Goal: Task Accomplishment & Management: Complete application form

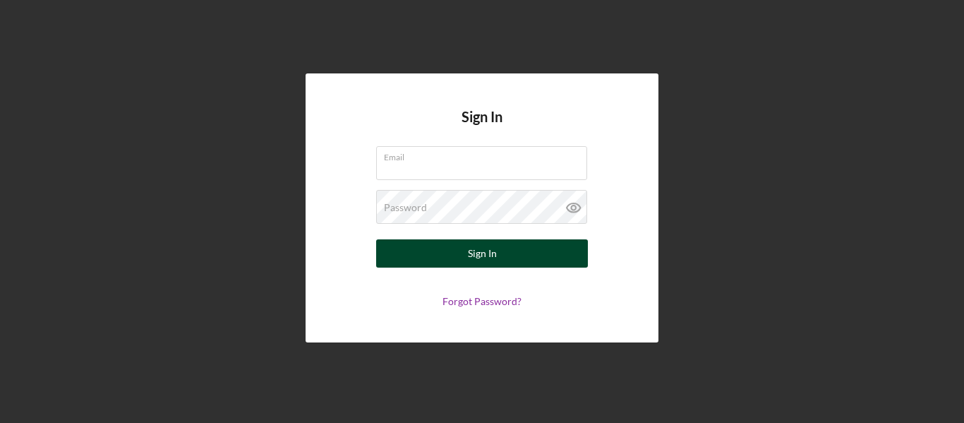
type input "[EMAIL_ADDRESS][DOMAIN_NAME]"
click at [471, 249] on div "Sign In" at bounding box center [482, 253] width 29 height 28
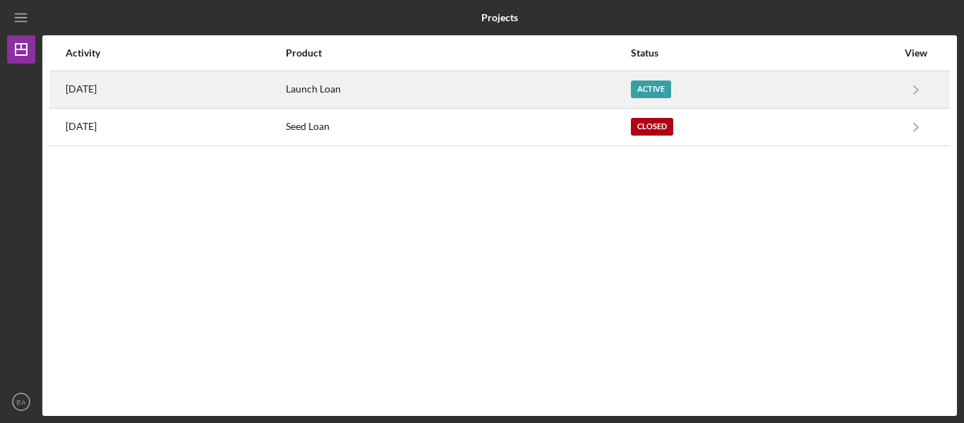
click at [671, 89] on div "Active" at bounding box center [651, 89] width 40 height 18
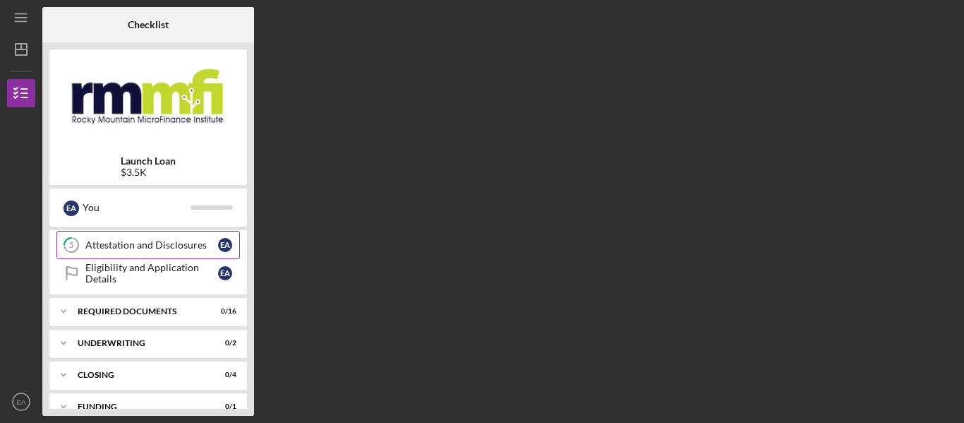
scroll to position [161, 0]
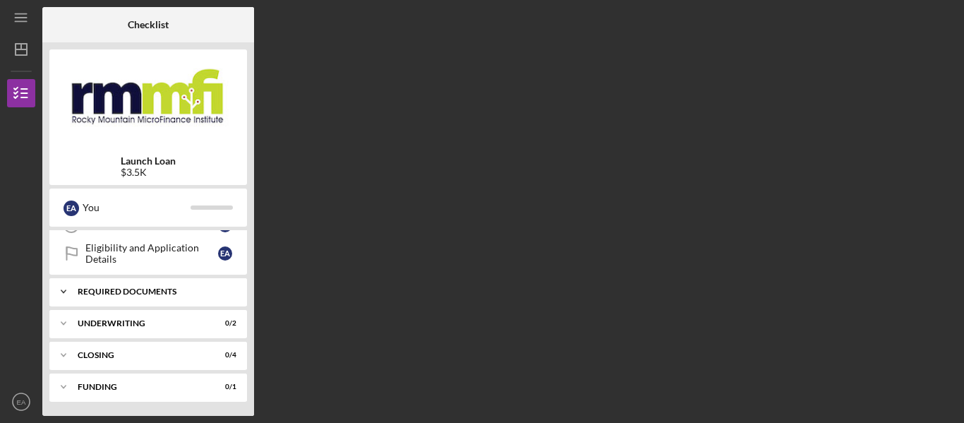
click at [165, 286] on div "Icon/Expander Required Documents 0 / 16" at bounding box center [148, 291] width 198 height 28
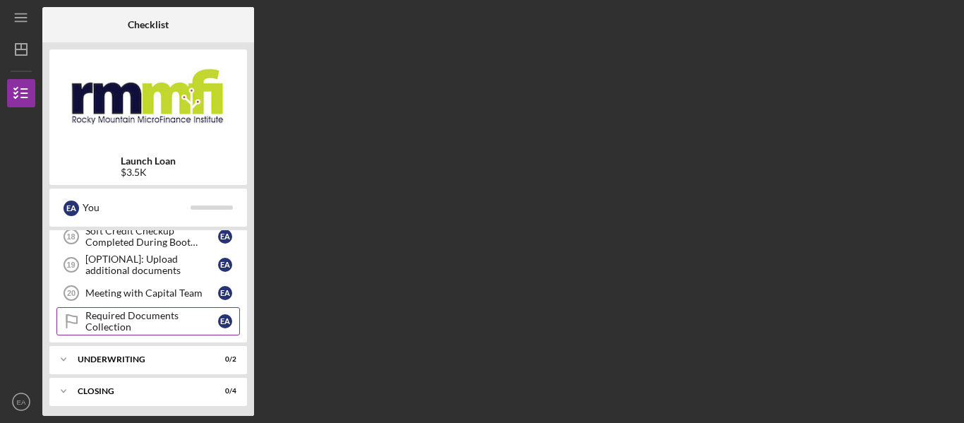
scroll to position [620, 0]
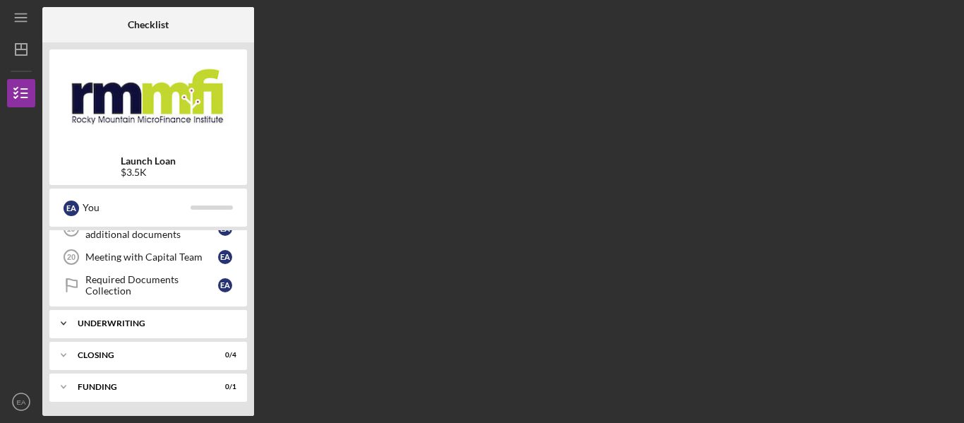
click at [183, 319] on div "Underwriting" at bounding box center [154, 323] width 152 height 8
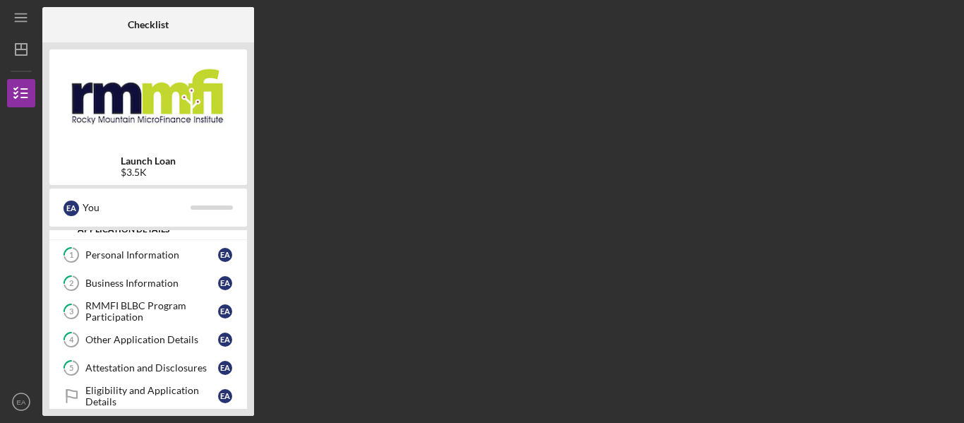
scroll to position [0, 0]
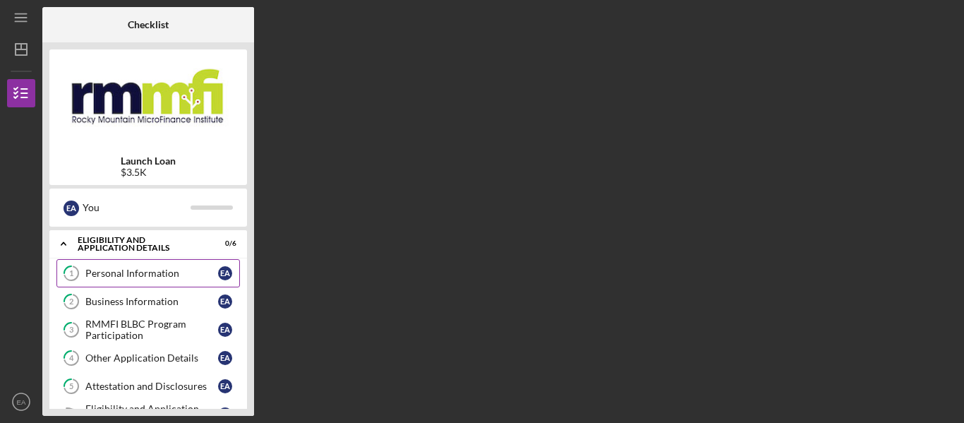
click at [130, 278] on div "Personal Information" at bounding box center [151, 272] width 133 height 11
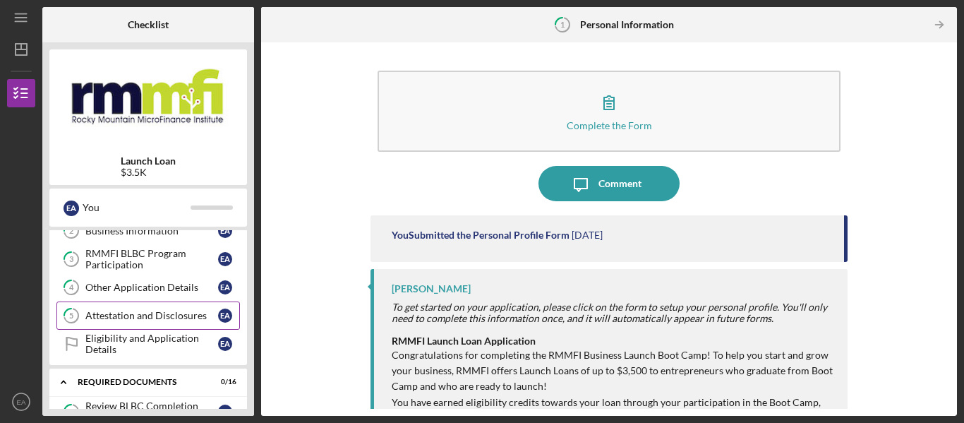
scroll to position [141, 0]
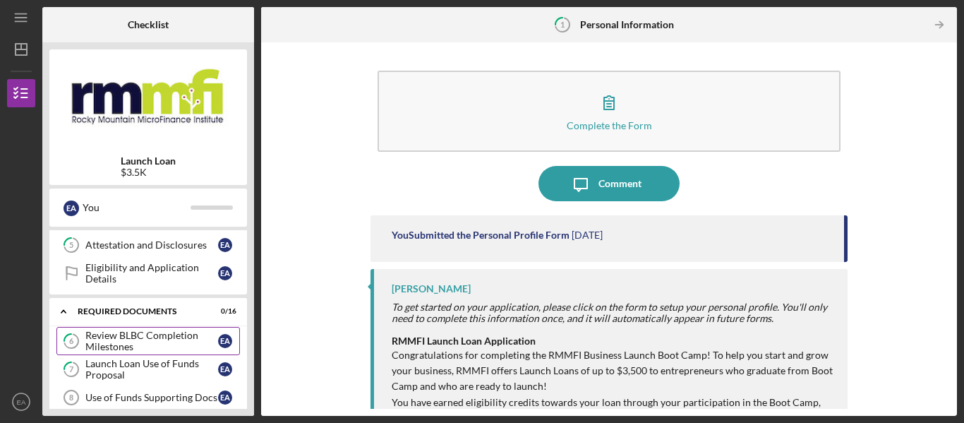
click at [126, 333] on div "Review BLBC Completion Milestones" at bounding box center [151, 341] width 133 height 23
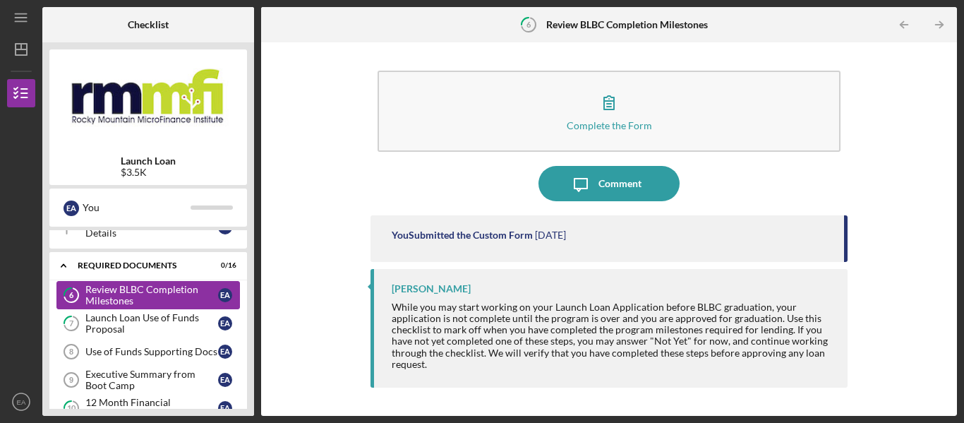
scroll to position [212, 0]
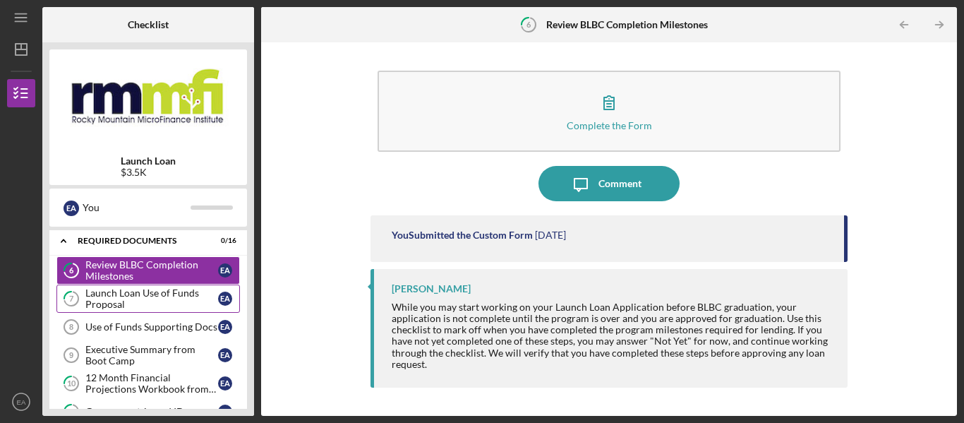
click at [138, 301] on div "Launch Loan Use of Funds Proposal" at bounding box center [151, 298] width 133 height 23
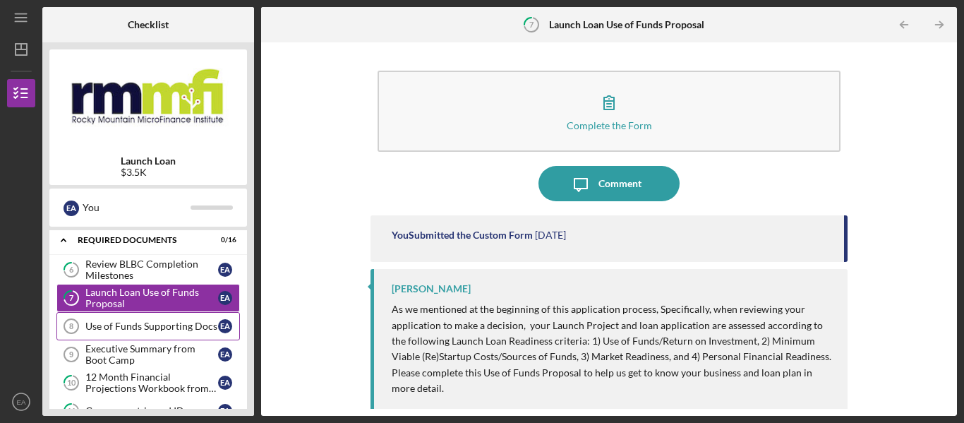
scroll to position [212, 0]
click at [142, 321] on div "Use of Funds Supporting Docs" at bounding box center [151, 326] width 133 height 11
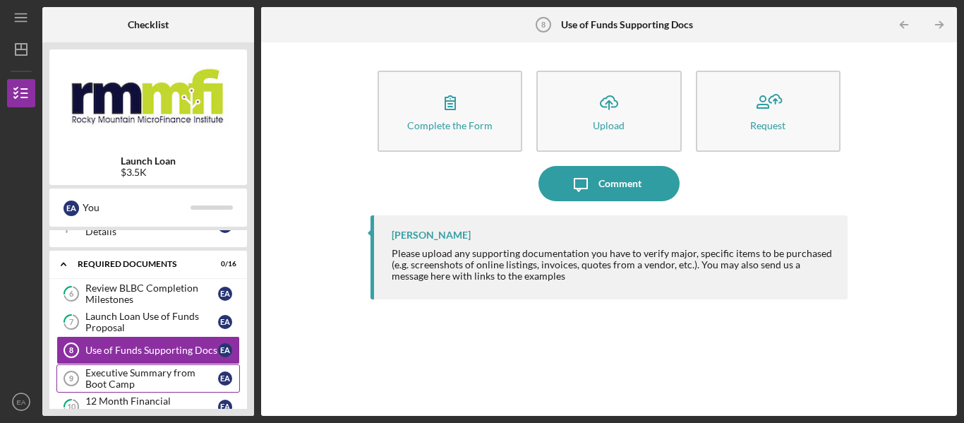
scroll to position [212, 0]
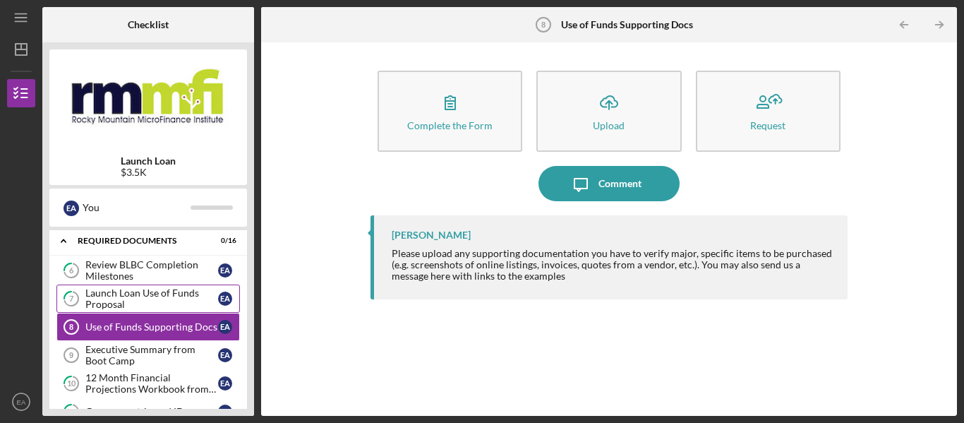
click at [134, 298] on div "Launch Loan Use of Funds Proposal" at bounding box center [151, 298] width 133 height 23
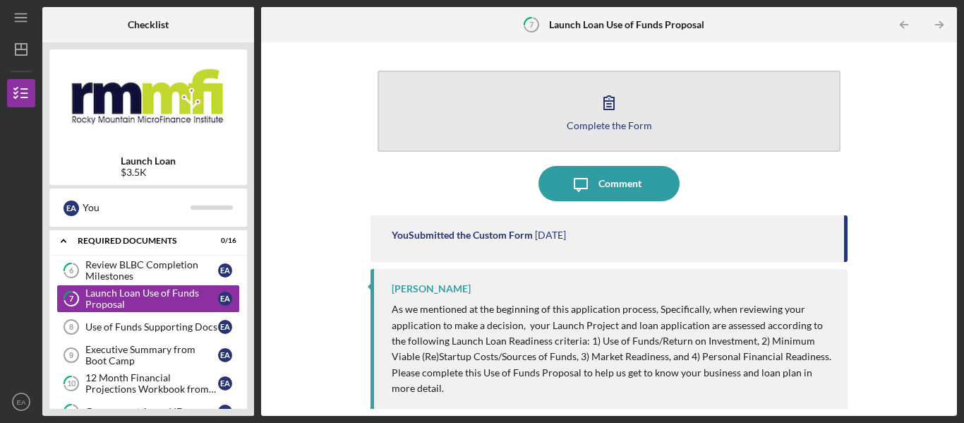
click at [510, 112] on button "Complete the Form Form" at bounding box center [608, 111] width 463 height 81
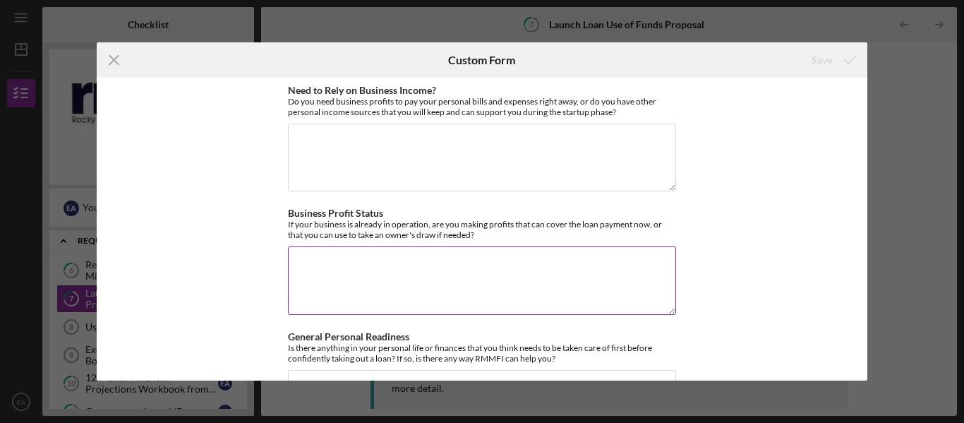
scroll to position [1681, 0]
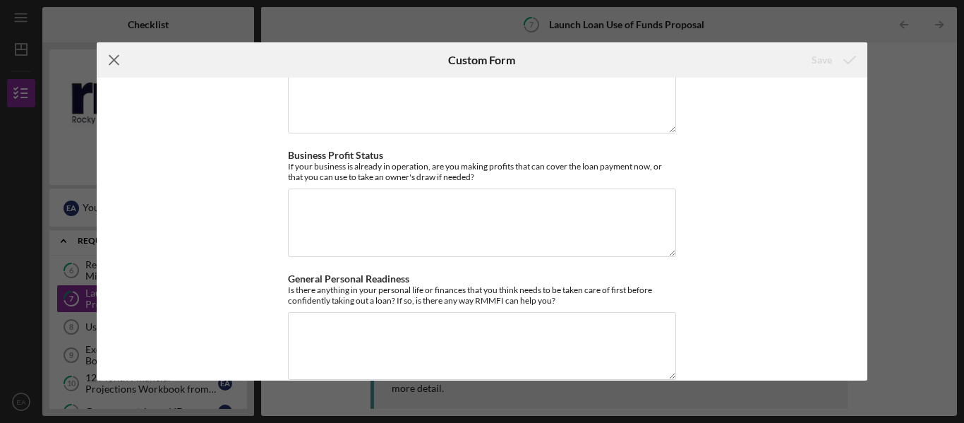
click at [114, 59] on icon "Icon/Menu Close" at bounding box center [114, 59] width 35 height 35
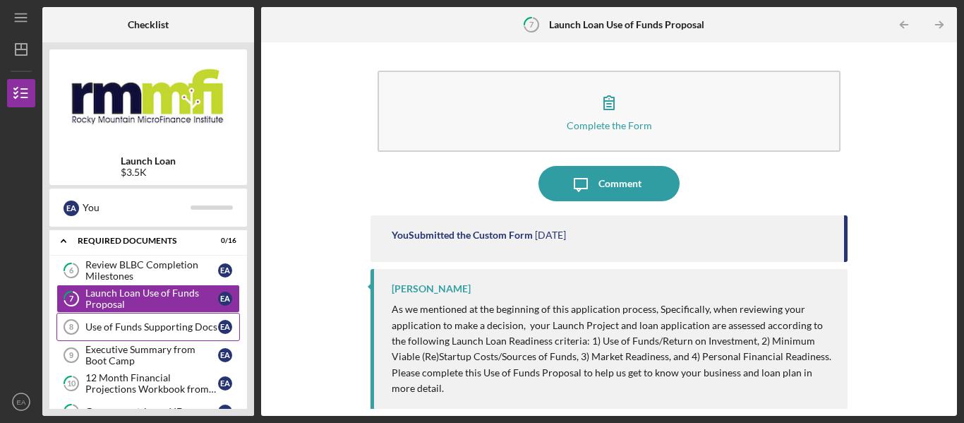
click at [126, 325] on div "Use of Funds Supporting Docs" at bounding box center [151, 326] width 133 height 11
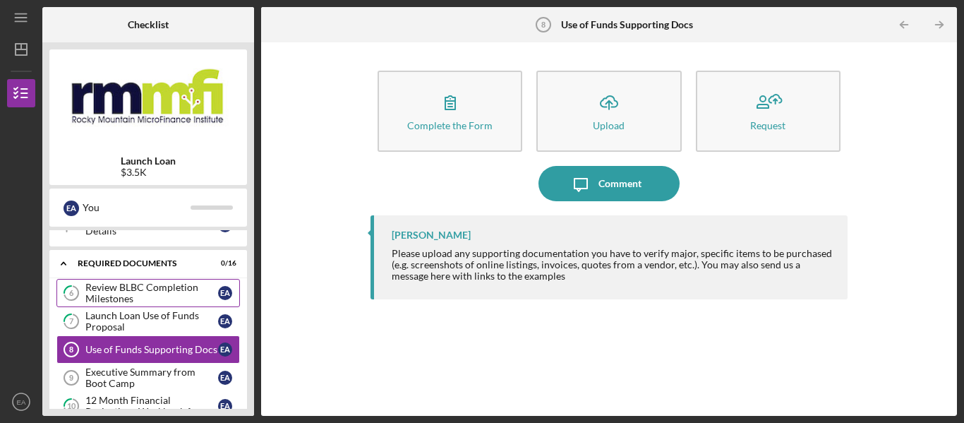
scroll to position [212, 0]
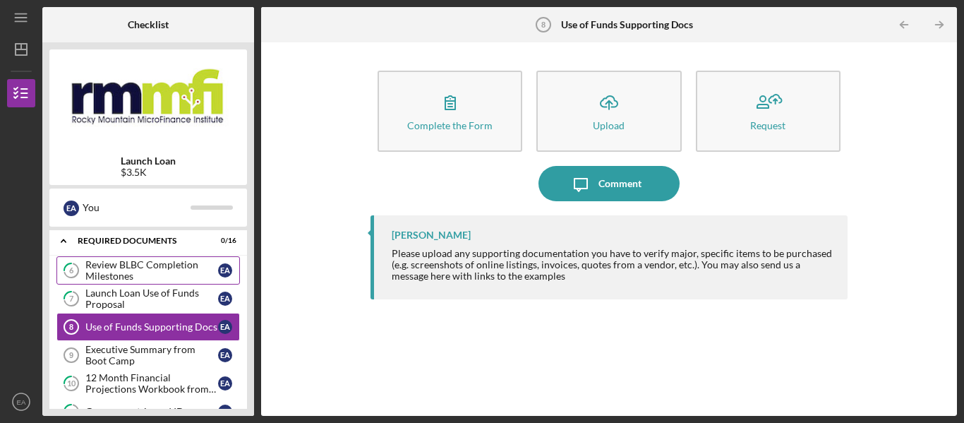
click at [121, 267] on div "Review BLBC Completion Milestones" at bounding box center [151, 270] width 133 height 23
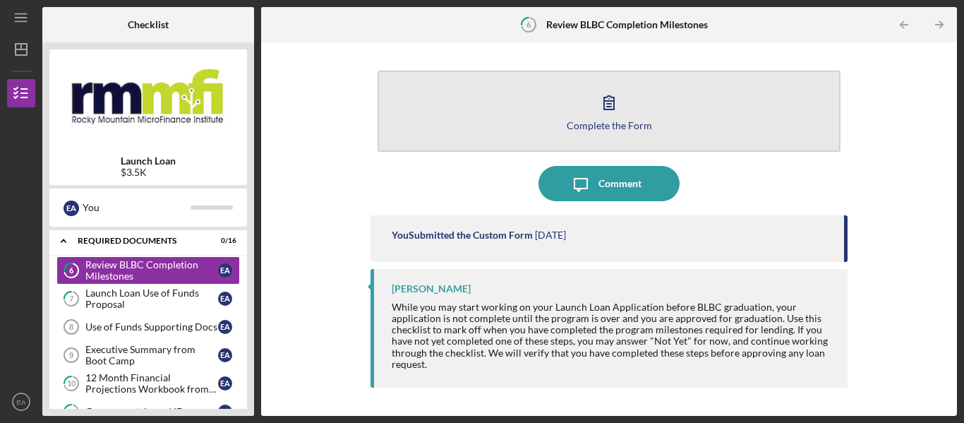
click at [603, 119] on button "Complete the Form Form" at bounding box center [608, 111] width 463 height 81
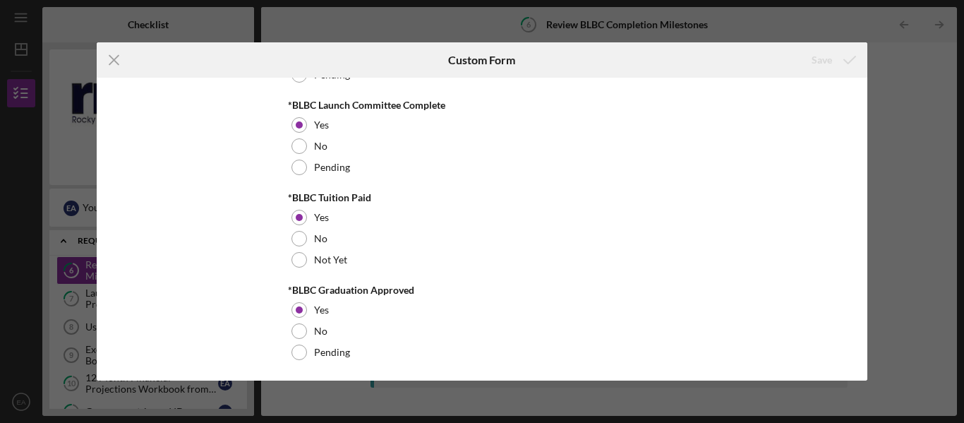
scroll to position [81, 0]
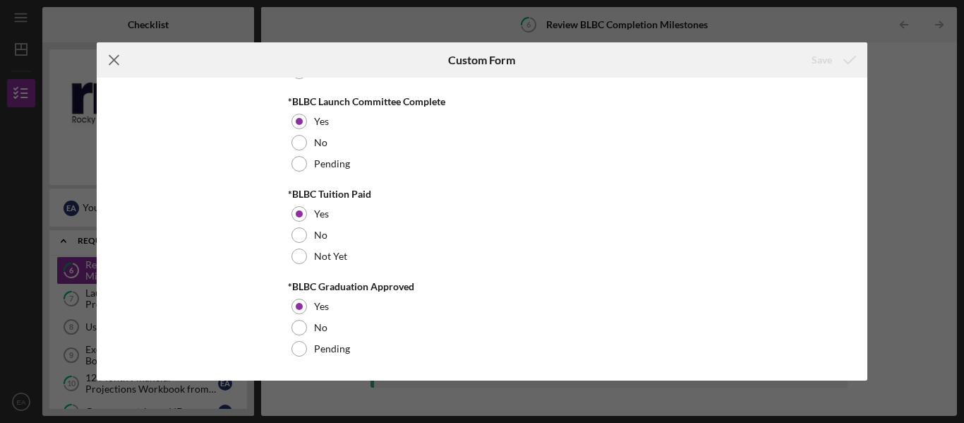
click at [114, 59] on line at bounding box center [113, 60] width 9 height 9
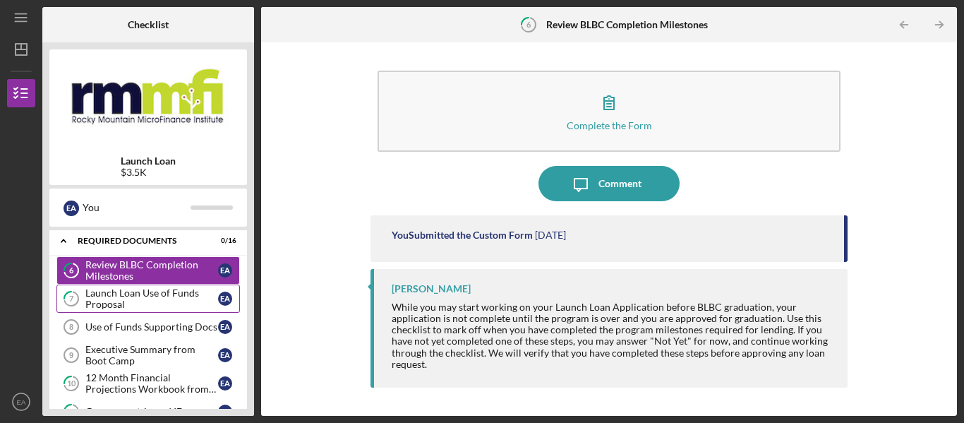
click at [138, 303] on div "Launch Loan Use of Funds Proposal" at bounding box center [151, 298] width 133 height 23
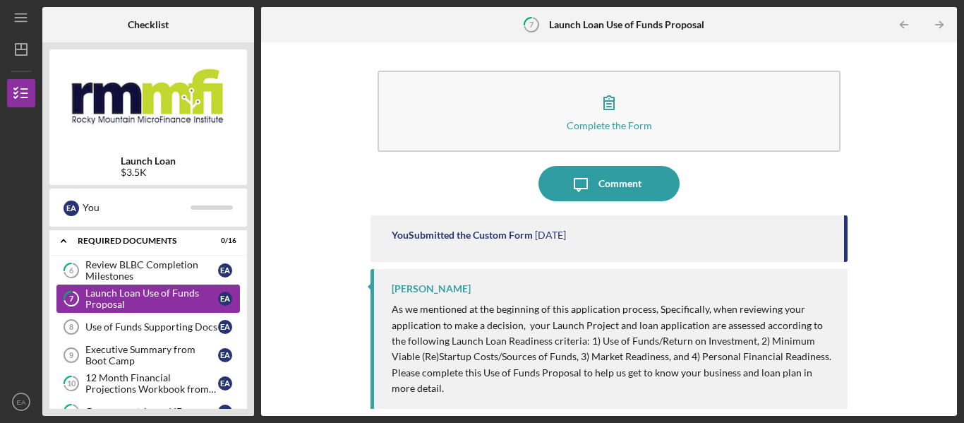
click at [141, 295] on div "Launch Loan Use of Funds Proposal" at bounding box center [151, 298] width 133 height 23
click at [160, 330] on div "Use of Funds Supporting Docs" at bounding box center [151, 326] width 133 height 11
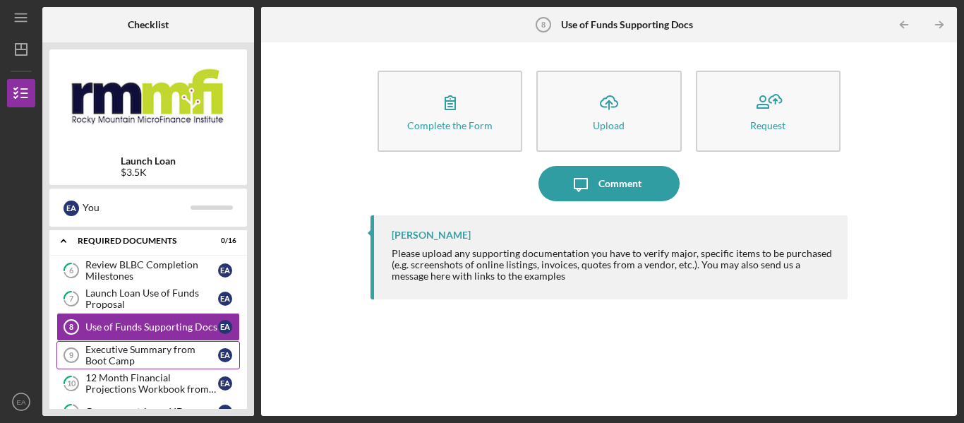
click at [102, 350] on div "Executive Summary from Boot Camp" at bounding box center [151, 355] width 133 height 23
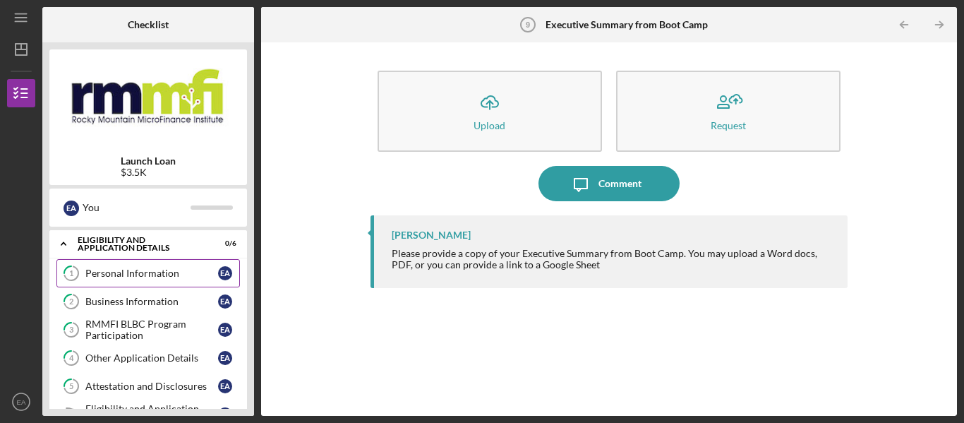
click at [166, 274] on div "Personal Information" at bounding box center [151, 272] width 133 height 11
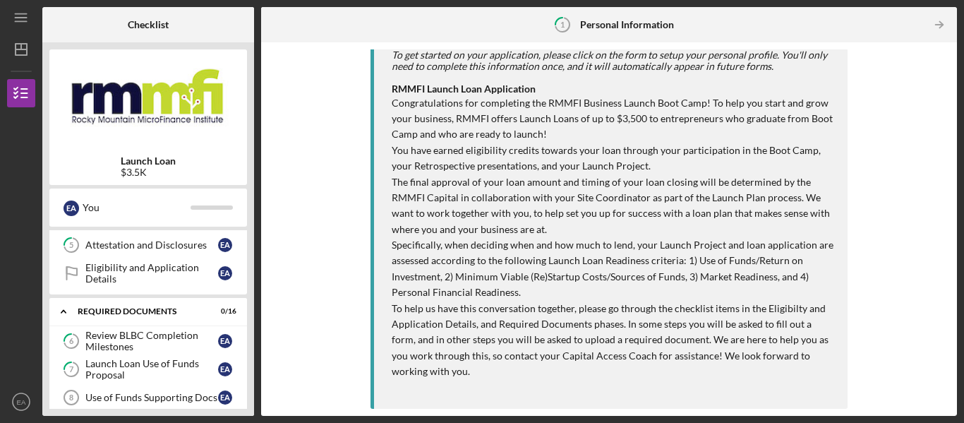
scroll to position [212, 0]
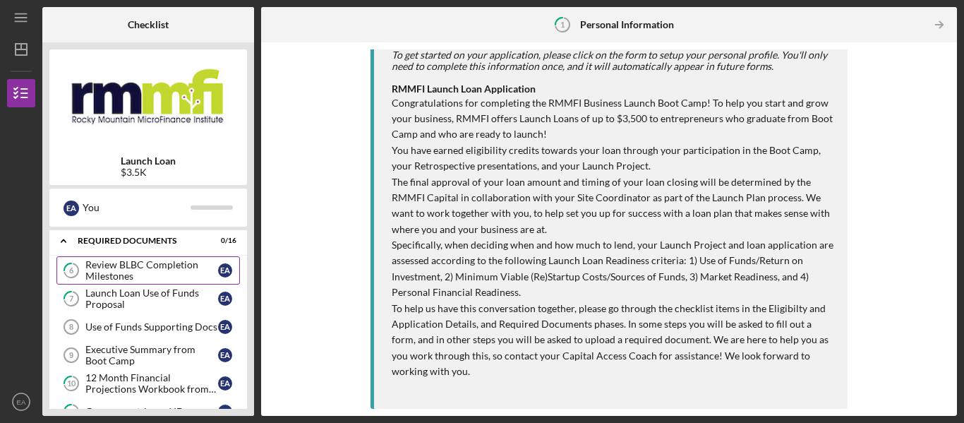
click at [133, 280] on div "Review BLBC Completion Milestones" at bounding box center [151, 270] width 133 height 23
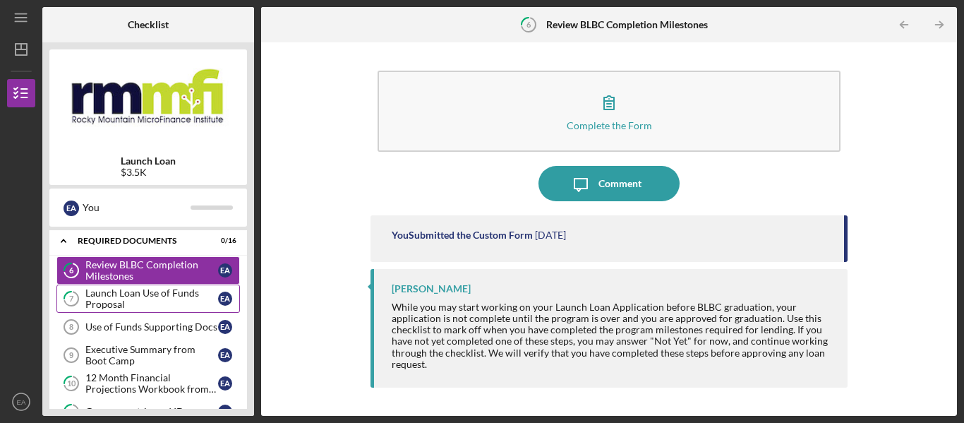
click at [126, 295] on div "Launch Loan Use of Funds Proposal" at bounding box center [151, 298] width 133 height 23
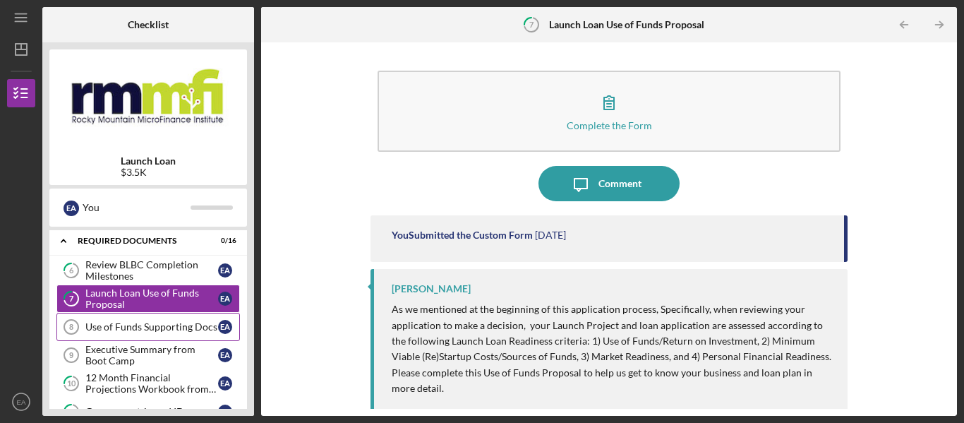
click at [117, 320] on link "Use of Funds Supporting Docs 8 Use of Funds Supporting Docs E A" at bounding box center [147, 327] width 183 height 28
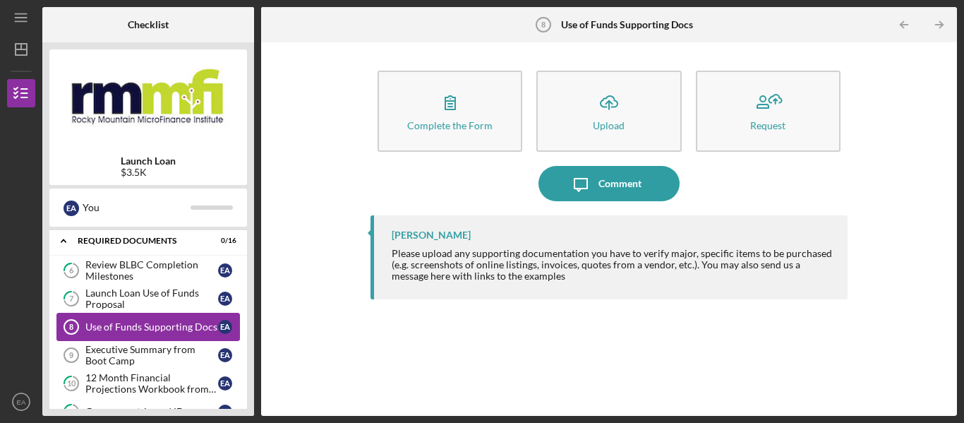
click at [115, 340] on link "Use of Funds Supporting Docs 8 Use of Funds Supporting Docs E A" at bounding box center [147, 327] width 183 height 28
click at [114, 349] on div "Executive Summary from Boot Camp" at bounding box center [151, 355] width 133 height 23
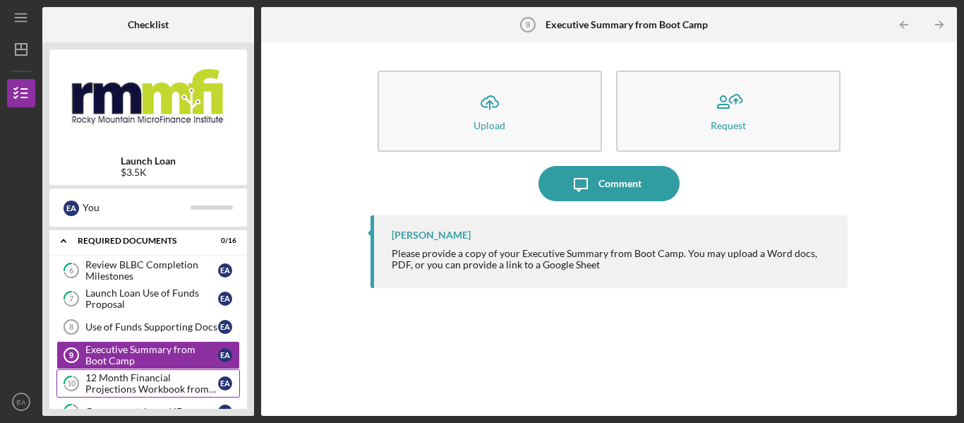
click at [118, 373] on div "12 Month Financial Projections Workbook from Boot Camp" at bounding box center [151, 383] width 133 height 23
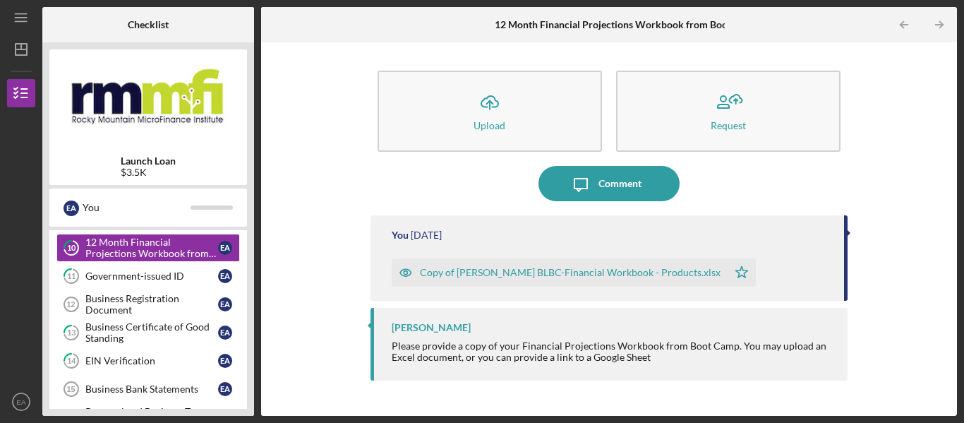
scroll to position [353, 0]
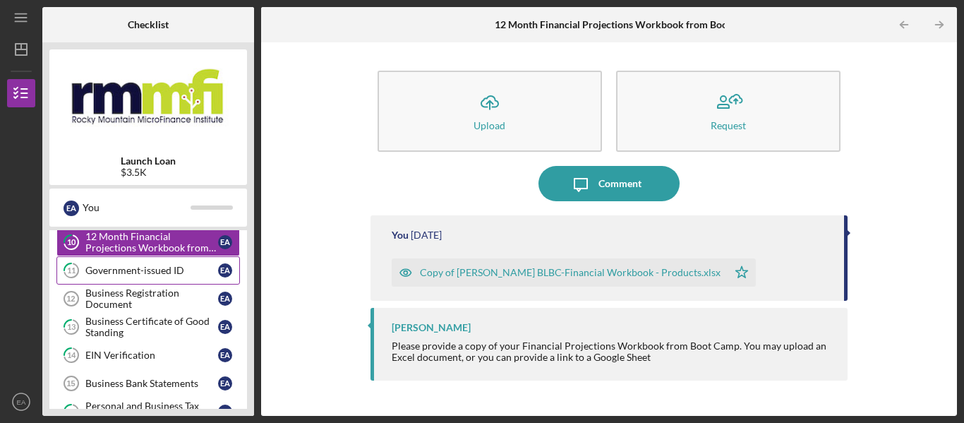
click at [146, 275] on div "Government-issued ID" at bounding box center [151, 270] width 133 height 11
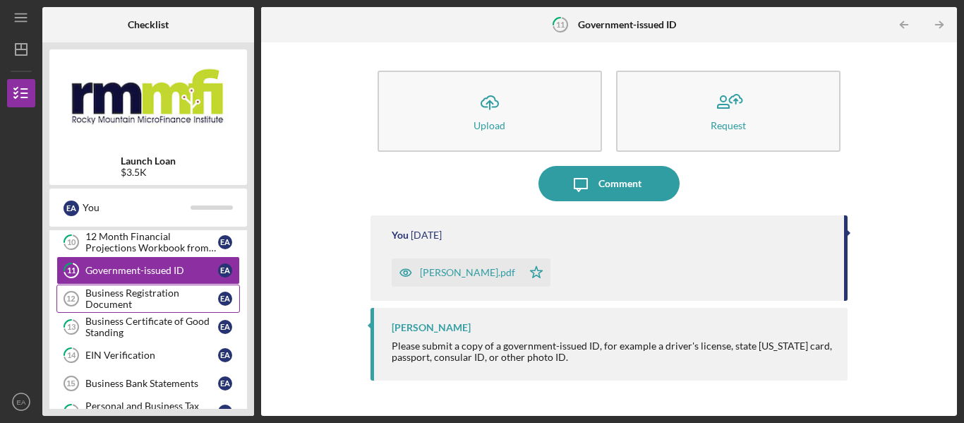
click at [133, 291] on div "Business Registration Document" at bounding box center [151, 298] width 133 height 23
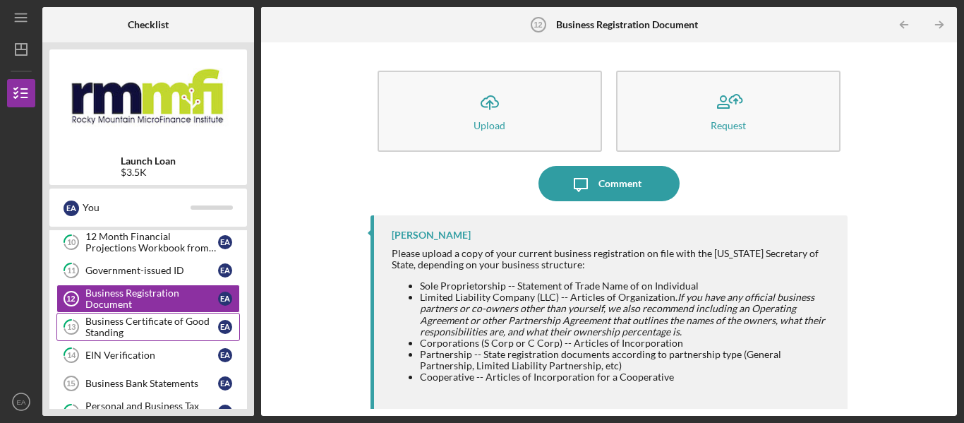
click at [133, 328] on div "Business Certificate of Good Standing" at bounding box center [151, 326] width 133 height 23
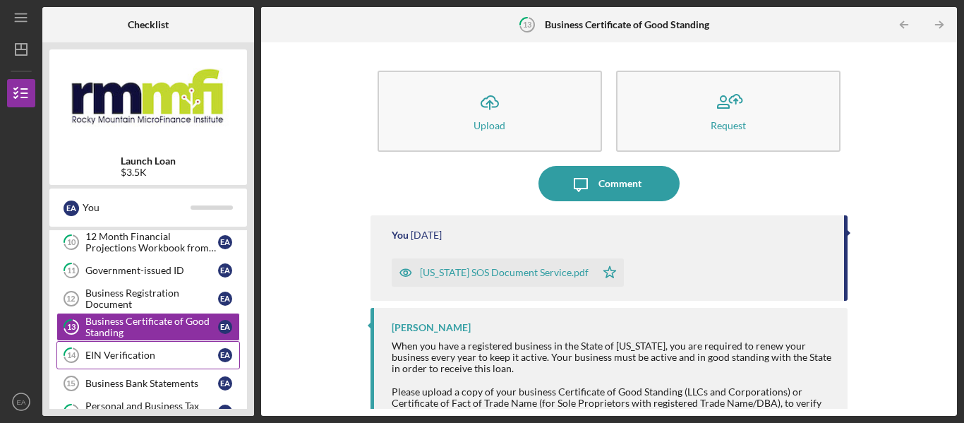
click at [123, 344] on link "14 EIN Verification E A" at bounding box center [147, 355] width 183 height 28
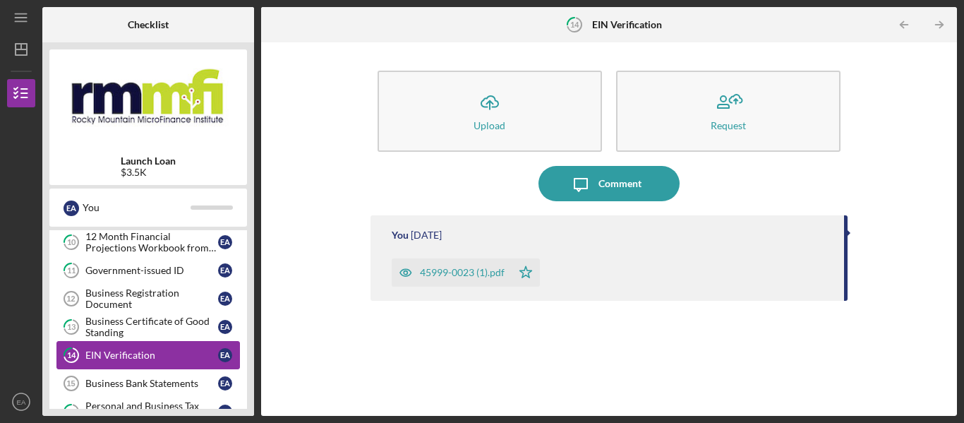
scroll to position [423, 0]
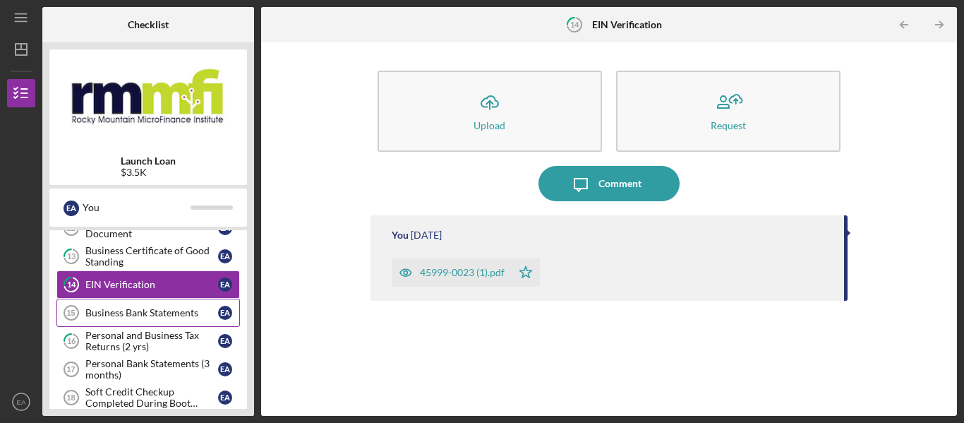
click at [178, 314] on div "Business Bank Statements" at bounding box center [151, 312] width 133 height 11
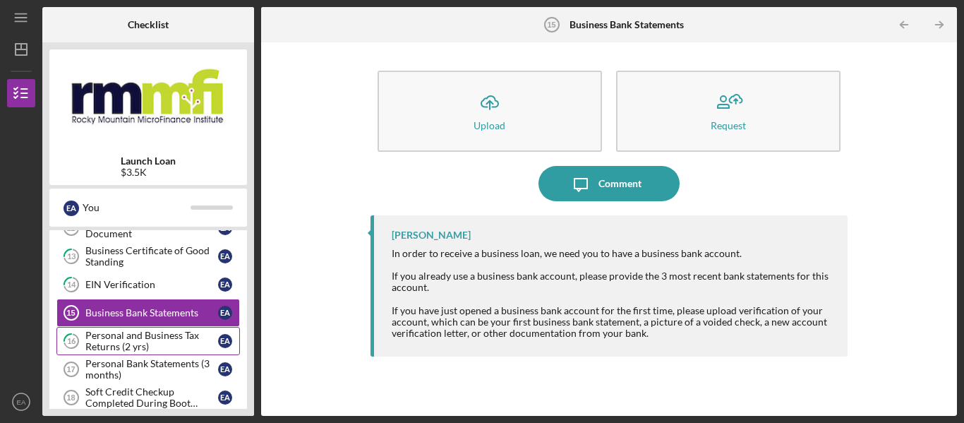
click at [162, 332] on div "Personal and Business Tax Returns (2 yrs)" at bounding box center [151, 341] width 133 height 23
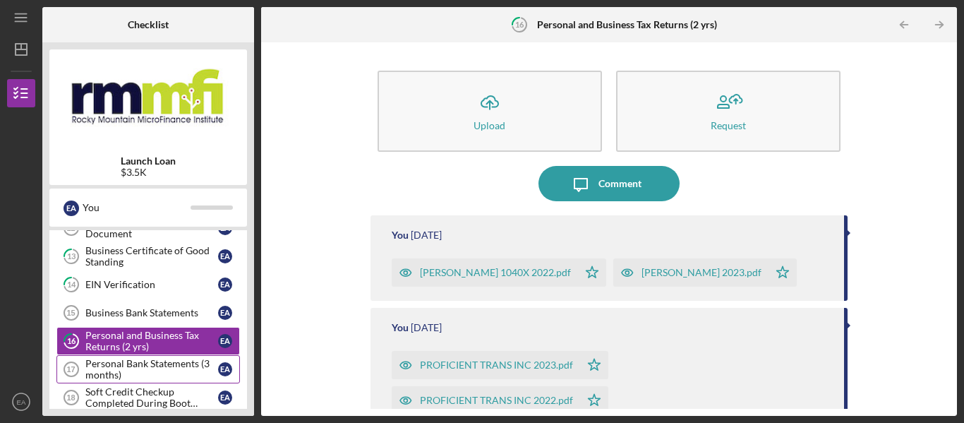
click at [164, 358] on div "Personal Bank Statements (3 months)" at bounding box center [151, 369] width 133 height 23
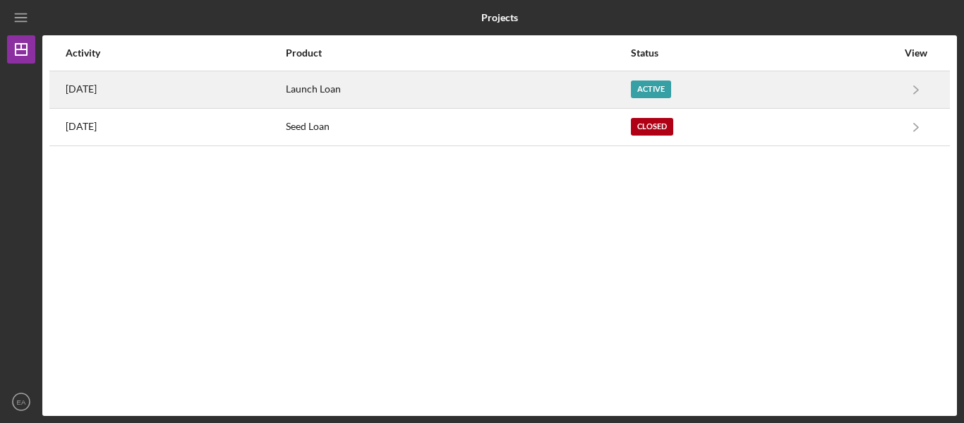
click at [671, 88] on div "Active" at bounding box center [651, 89] width 40 height 18
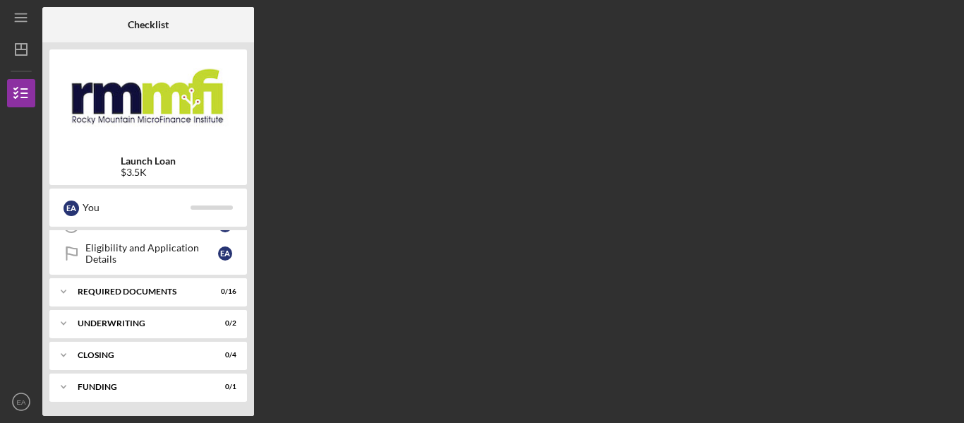
scroll to position [90, 0]
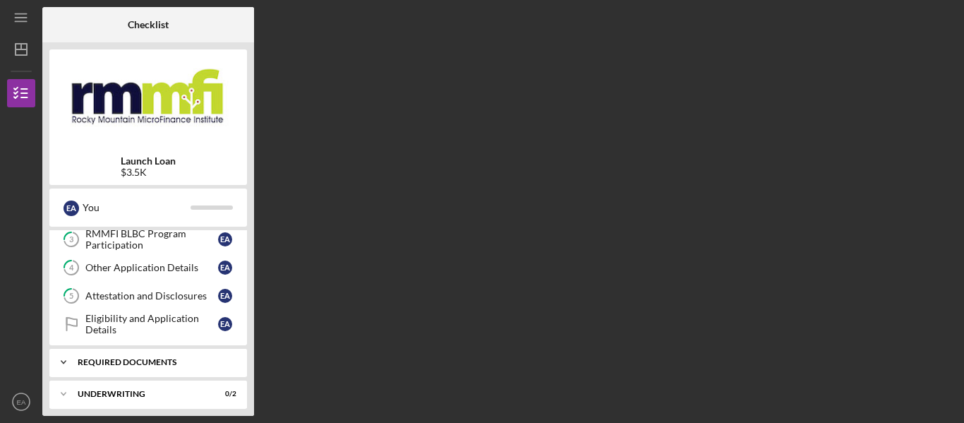
click at [155, 361] on div "Required Documents" at bounding box center [154, 362] width 152 height 8
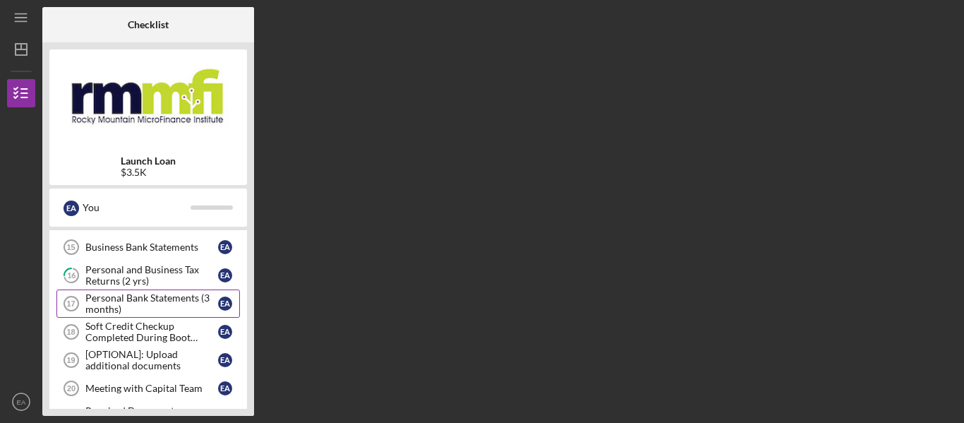
scroll to position [514, 0]
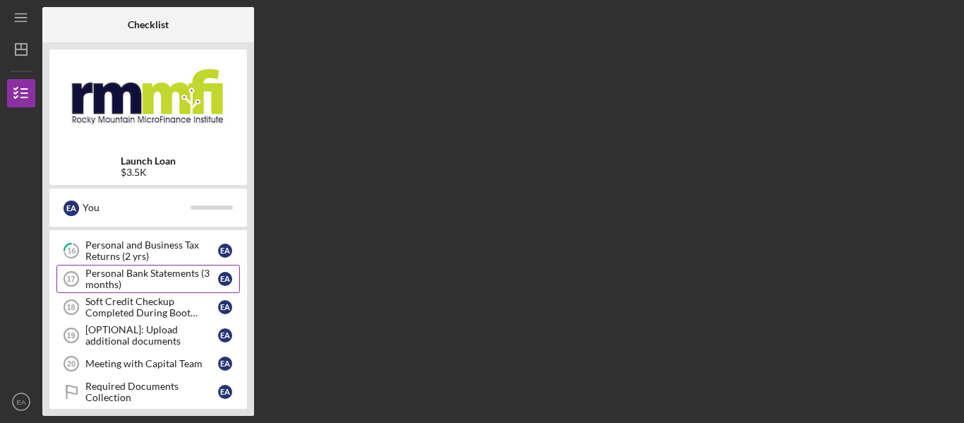
click at [130, 282] on div "Personal Bank Statements (3 months)" at bounding box center [151, 278] width 133 height 23
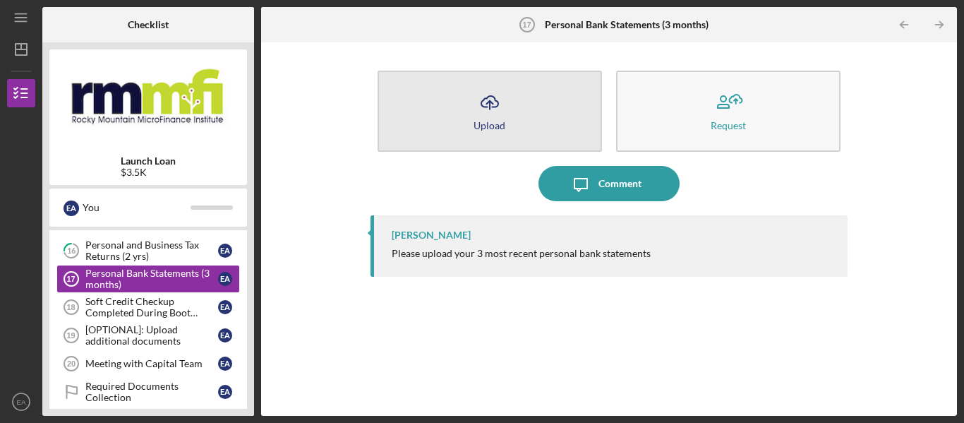
click at [579, 126] on button "Icon/Upload Upload" at bounding box center [489, 111] width 224 height 81
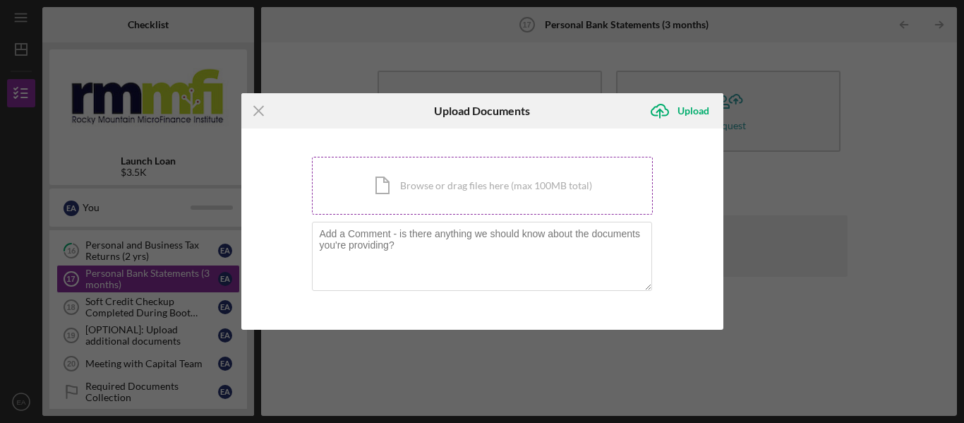
click at [472, 205] on div "Icon/Document Browse or drag files here (max 100MB total) Tap to choose files o…" at bounding box center [482, 186] width 341 height 58
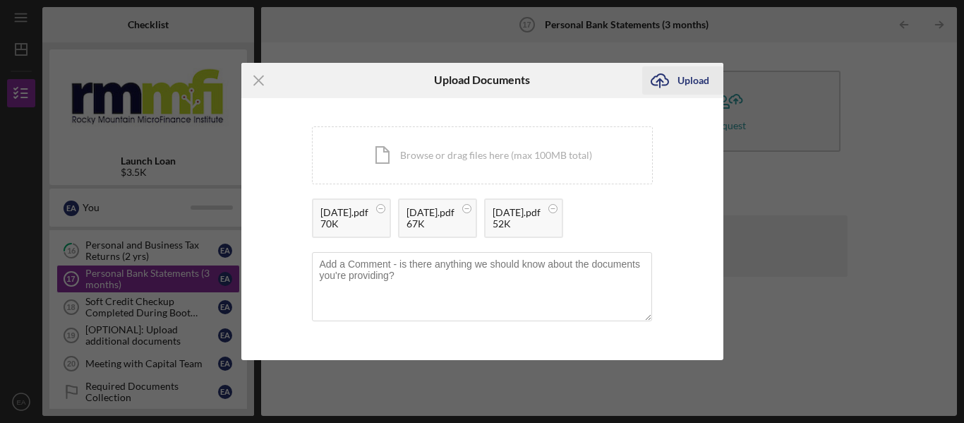
click at [682, 83] on div "Upload" at bounding box center [693, 80] width 32 height 28
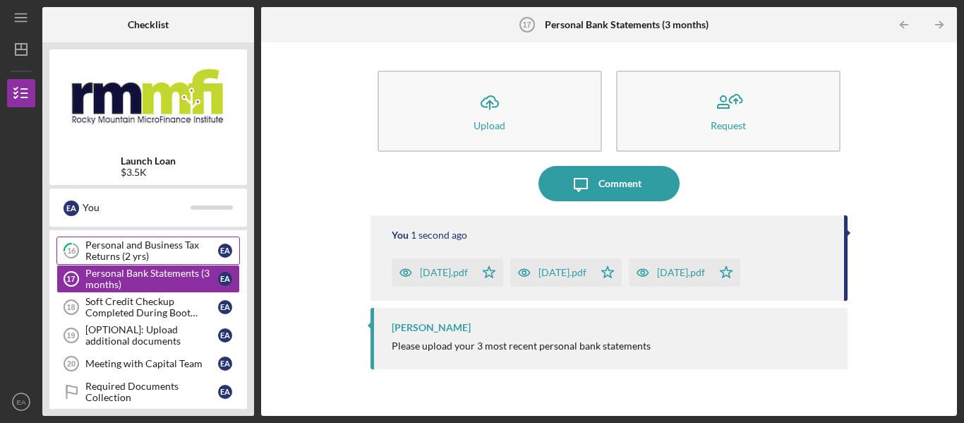
click at [138, 243] on div "Personal and Business Tax Returns (2 yrs)" at bounding box center [151, 250] width 133 height 23
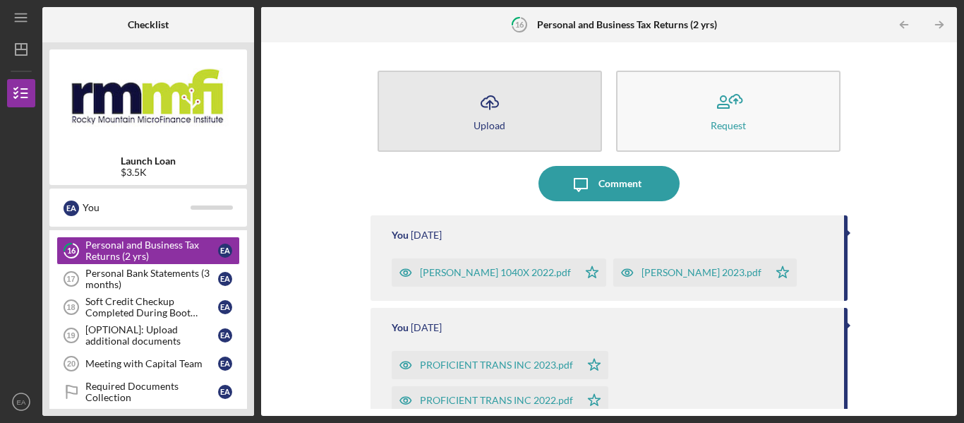
click at [445, 87] on button "Icon/Upload Upload" at bounding box center [489, 111] width 224 height 81
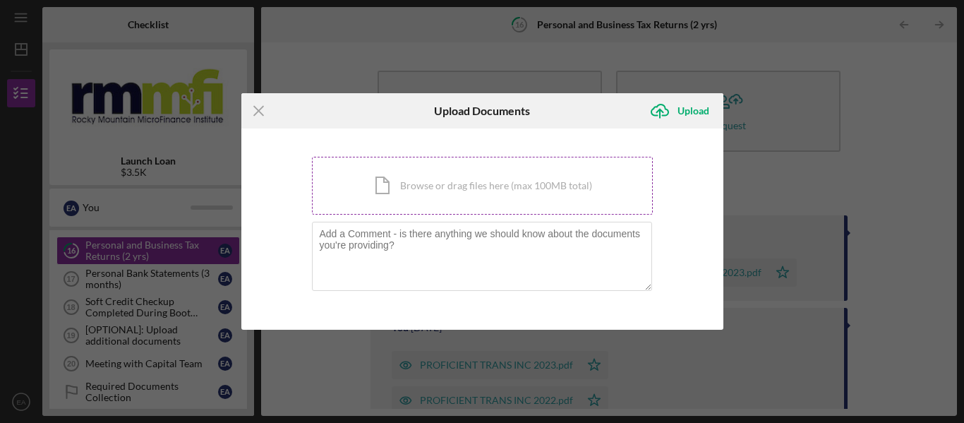
click at [392, 189] on div "Icon/Document Browse or drag files here (max 100MB total) Tap to choose files o…" at bounding box center [482, 186] width 341 height 58
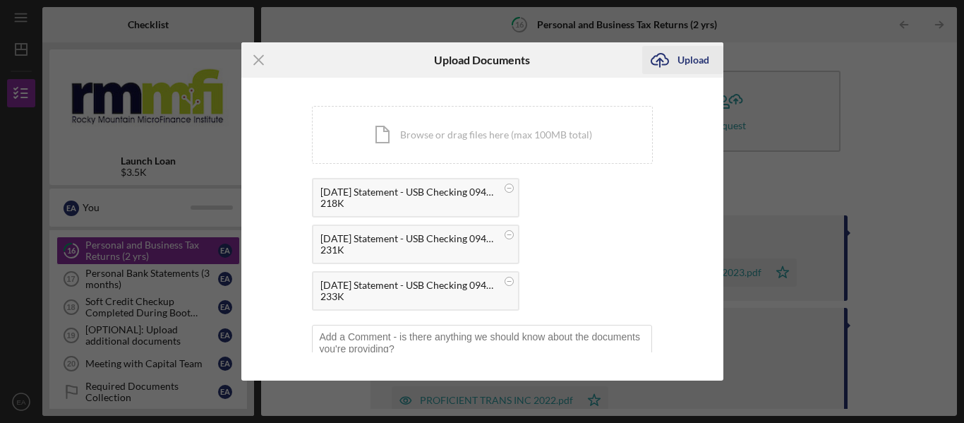
click at [694, 68] on div "Upload" at bounding box center [693, 60] width 32 height 28
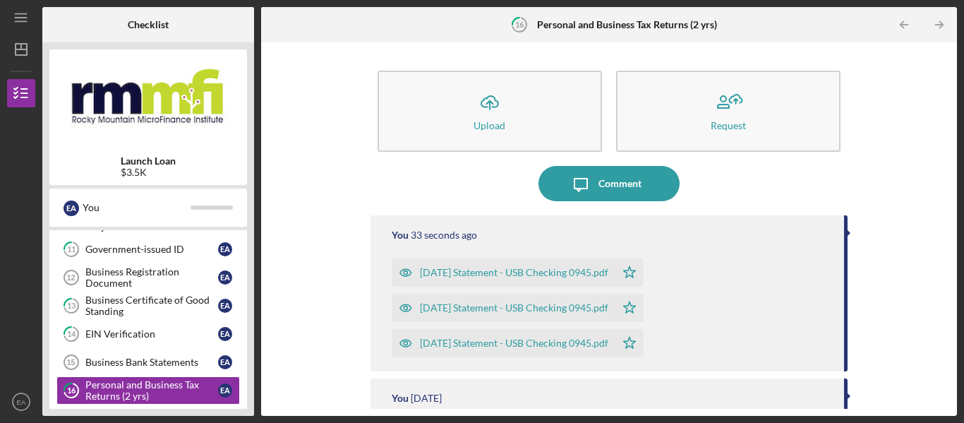
scroll to position [373, 0]
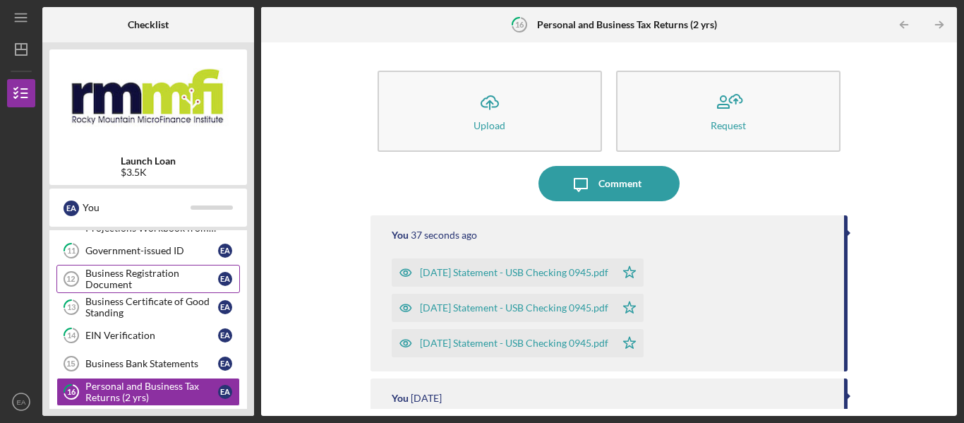
click at [100, 286] on div "Business Registration Document" at bounding box center [151, 278] width 133 height 23
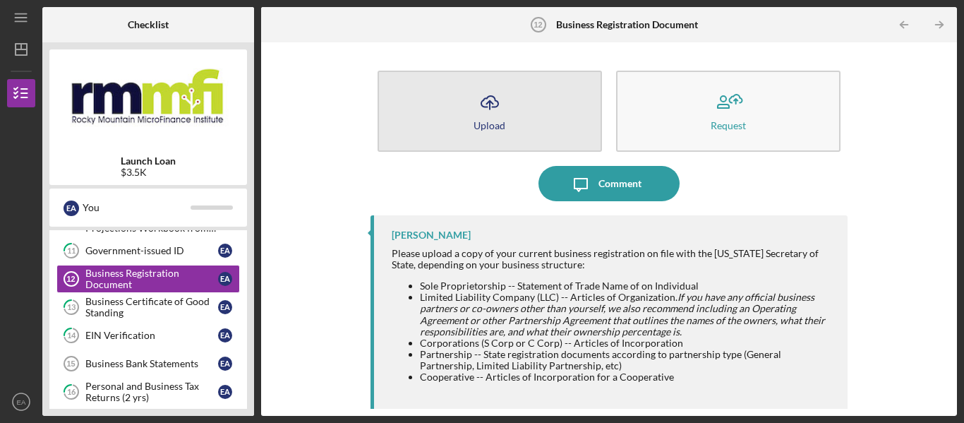
click at [481, 107] on icon "button" at bounding box center [489, 101] width 17 height 11
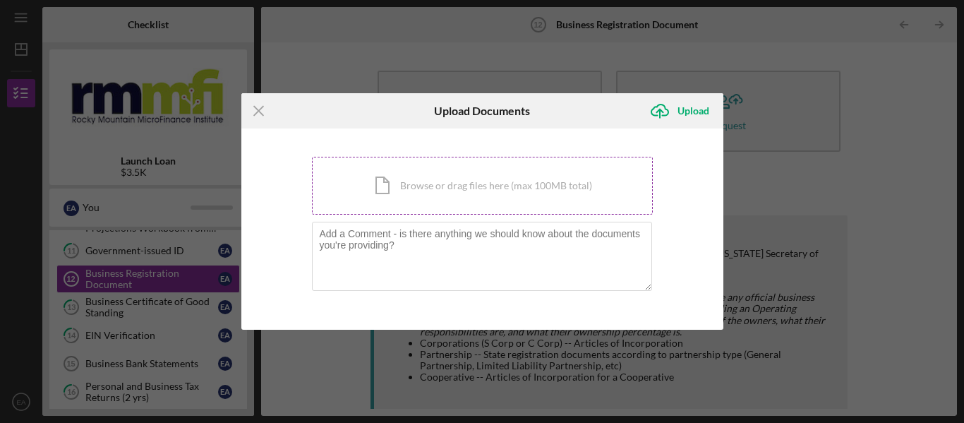
click at [435, 183] on div "Icon/Document Browse or drag files here (max 100MB total) Tap to choose files o…" at bounding box center [482, 186] width 341 height 58
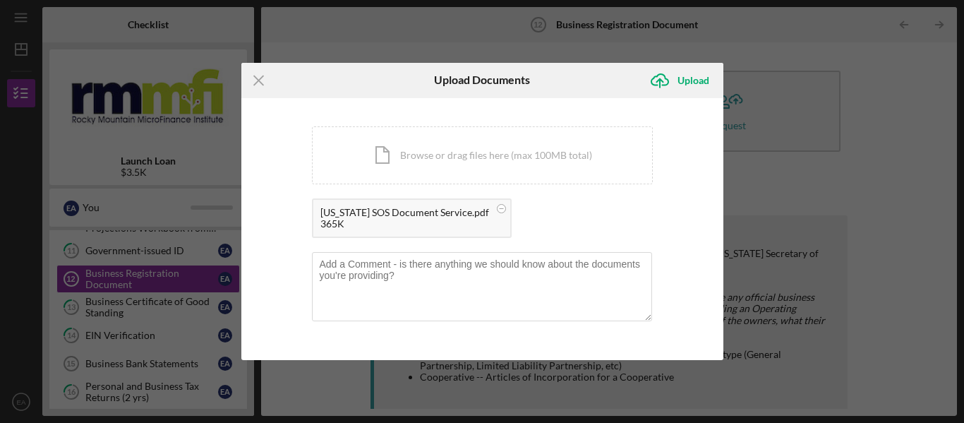
click at [401, 217] on div "[US_STATE] SOS Document Service.pdf" at bounding box center [404, 212] width 169 height 11
click at [485, 225] on div "[US_STATE] SOS Document Service.pdf 365K" at bounding box center [412, 218] width 200 height 40
click at [558, 222] on div "[US_STATE] SOS Document Service.pdf 365K" at bounding box center [482, 221] width 341 height 47
click at [687, 80] on div "Upload" at bounding box center [693, 80] width 32 height 28
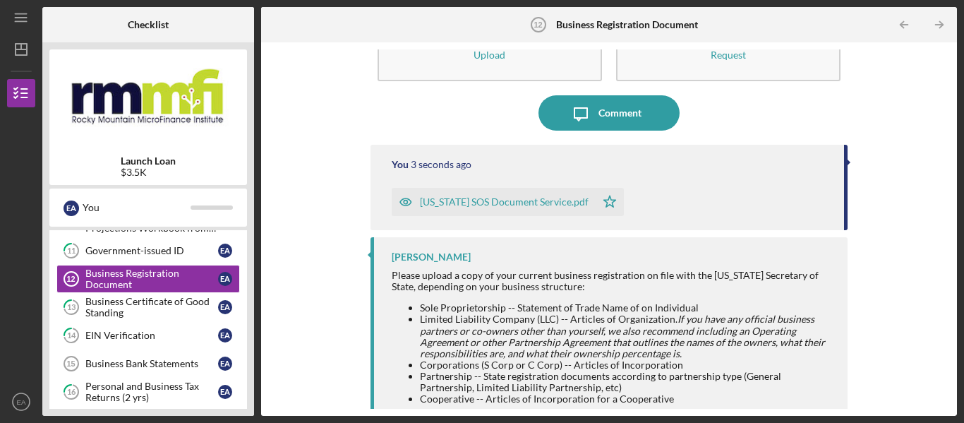
scroll to position [94, 0]
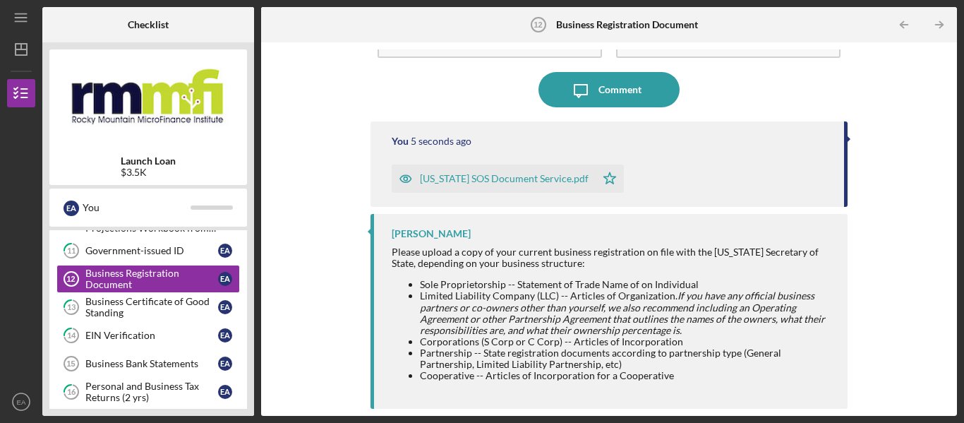
click at [470, 175] on div "[US_STATE] SOS Document Service.pdf" at bounding box center [504, 178] width 169 height 11
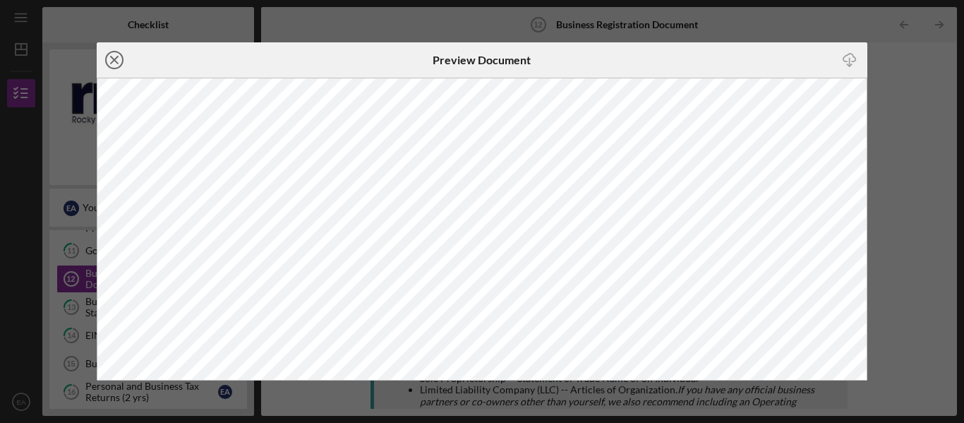
click at [110, 59] on icon "Icon/Close" at bounding box center [114, 59] width 35 height 35
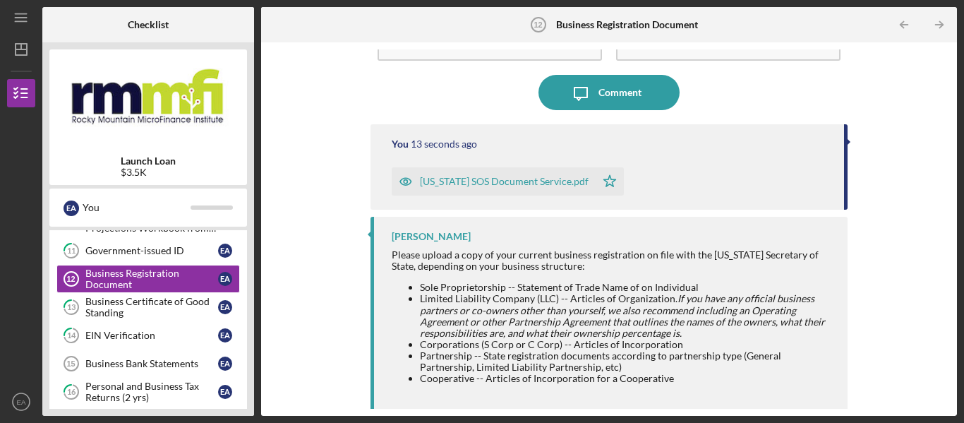
scroll to position [94, 0]
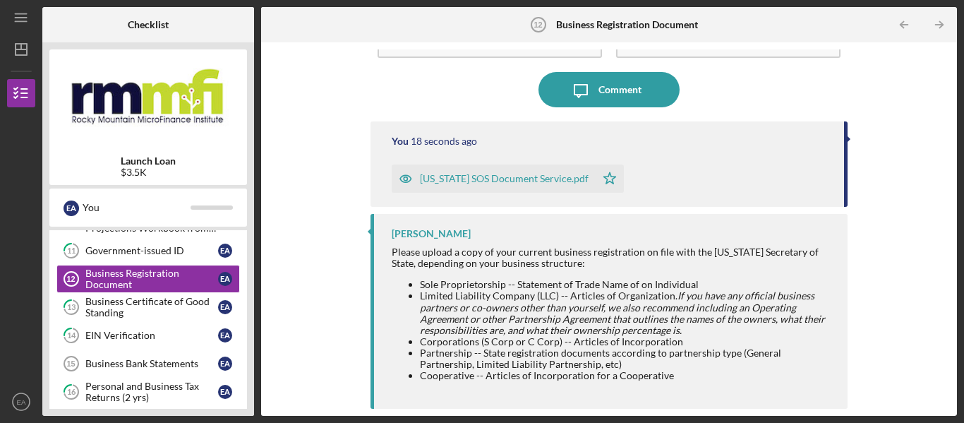
click at [704, 166] on div "[US_STATE] SOS Document Service.pdf Icon/Star" at bounding box center [611, 174] width 438 height 35
click at [531, 171] on div "[US_STATE] SOS Document Service.pdf" at bounding box center [494, 178] width 204 height 28
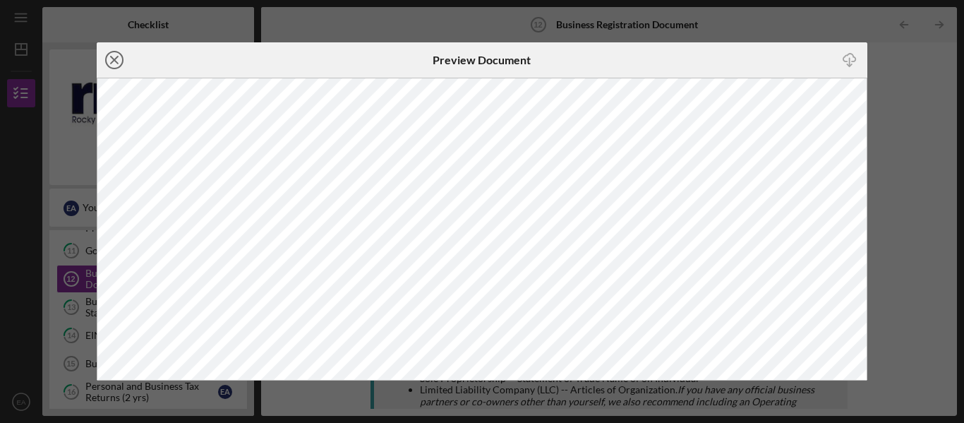
click at [115, 59] on line at bounding box center [114, 59] width 7 height 7
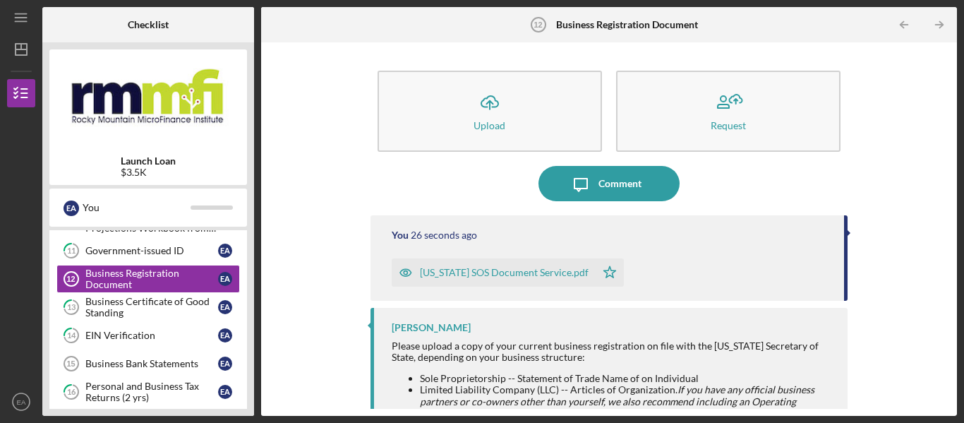
drag, startPoint x: 421, startPoint y: 275, endPoint x: 763, endPoint y: 269, distance: 341.6
click at [763, 269] on div "[US_STATE] SOS Document Service.pdf Icon/Star" at bounding box center [611, 268] width 438 height 35
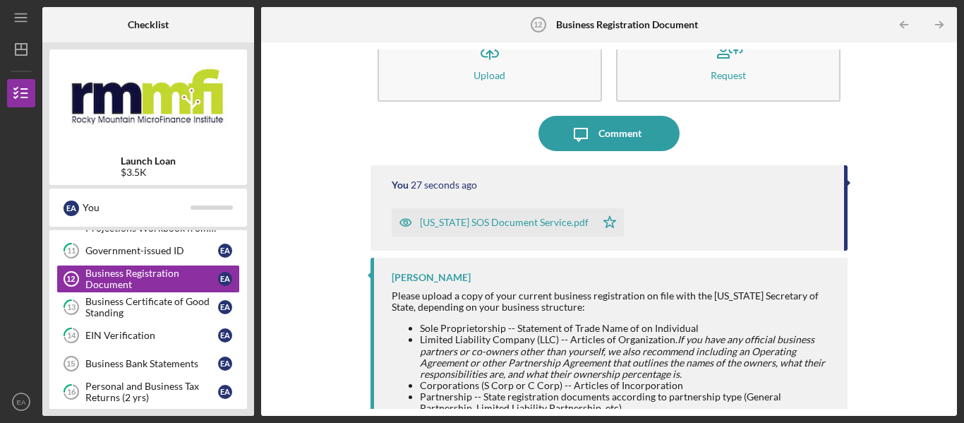
scroll to position [94, 0]
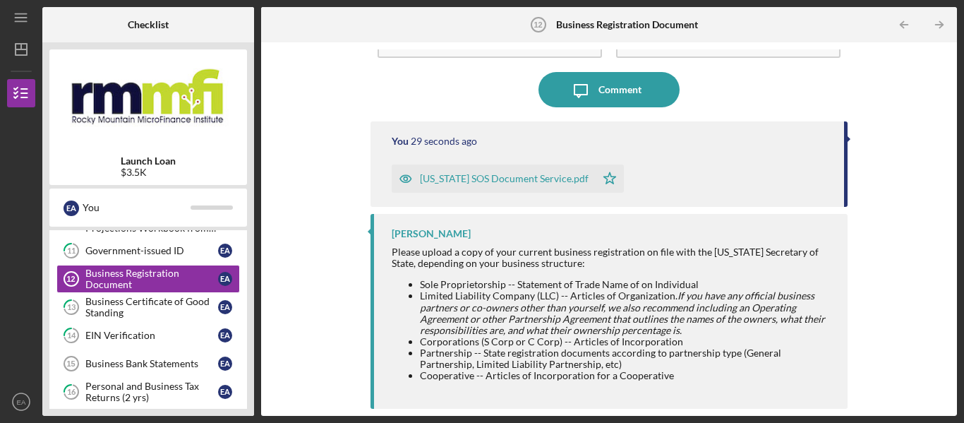
click at [685, 164] on div "[US_STATE] SOS Document Service.pdf Icon/Star" at bounding box center [611, 174] width 438 height 35
click at [404, 176] on icon "button" at bounding box center [405, 178] width 11 height 7
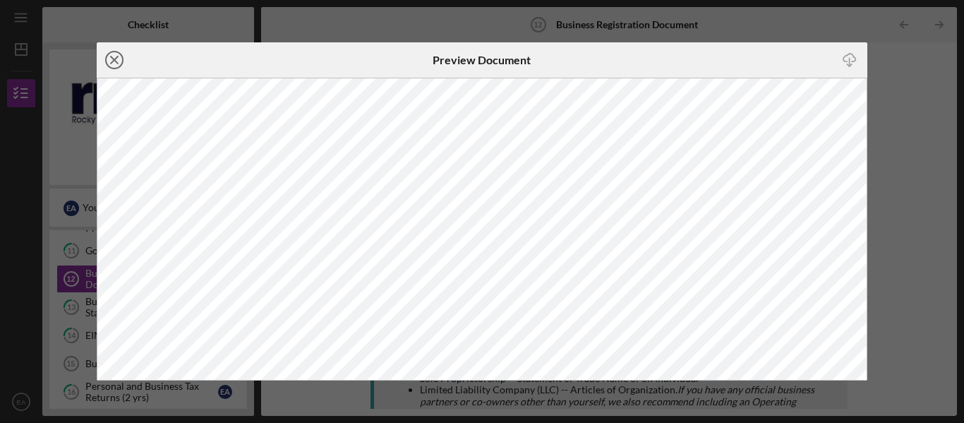
click at [116, 66] on icon "Icon/Close" at bounding box center [114, 59] width 35 height 35
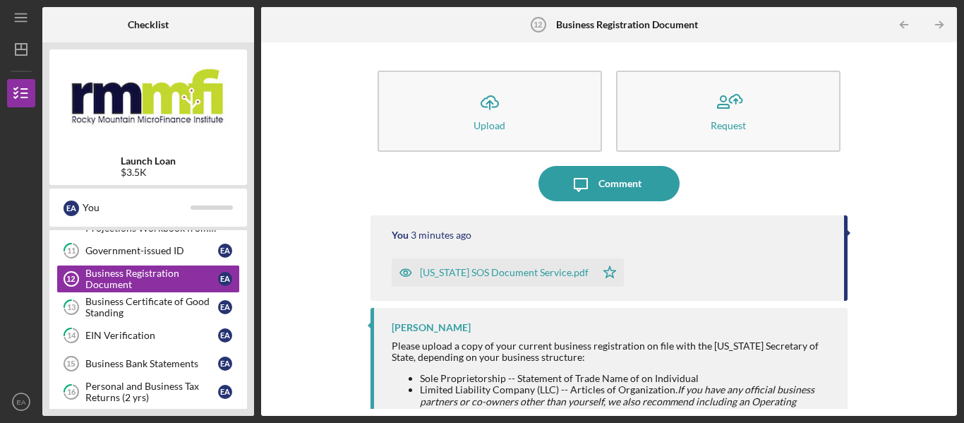
scroll to position [94, 0]
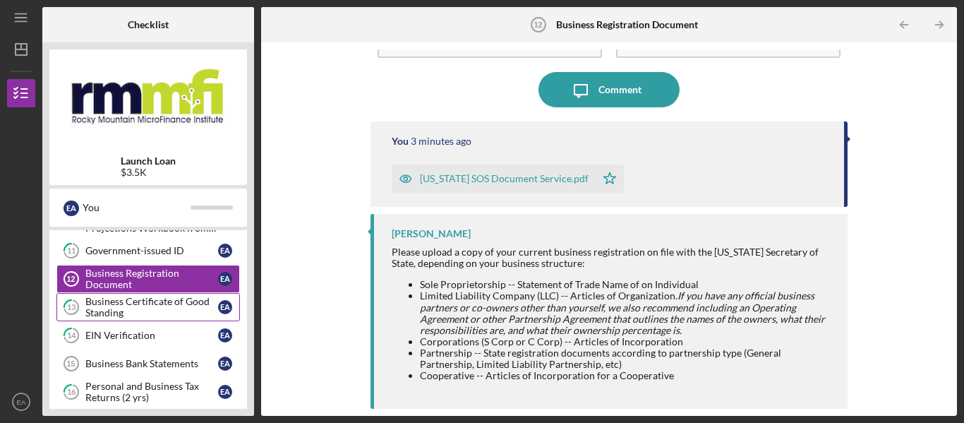
click at [140, 303] on div "Business Certificate of Good Standing" at bounding box center [151, 307] width 133 height 23
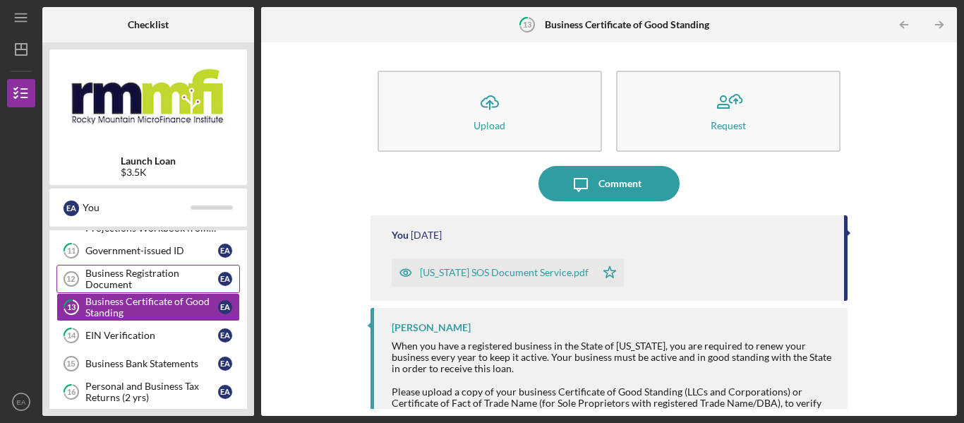
click at [144, 285] on div "Business Registration Document" at bounding box center [151, 278] width 133 height 23
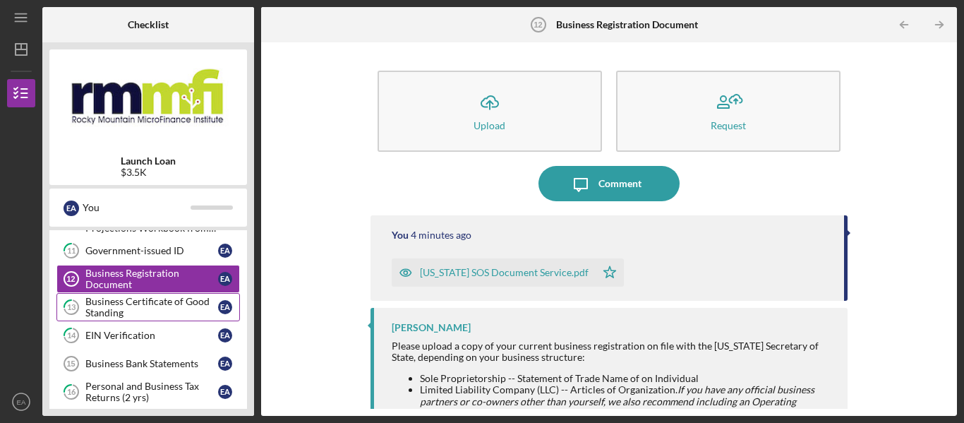
click at [140, 307] on div "Business Certificate of Good Standing" at bounding box center [151, 307] width 133 height 23
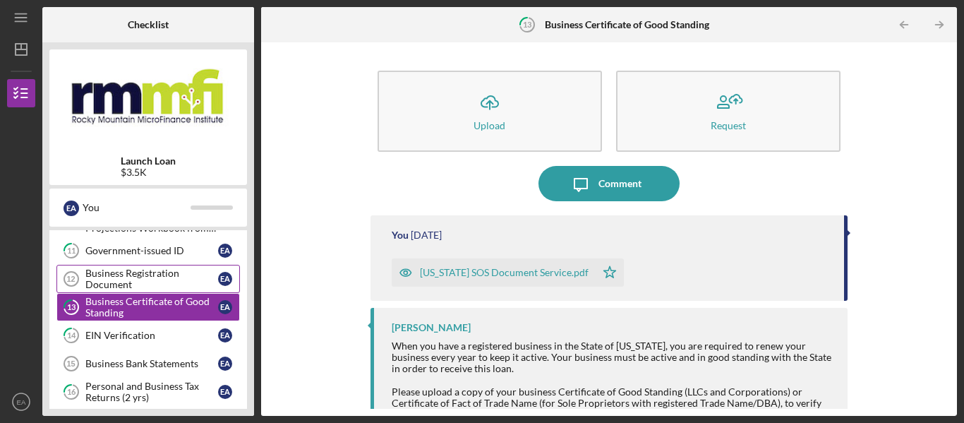
click at [145, 284] on div "Business Registration Document" at bounding box center [151, 278] width 133 height 23
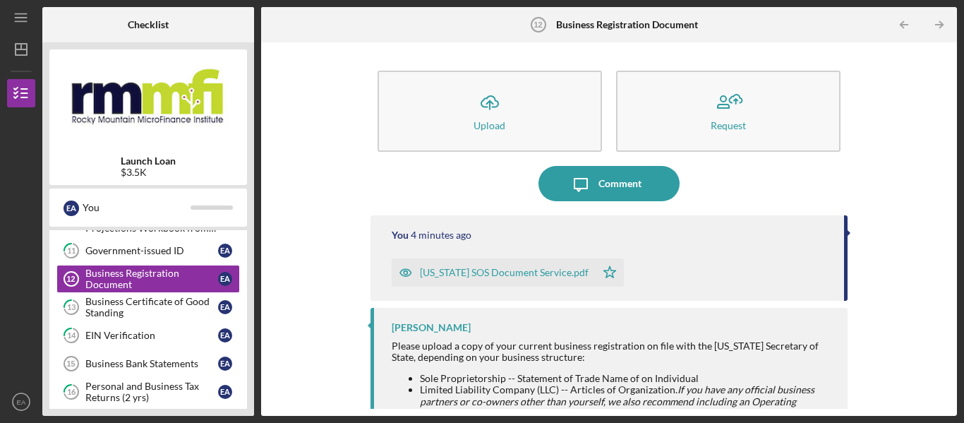
drag, startPoint x: 538, startPoint y: 272, endPoint x: 506, endPoint y: 226, distance: 55.2
click at [506, 226] on div "You 4 minutes ago [US_STATE] SOS Document Service.pdf Icon/Star" at bounding box center [608, 257] width 477 height 85
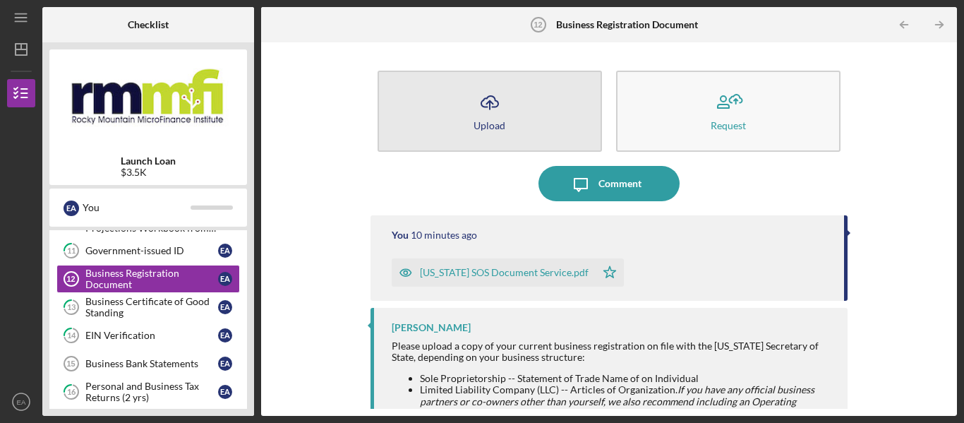
click at [476, 97] on icon "Icon/Upload" at bounding box center [489, 102] width 35 height 35
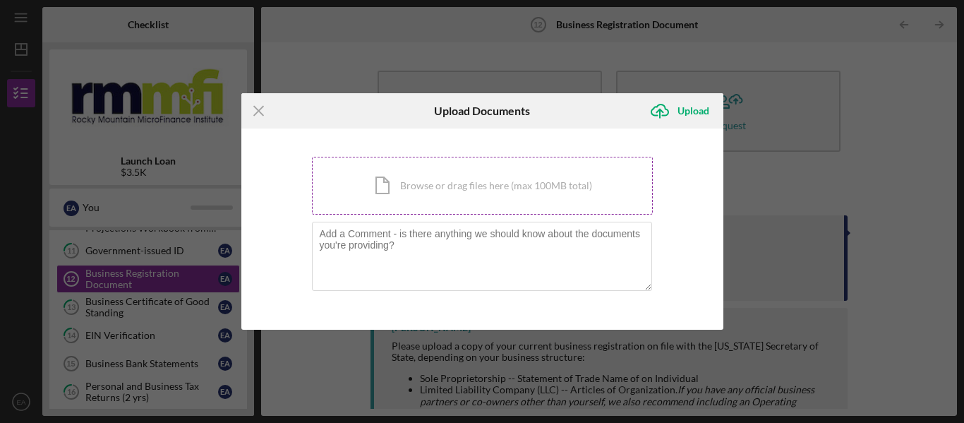
click at [442, 201] on div "Icon/Document Browse or drag files here (max 100MB total) Tap to choose files o…" at bounding box center [482, 186] width 341 height 58
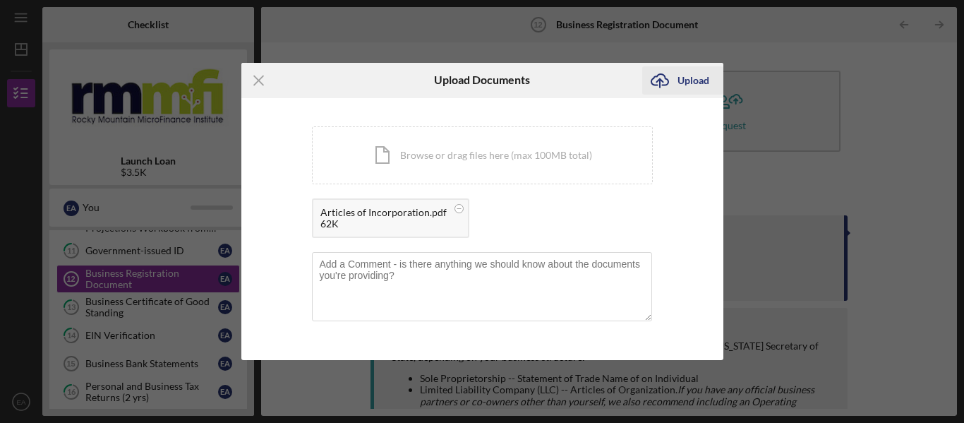
click at [679, 77] on div "Upload" at bounding box center [693, 80] width 32 height 28
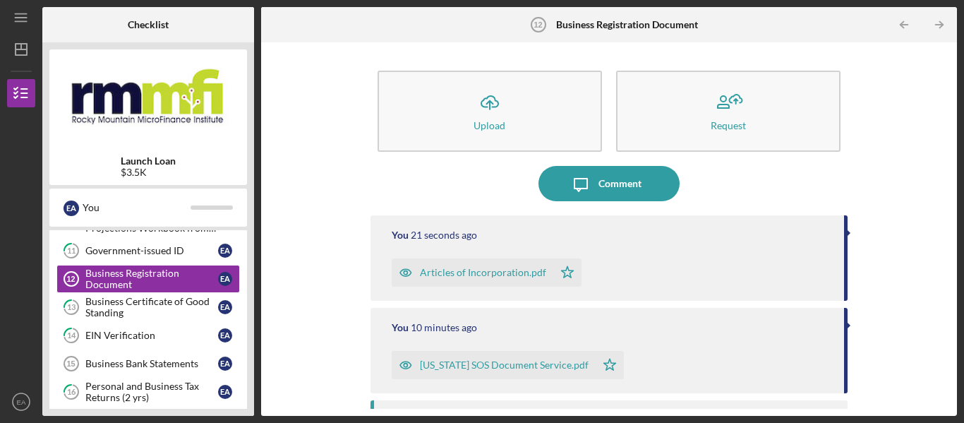
scroll to position [186, 0]
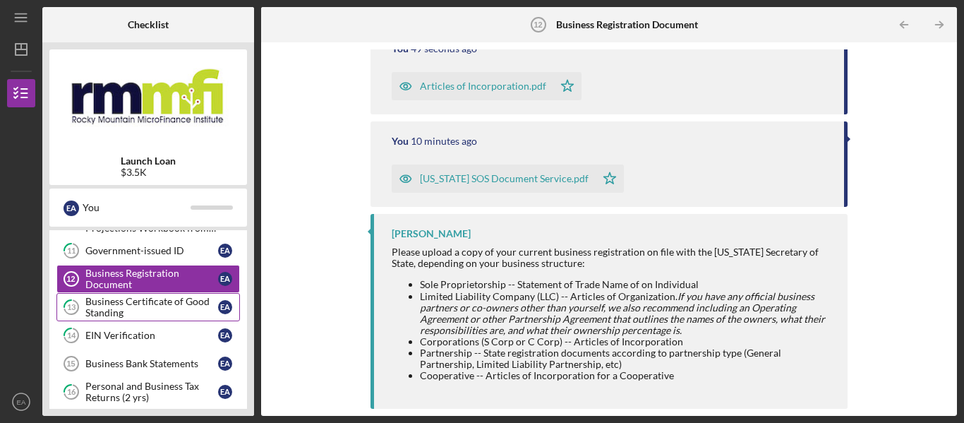
click at [127, 298] on div "Business Certificate of Good Standing" at bounding box center [151, 307] width 133 height 23
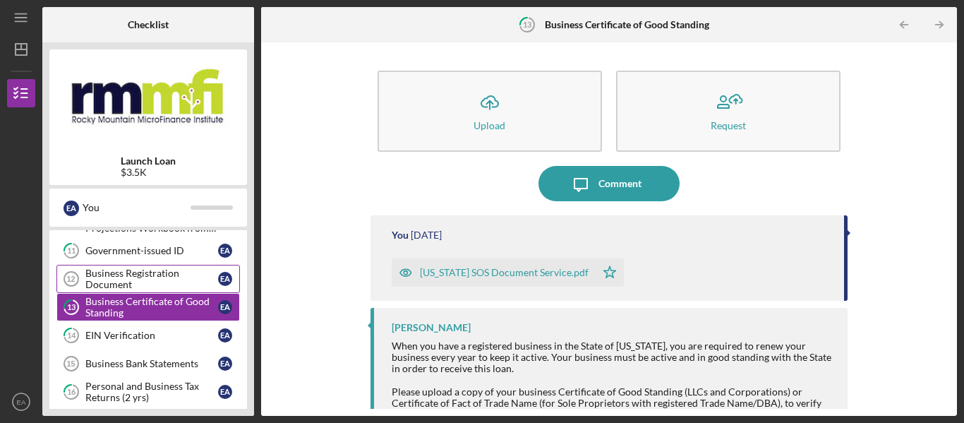
click at [140, 284] on div "Business Registration Document" at bounding box center [151, 278] width 133 height 23
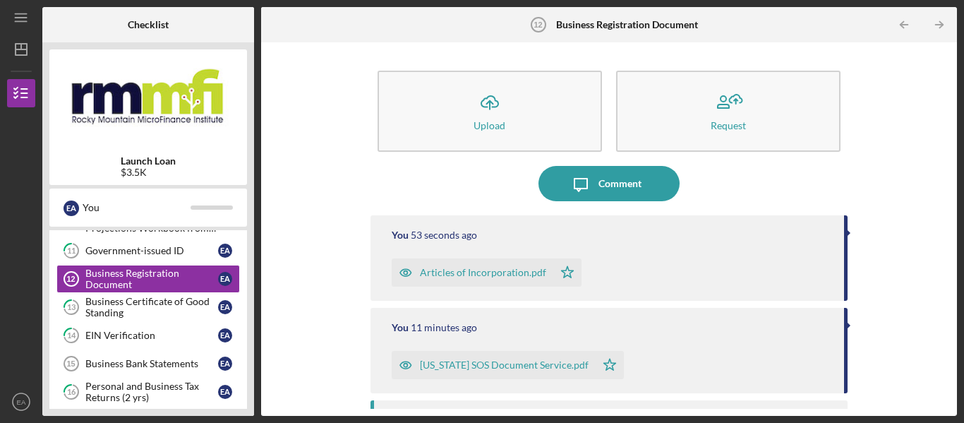
click at [742, 249] on div "You 53 seconds ago Articles of Incorporation.pdf Icon/Star" at bounding box center [608, 257] width 477 height 85
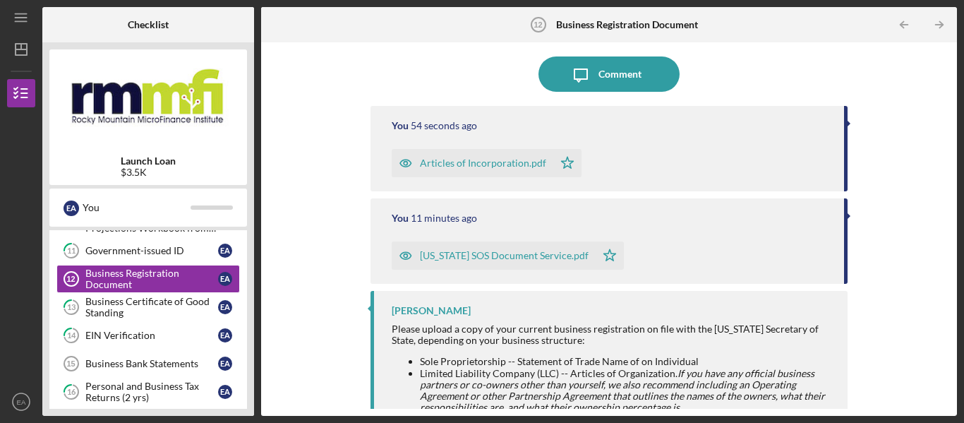
scroll to position [141, 0]
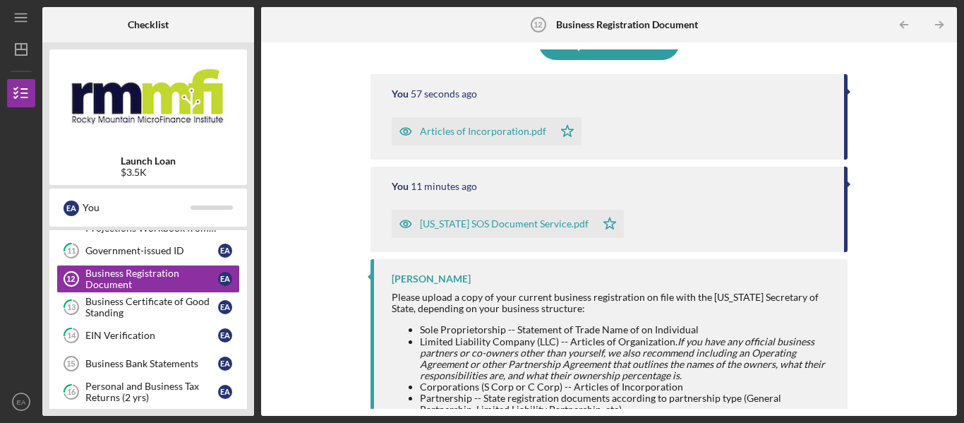
click at [842, 183] on div "You 11 minutes ago [US_STATE] SOS Document Service.pdf Icon/Star" at bounding box center [608, 209] width 477 height 85
click at [847, 183] on div at bounding box center [849, 184] width 4 height 7
click at [847, 181] on div at bounding box center [849, 184] width 4 height 7
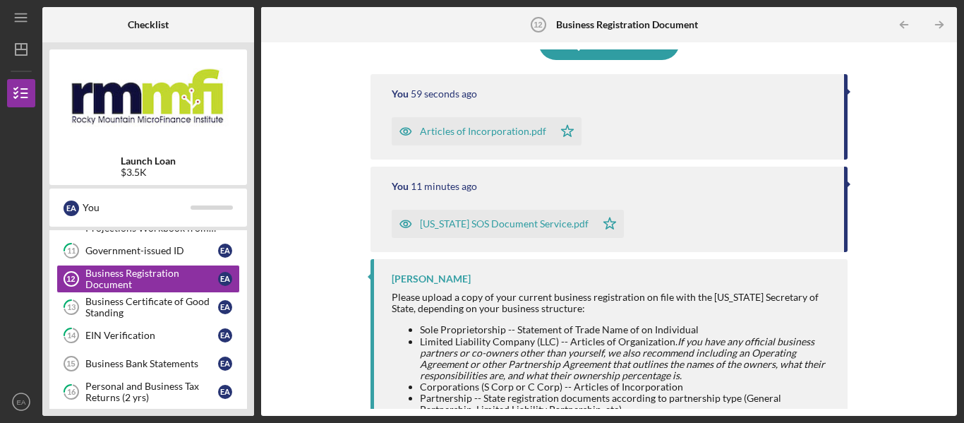
click at [847, 181] on div at bounding box center [849, 184] width 4 height 7
click at [827, 181] on div "You 11 minutes ago [US_STATE] SOS Document Service.pdf Icon/Star" at bounding box center [608, 209] width 477 height 85
click at [796, 188] on div "You 11 minutes ago" at bounding box center [611, 186] width 438 height 11
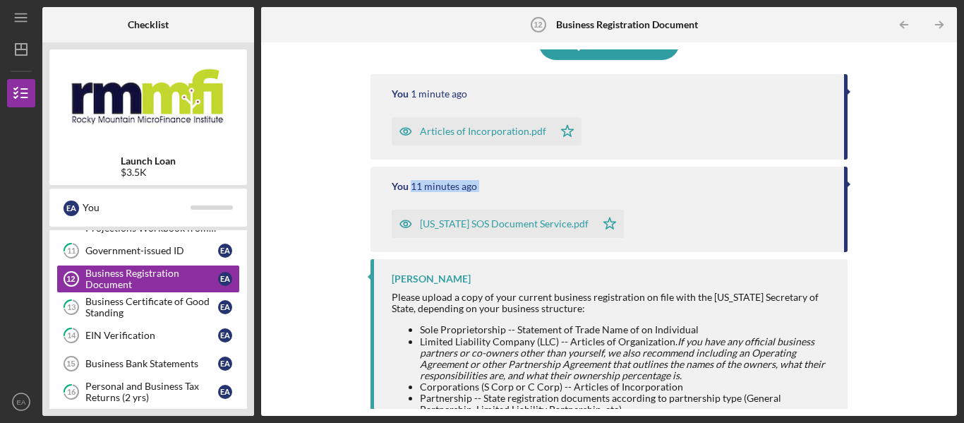
click at [796, 188] on div "You 11 minutes ago" at bounding box center [611, 186] width 438 height 11
drag, startPoint x: 710, startPoint y: 228, endPoint x: 725, endPoint y: 222, distance: 15.9
click at [725, 222] on div "[US_STATE] SOS Document Service.pdf Icon/Star" at bounding box center [611, 220] width 438 height 35
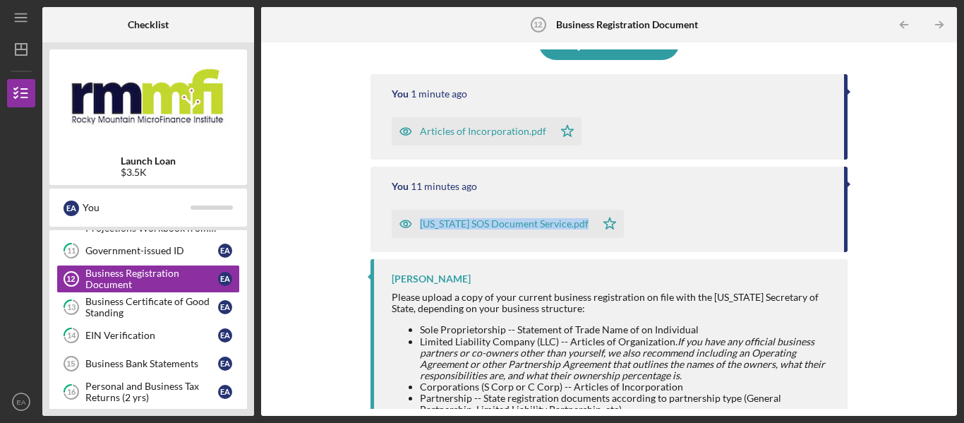
click at [725, 222] on div "[US_STATE] SOS Document Service.pdf Icon/Star" at bounding box center [611, 220] width 438 height 35
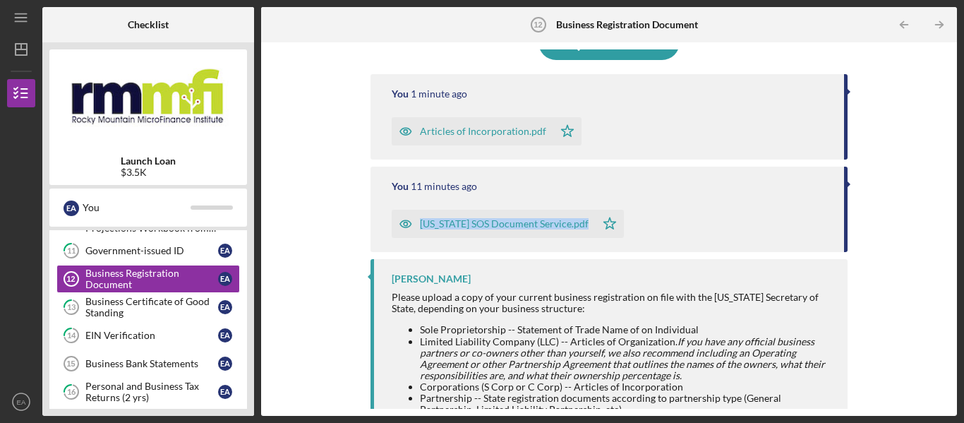
click at [540, 214] on div "[US_STATE] SOS Document Service.pdf" at bounding box center [494, 224] width 204 height 28
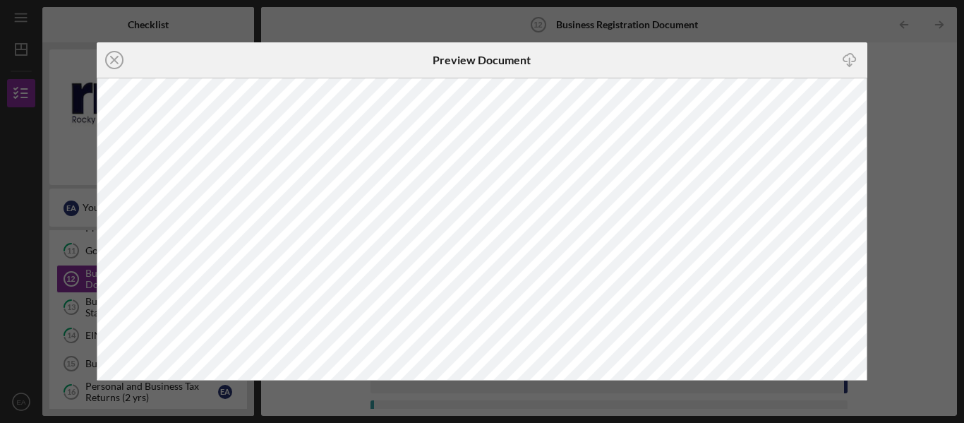
click at [855, 58] on icon "button" at bounding box center [849, 58] width 12 height 8
click at [111, 60] on icon "Icon/Close" at bounding box center [114, 59] width 35 height 35
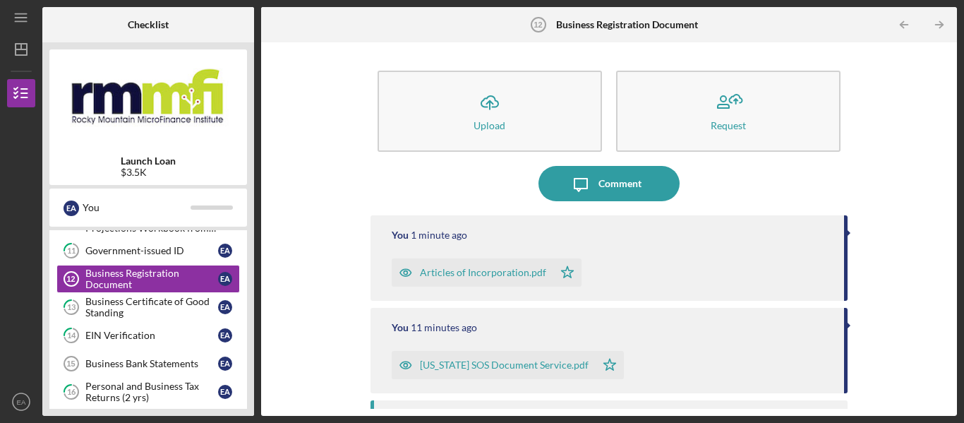
scroll to position [186, 0]
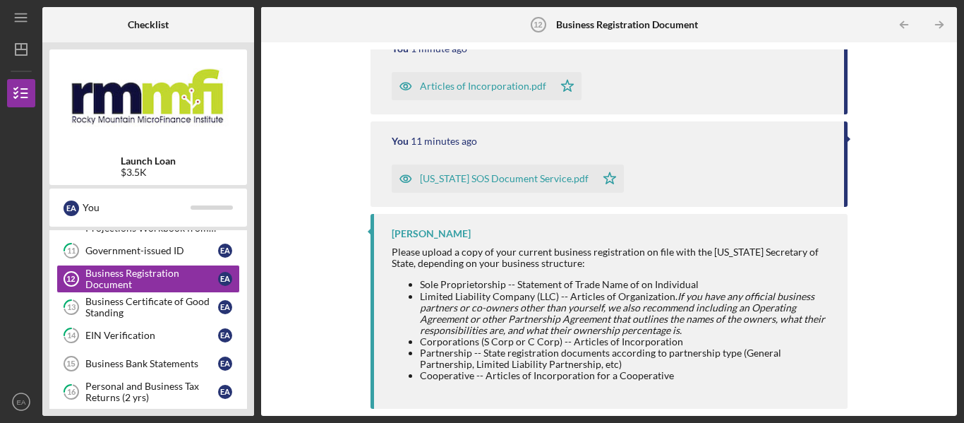
click at [414, 230] on div "[PERSON_NAME]" at bounding box center [431, 233] width 79 height 11
click at [156, 294] on link "13 Business Certificate of Good Standing E A" at bounding box center [147, 307] width 183 height 28
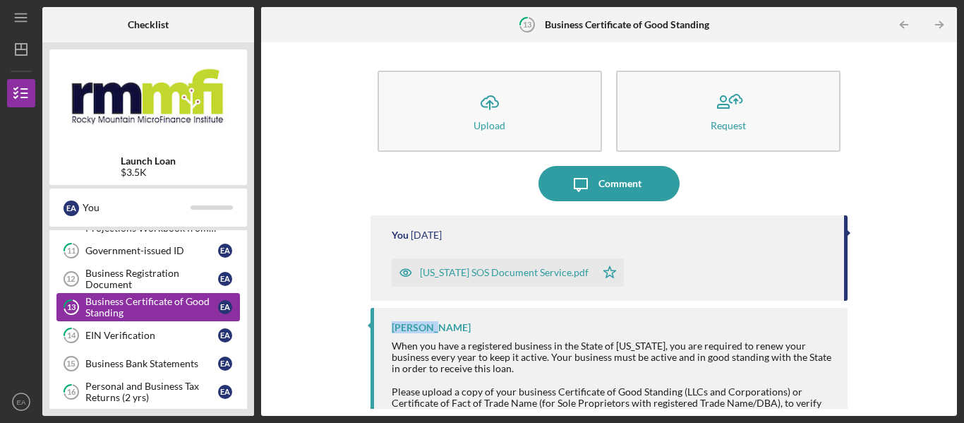
click at [150, 319] on link "13 Business Certificate of Good Standing E A" at bounding box center [147, 307] width 183 height 28
click at [162, 284] on div "Business Registration Document" at bounding box center [151, 278] width 133 height 23
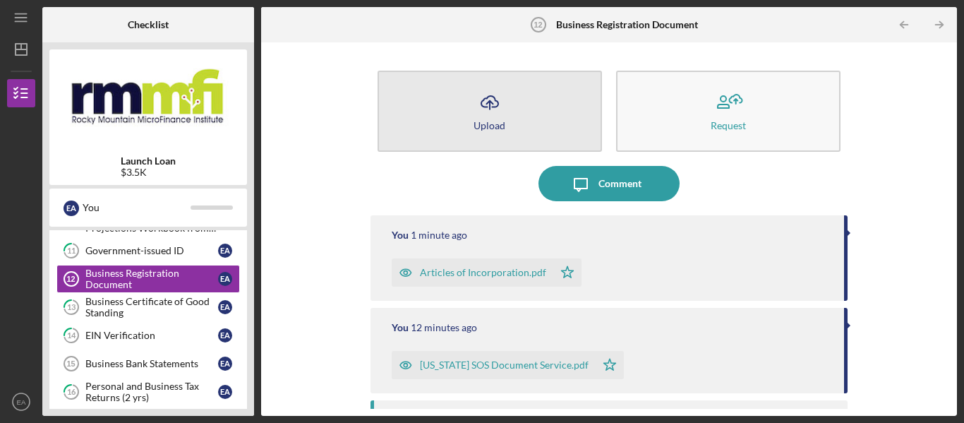
click at [530, 102] on button "Icon/Upload Upload" at bounding box center [489, 111] width 224 height 81
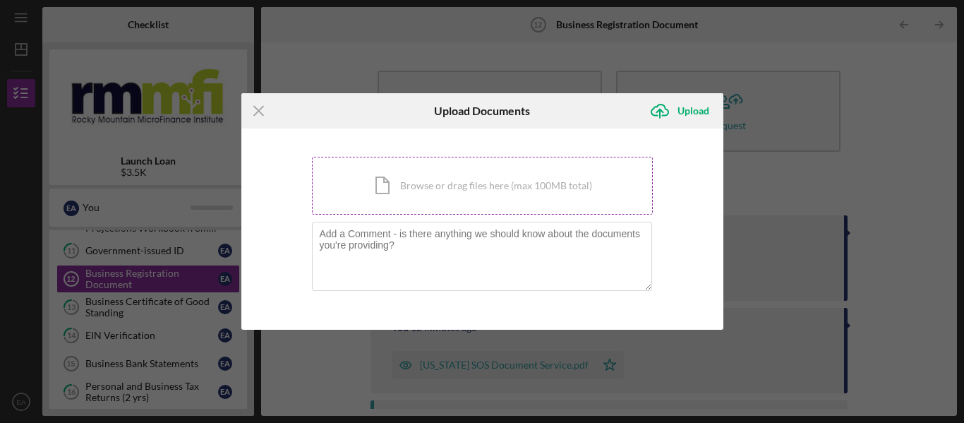
click at [471, 170] on div "Icon/Document Browse or drag files here (max 100MB total) Tap to choose files o…" at bounding box center [482, 186] width 341 height 58
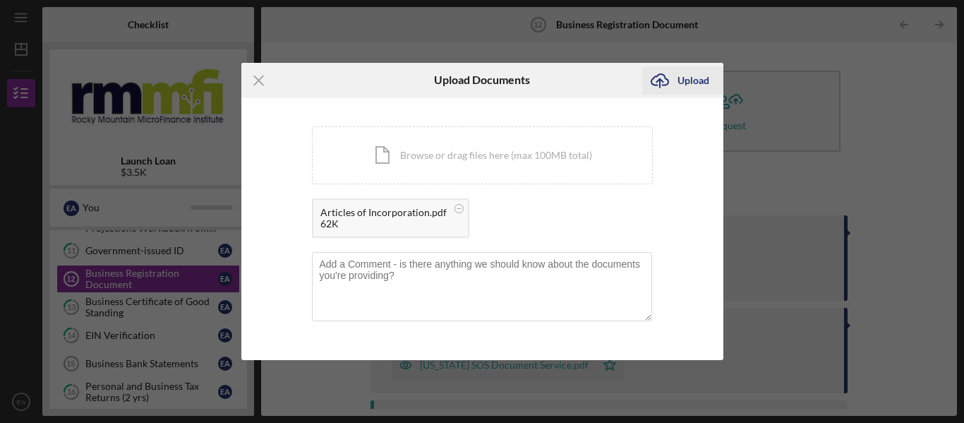
click at [713, 82] on button "Icon/Upload Upload" at bounding box center [682, 80] width 81 height 28
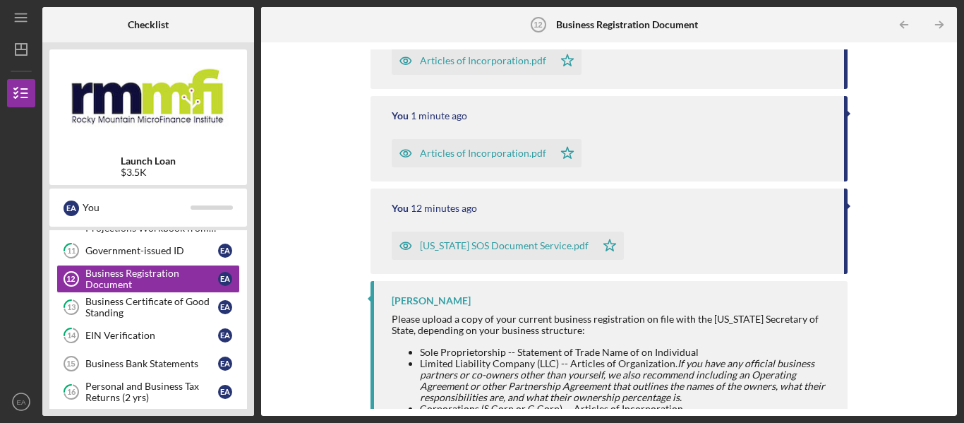
scroll to position [279, 0]
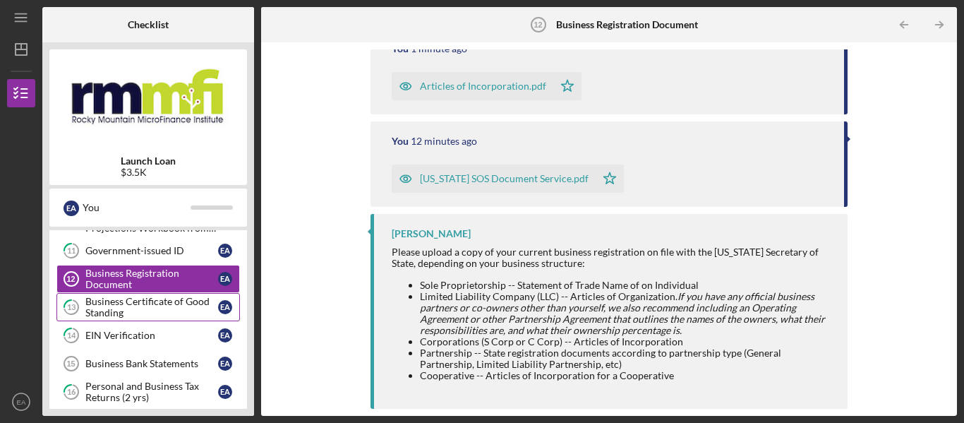
click at [116, 312] on div "Business Certificate of Good Standing" at bounding box center [151, 307] width 133 height 23
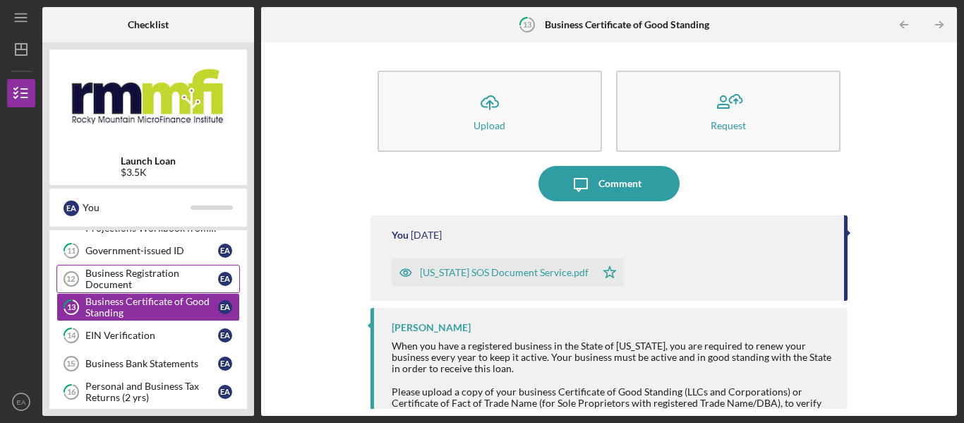
click at [128, 289] on div "Business Registration Document" at bounding box center [151, 278] width 133 height 23
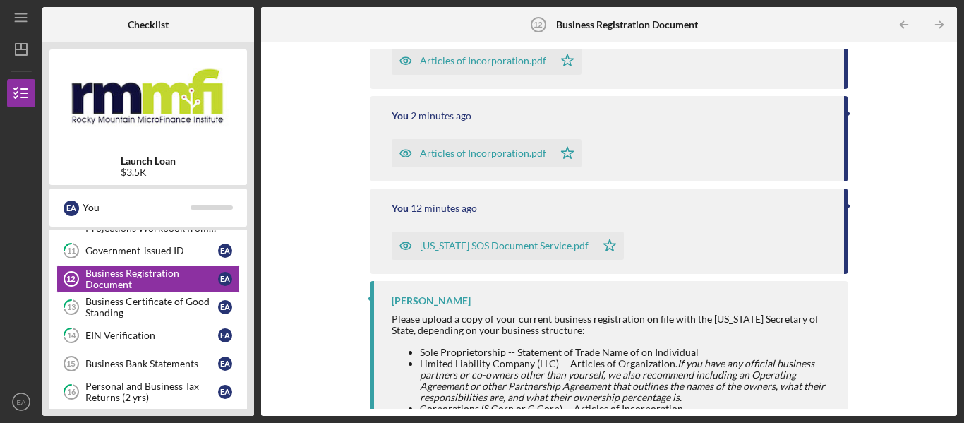
scroll to position [279, 0]
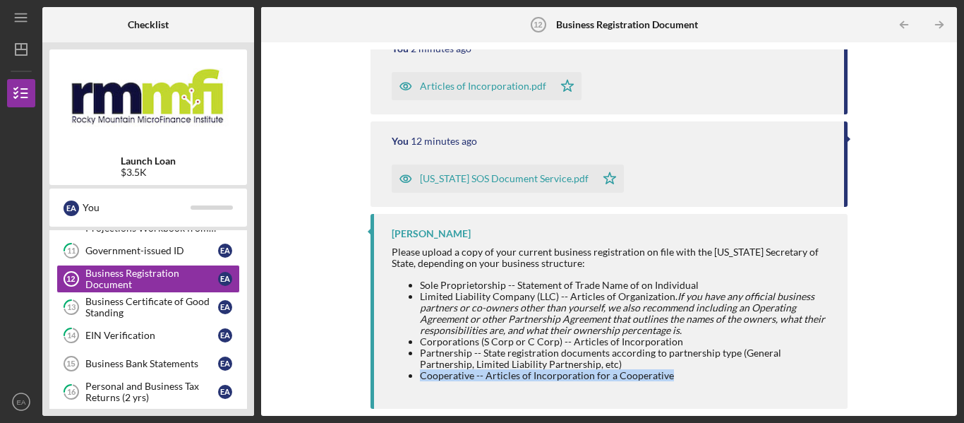
drag, startPoint x: 675, startPoint y: 379, endPoint x: 385, endPoint y: 382, distance: 289.3
click at [385, 382] on div "[PERSON_NAME] Please upload a copy of your current business registration on fil…" at bounding box center [608, 311] width 477 height 195
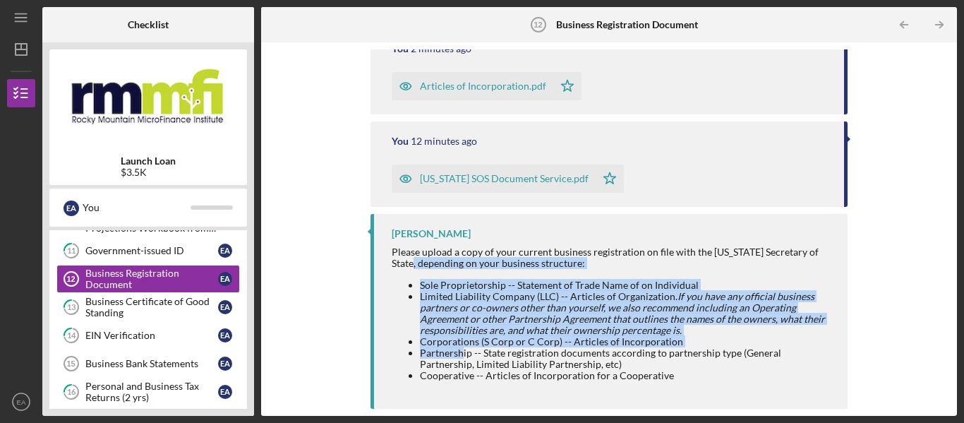
drag, startPoint x: 461, startPoint y: 357, endPoint x: 318, endPoint y: 267, distance: 168.7
click at [318, 267] on div "Icon/Upload Upload Request Icon/Message Comment You 21 seconds ago Articles of …" at bounding box center [609, 228] width 682 height 359
click at [495, 303] on em "If you have any official business partners or co-owners other than yourself, we…" at bounding box center [622, 313] width 405 height 46
click at [681, 325] on li "Limited Liability Company (LLC) -- Articles of Organization. If you have any of…" at bounding box center [626, 313] width 413 height 45
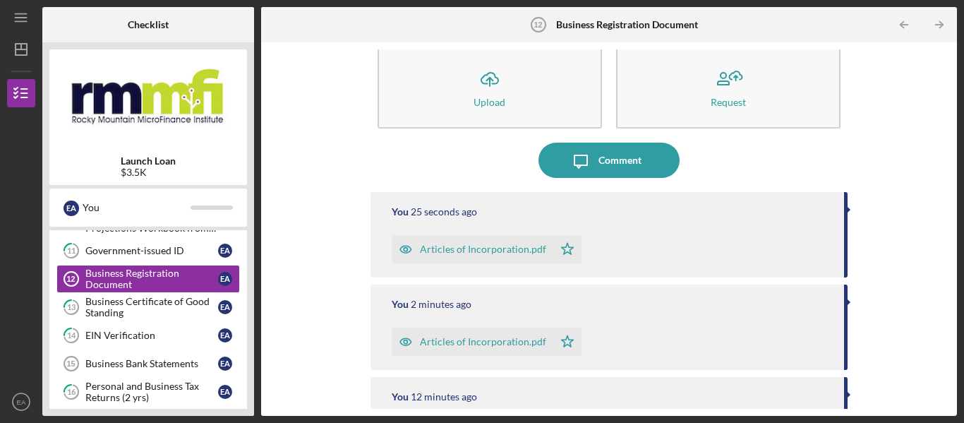
scroll to position [0, 0]
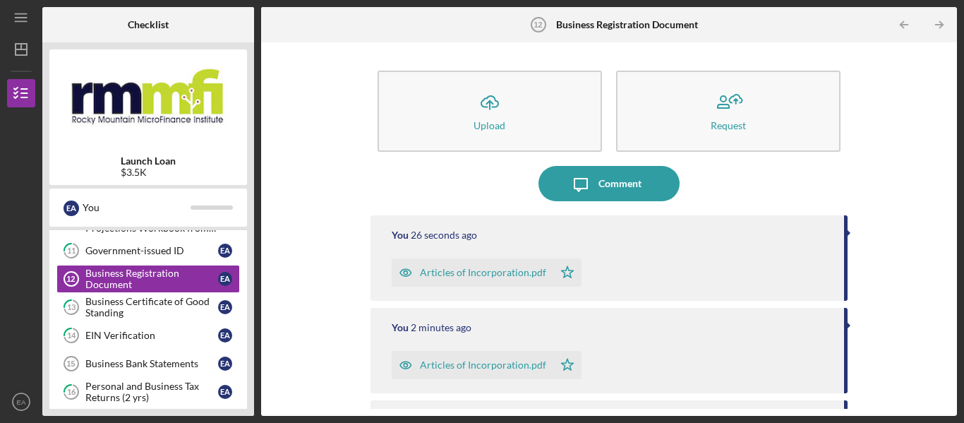
click at [624, 264] on div "Articles of Incorporation.pdf Icon/Star" at bounding box center [611, 268] width 438 height 35
click at [687, 330] on div "You 2 minutes ago" at bounding box center [611, 327] width 438 height 11
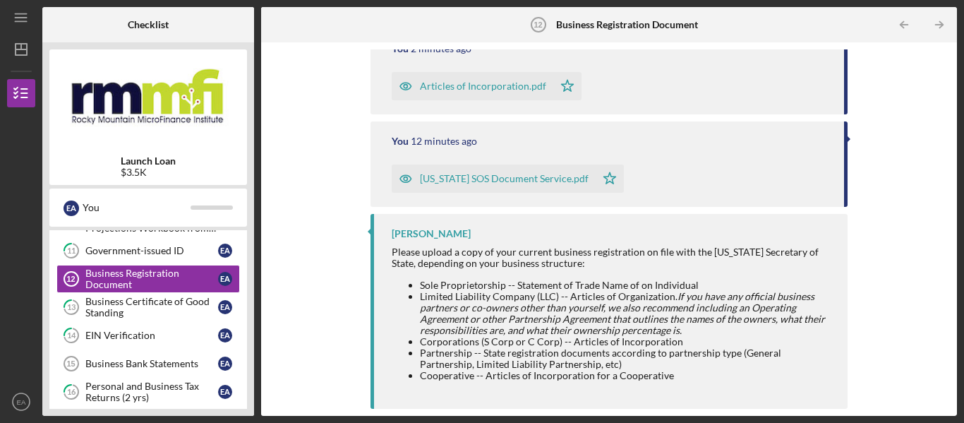
click at [659, 183] on div "[US_STATE] SOS Document Service.pdf Icon/Star" at bounding box center [611, 174] width 438 height 35
click at [123, 291] on link "Business Registration Document 12 Business Registration Document E A" at bounding box center [147, 279] width 183 height 28
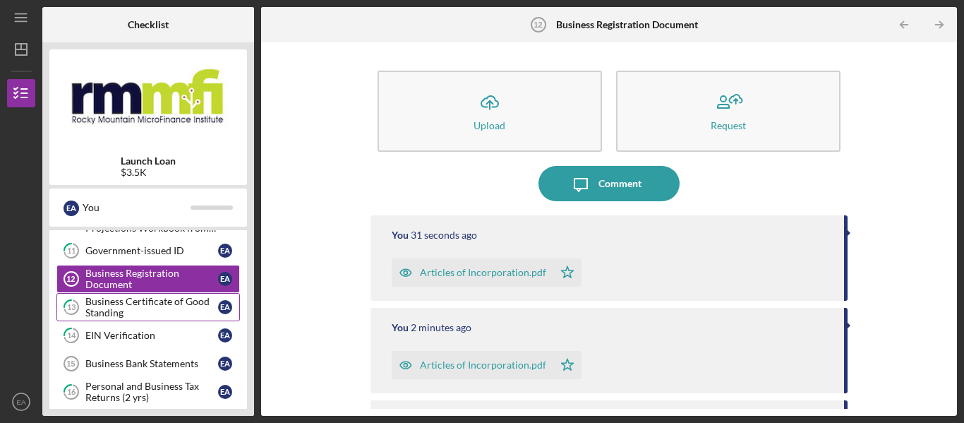
click at [123, 309] on div "Business Certificate of Good Standing" at bounding box center [151, 307] width 133 height 23
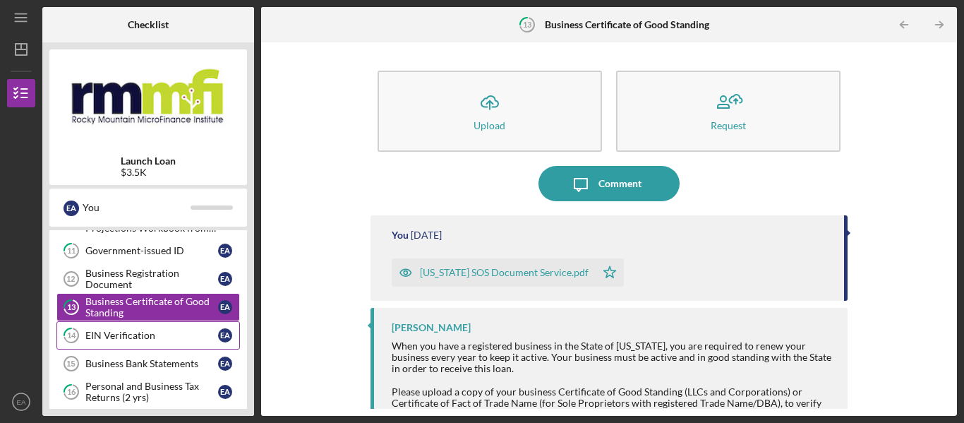
click at [123, 332] on div "EIN Verification" at bounding box center [151, 335] width 133 height 11
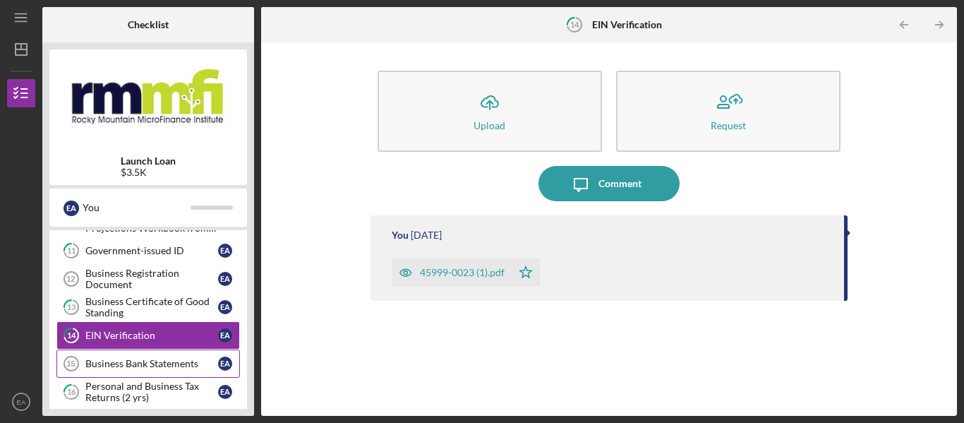
click at [121, 351] on link "Business Bank Statements 15 Business Bank Statements E A" at bounding box center [147, 363] width 183 height 28
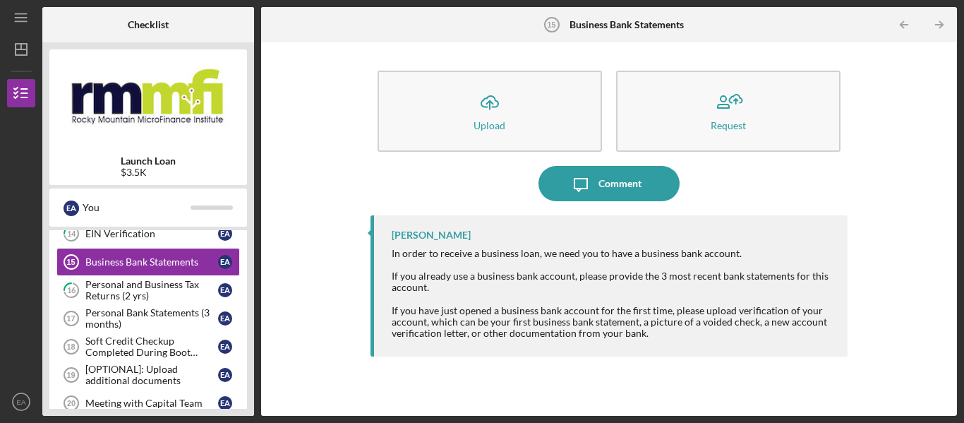
scroll to position [443, 0]
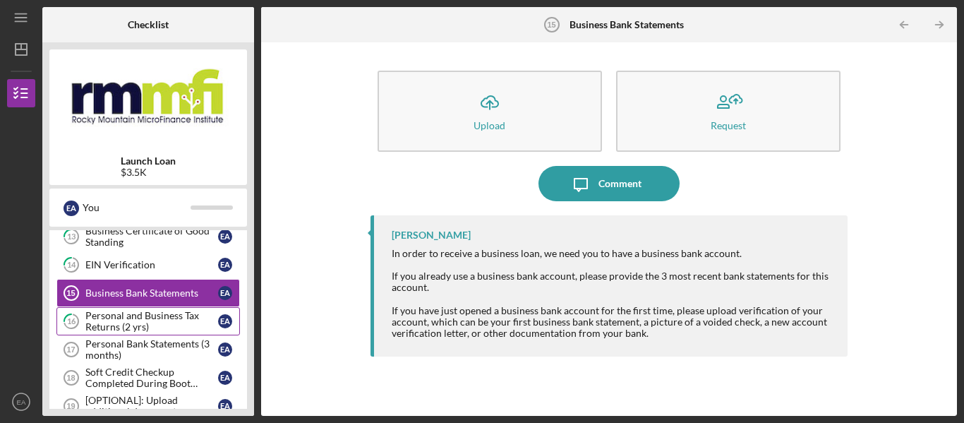
click at [141, 325] on div "Personal and Business Tax Returns (2 yrs)" at bounding box center [151, 321] width 133 height 23
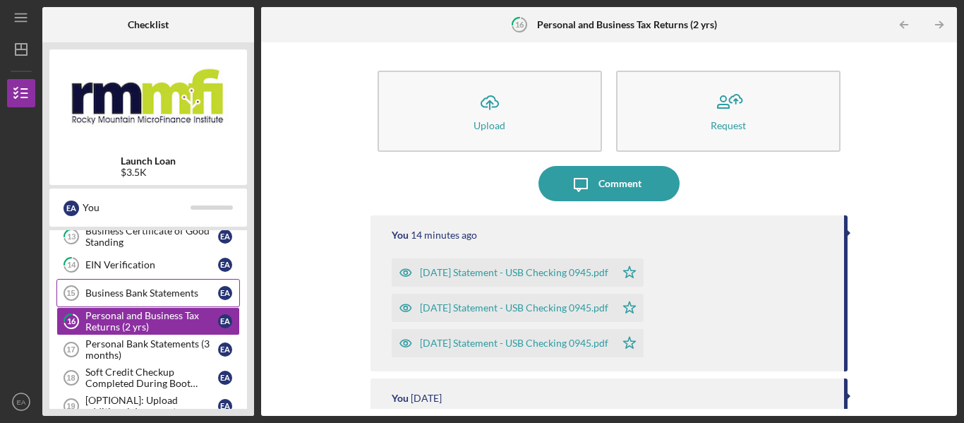
click at [119, 289] on div "Business Bank Statements" at bounding box center [151, 292] width 133 height 11
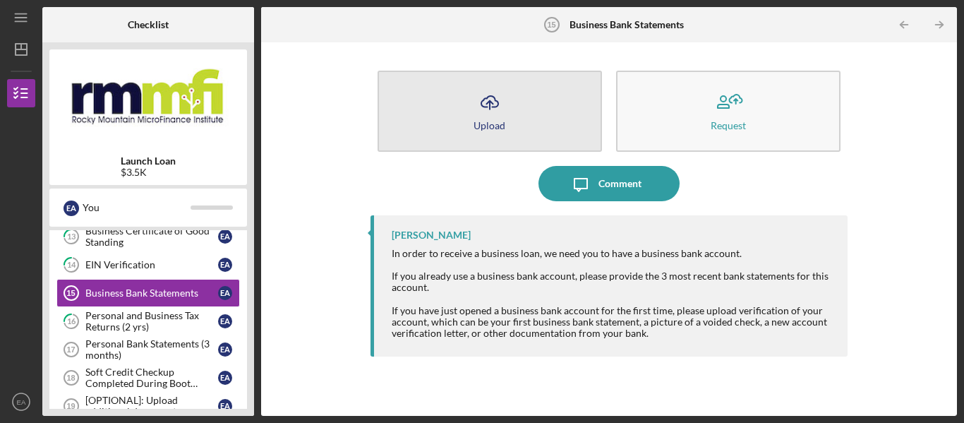
click at [463, 122] on button "Icon/Upload Upload" at bounding box center [489, 111] width 224 height 81
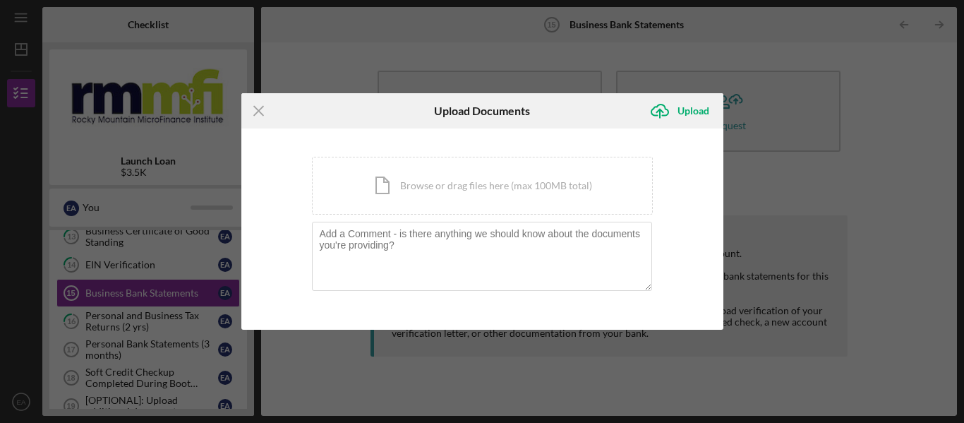
click at [259, 107] on icon "Icon/Menu Close" at bounding box center [258, 110] width 35 height 35
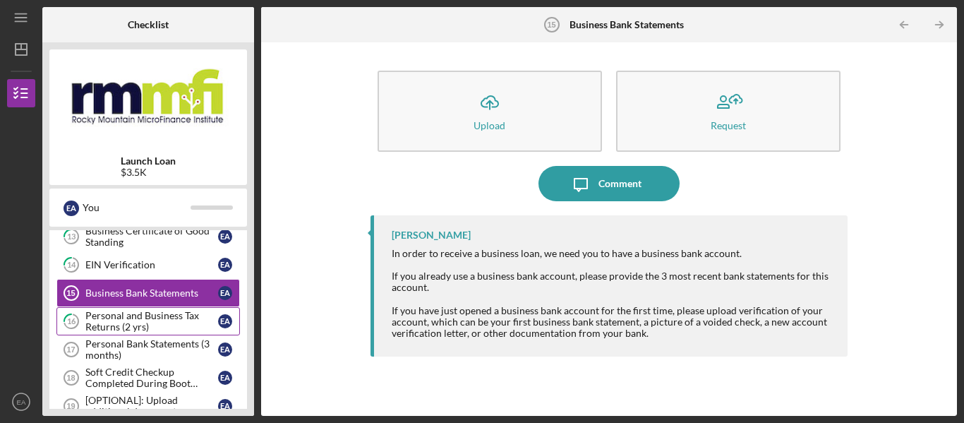
click at [142, 316] on div "Personal and Business Tax Returns (2 yrs)" at bounding box center [151, 321] width 133 height 23
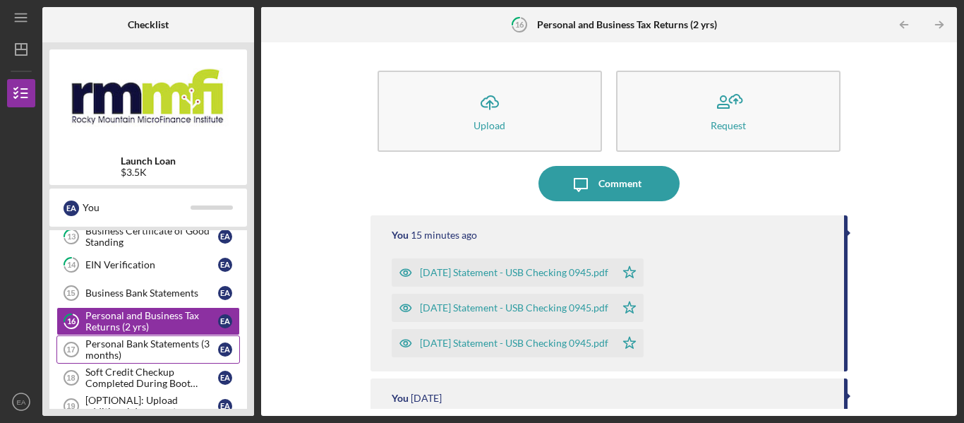
click at [140, 344] on div "Personal Bank Statements (3 months)" at bounding box center [151, 349] width 133 height 23
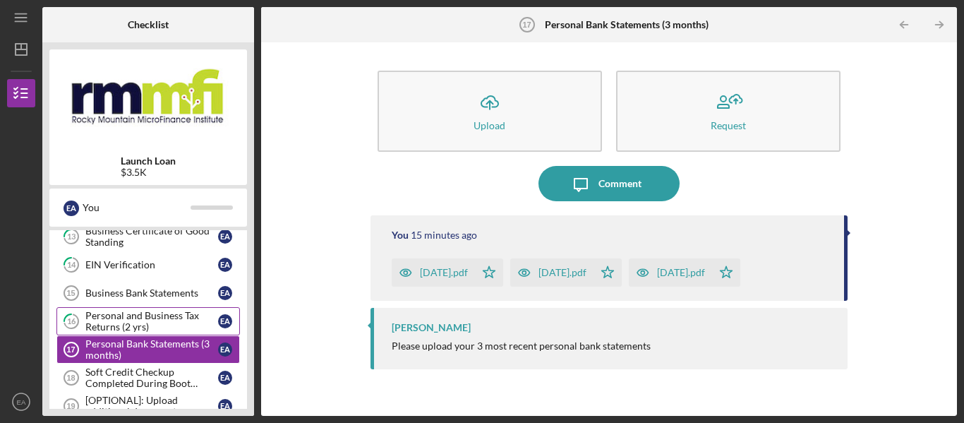
click at [157, 323] on div "Personal and Business Tax Returns (2 yrs)" at bounding box center [151, 321] width 133 height 23
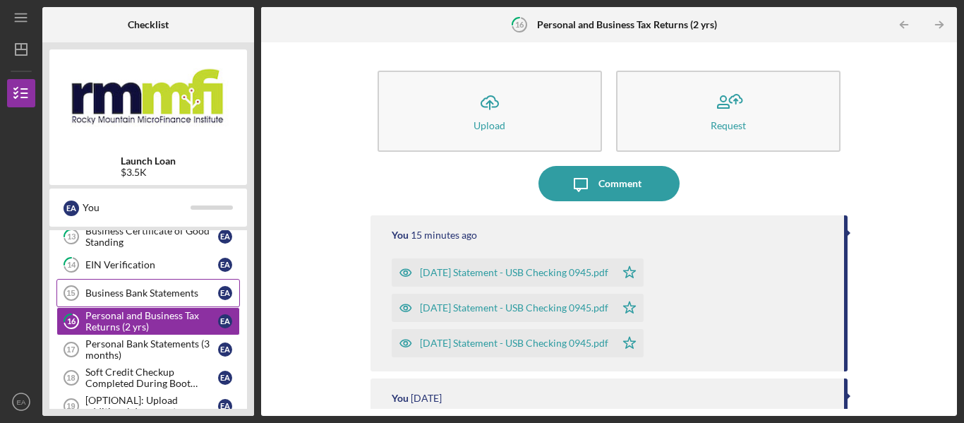
click at [169, 294] on div "Business Bank Statements" at bounding box center [151, 292] width 133 height 11
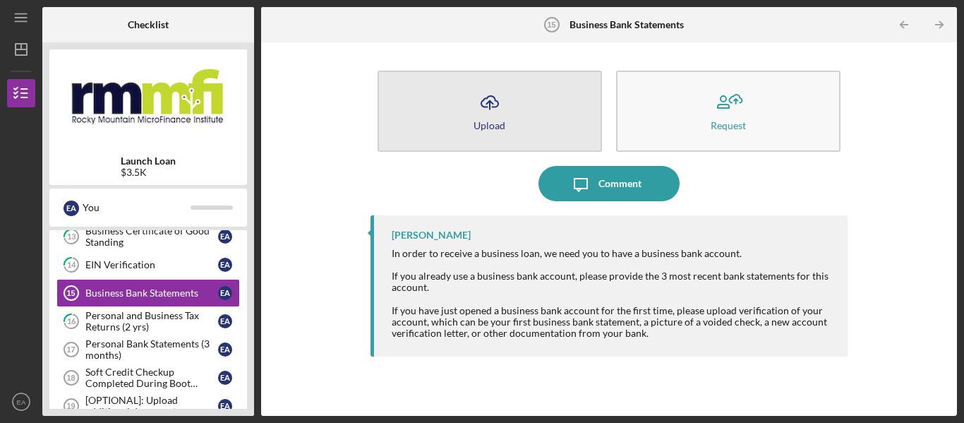
click at [452, 116] on button "Icon/Upload Upload" at bounding box center [489, 111] width 224 height 81
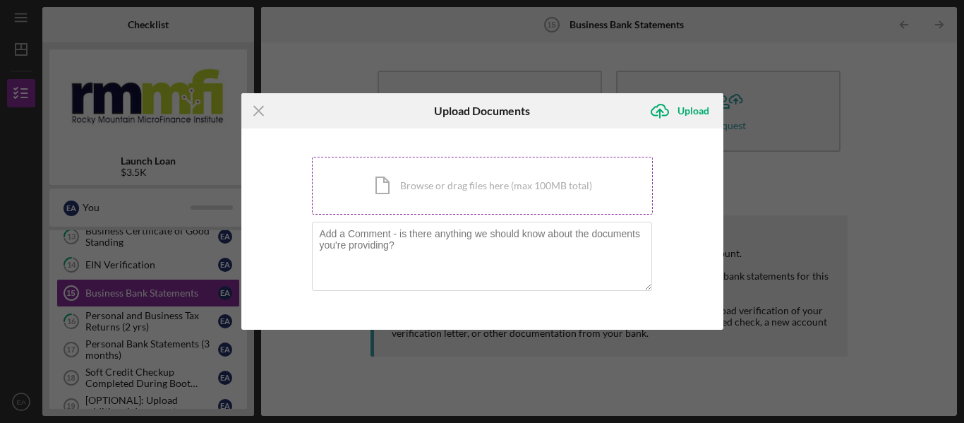
click at [470, 181] on div "Icon/Document Browse or drag files here (max 100MB total) Tap to choose files o…" at bounding box center [482, 186] width 341 height 58
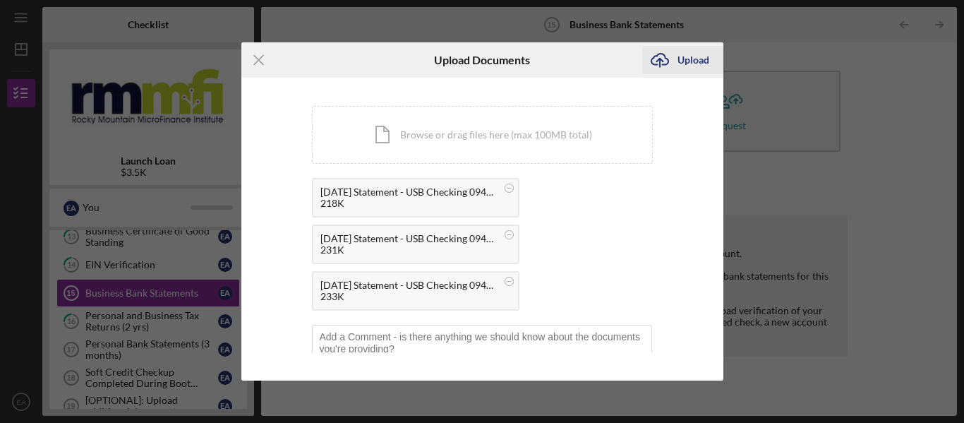
click at [683, 61] on div "Upload" at bounding box center [693, 60] width 32 height 28
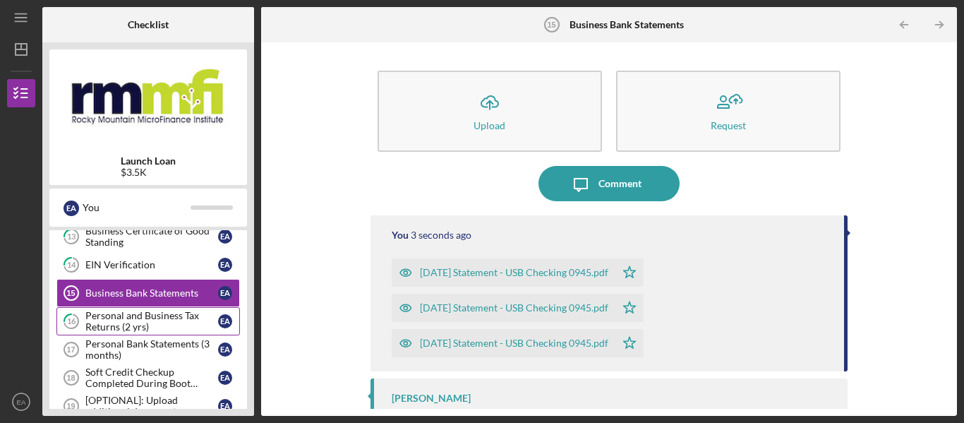
click at [155, 314] on div "Personal and Business Tax Returns (2 yrs)" at bounding box center [151, 321] width 133 height 23
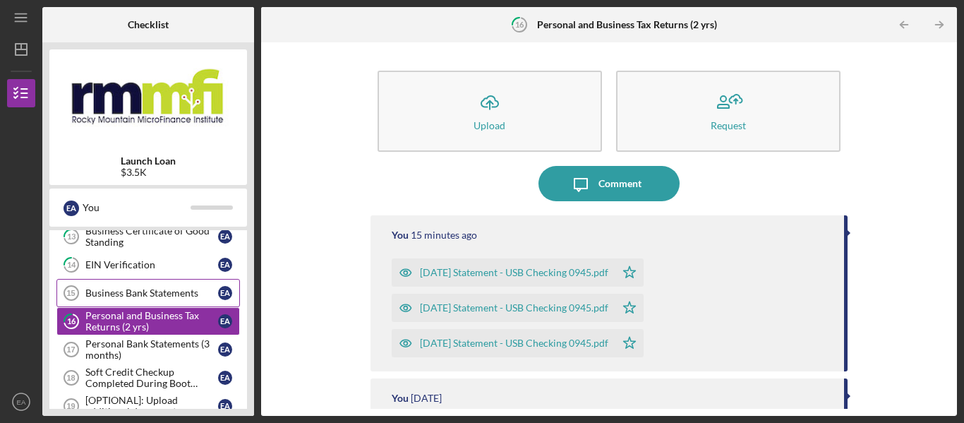
click at [167, 286] on link "Business Bank Statements 15 Business Bank Statements E A" at bounding box center [147, 293] width 183 height 28
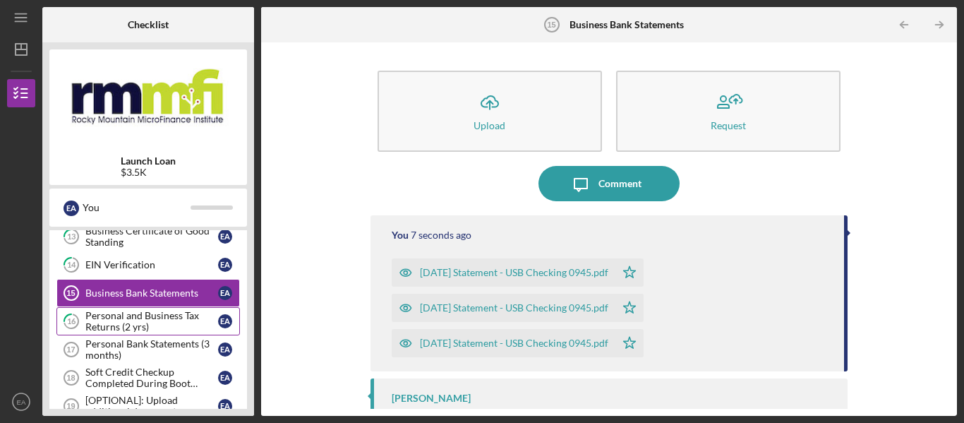
click at [160, 318] on div "Personal and Business Tax Returns (2 yrs)" at bounding box center [151, 321] width 133 height 23
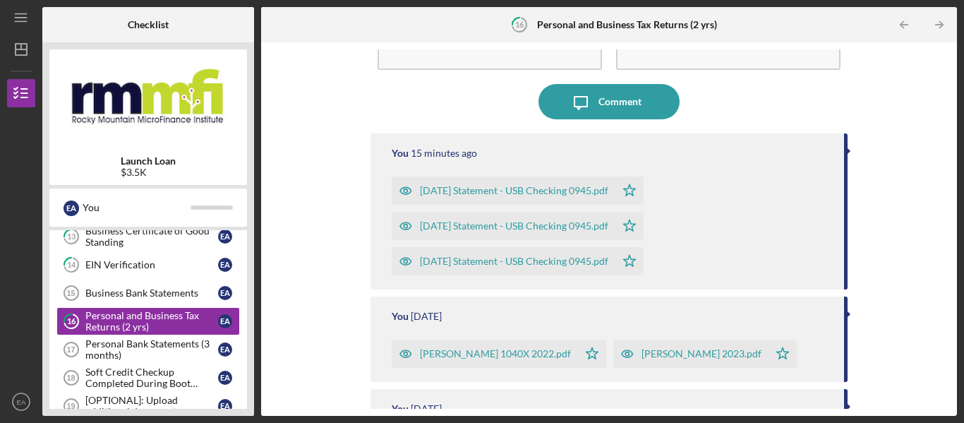
scroll to position [71, 0]
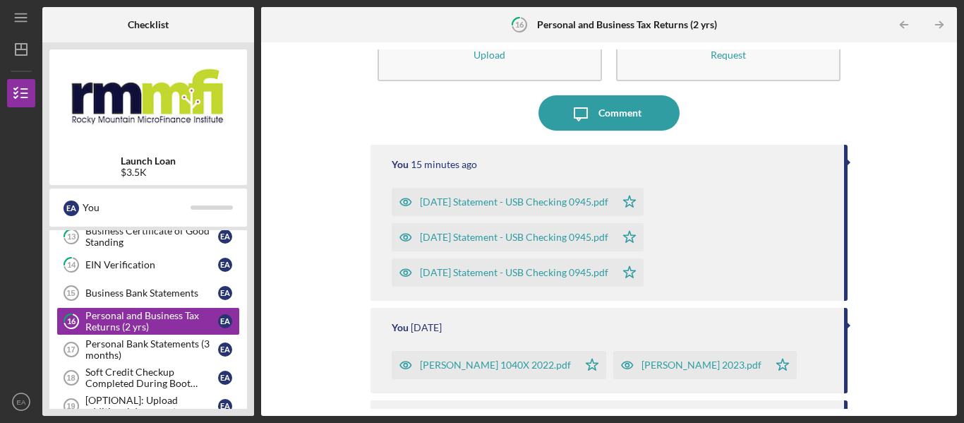
click at [605, 199] on div "[DATE] Statement - USB Checking 0945.pdf" at bounding box center [514, 201] width 188 height 11
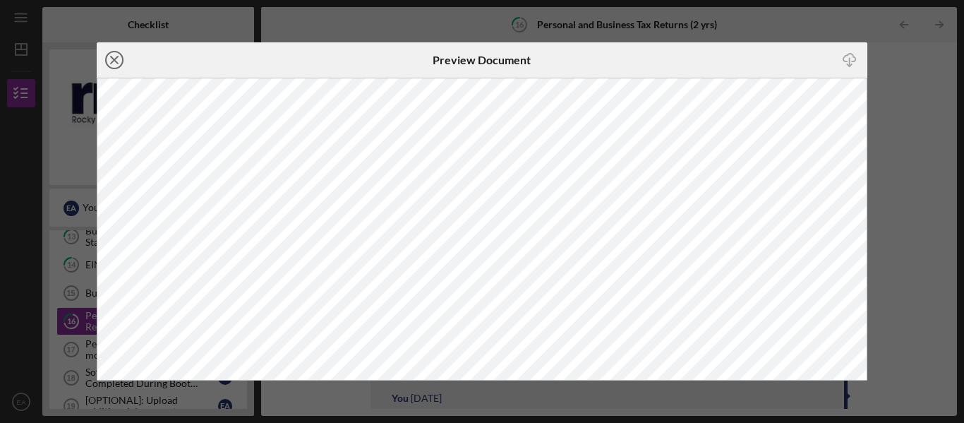
click at [119, 54] on icon "Icon/Close" at bounding box center [114, 59] width 35 height 35
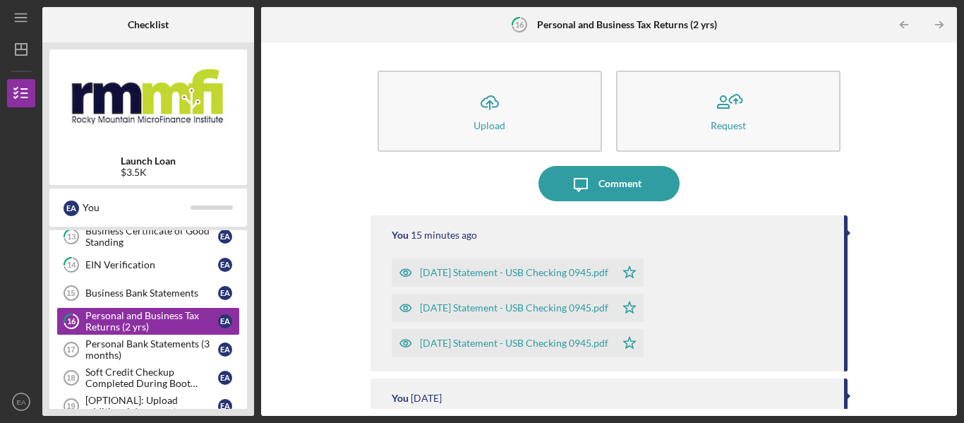
drag, startPoint x: 468, startPoint y: 267, endPoint x: 322, endPoint y: 288, distance: 146.9
click at [322, 288] on div "Icon/Upload Upload Request Icon/Message Comment You 15 minutes ago [DATE] State…" at bounding box center [609, 228] width 682 height 359
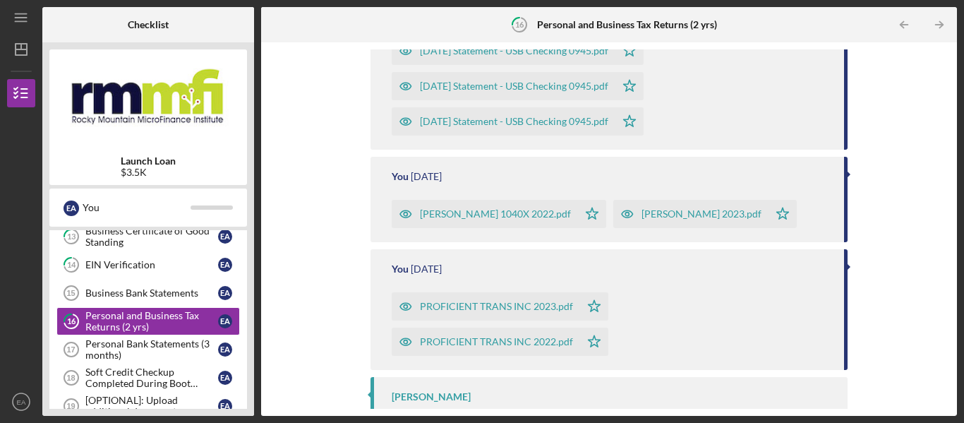
scroll to position [141, 0]
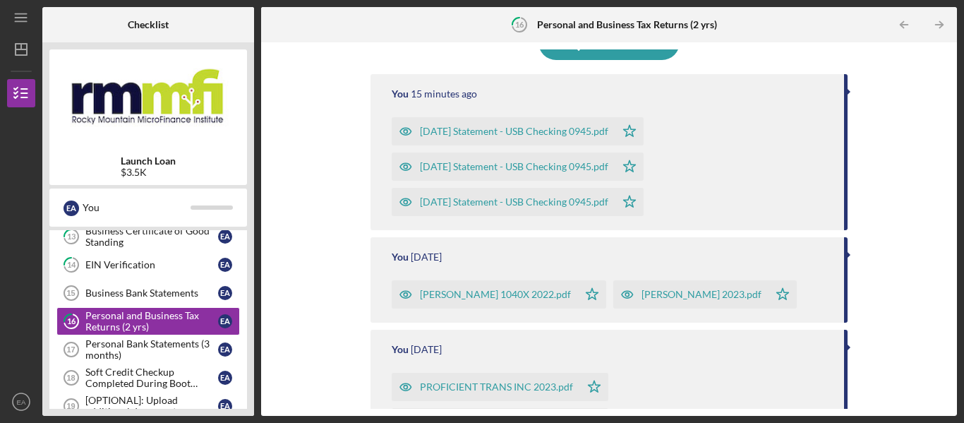
click at [847, 92] on div at bounding box center [849, 91] width 4 height 7
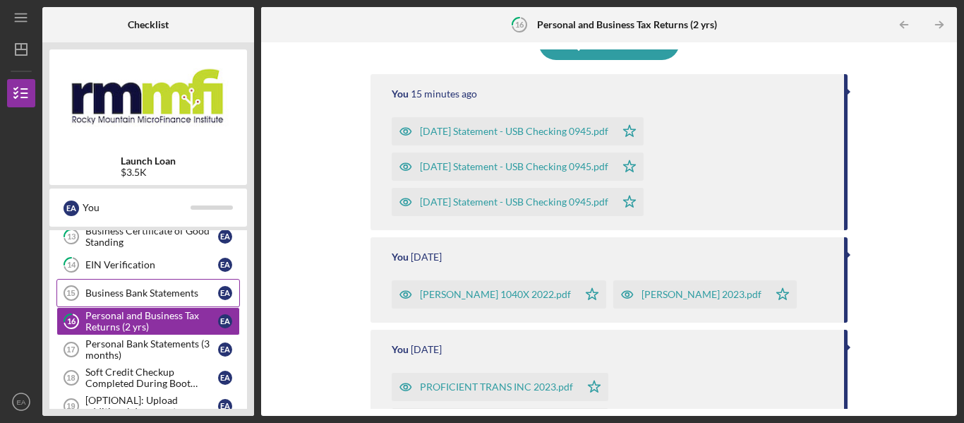
click at [116, 281] on link "Business Bank Statements 15 Business Bank Statements E A" at bounding box center [147, 293] width 183 height 28
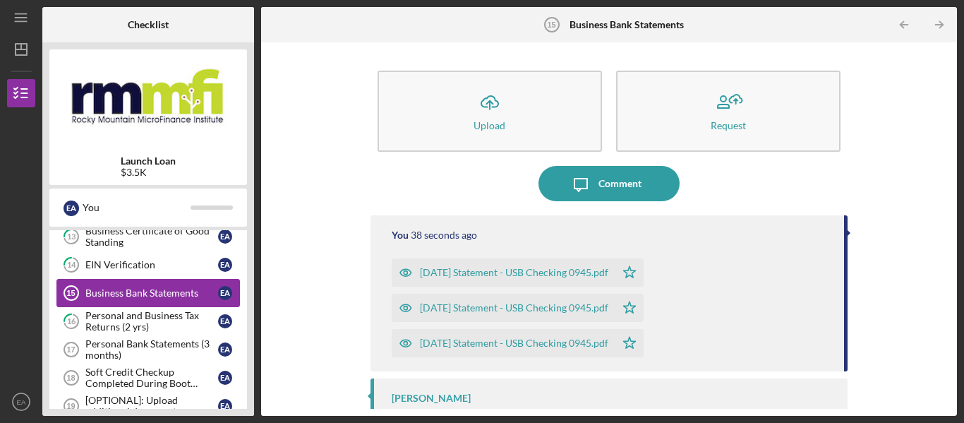
click at [99, 283] on link "Business Bank Statements 15 Business Bank Statements E A" at bounding box center [147, 293] width 183 height 28
click at [108, 296] on div "Business Bank Statements" at bounding box center [151, 292] width 133 height 11
click at [124, 262] on div "EIN Verification" at bounding box center [151, 264] width 133 height 11
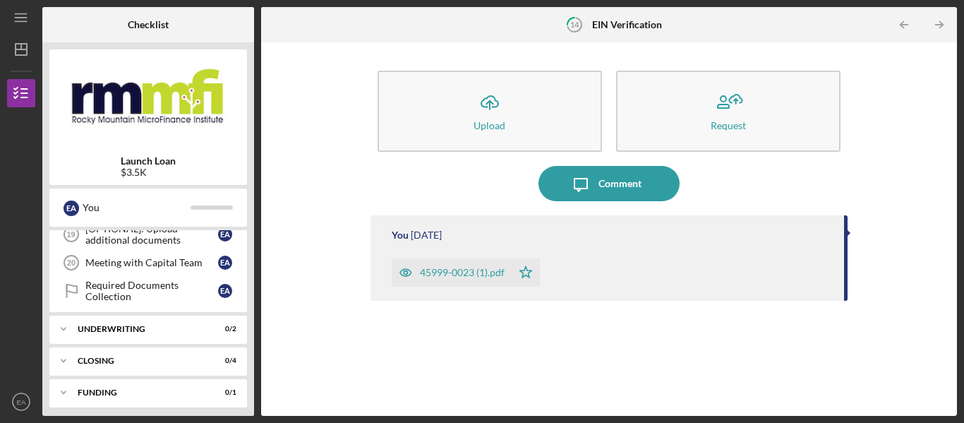
scroll to position [620, 0]
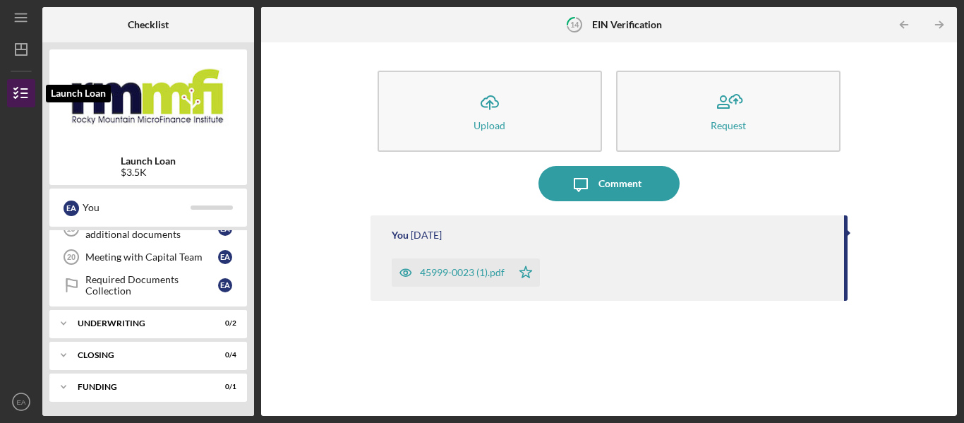
click at [17, 91] on icon "button" at bounding box center [21, 92] width 35 height 35
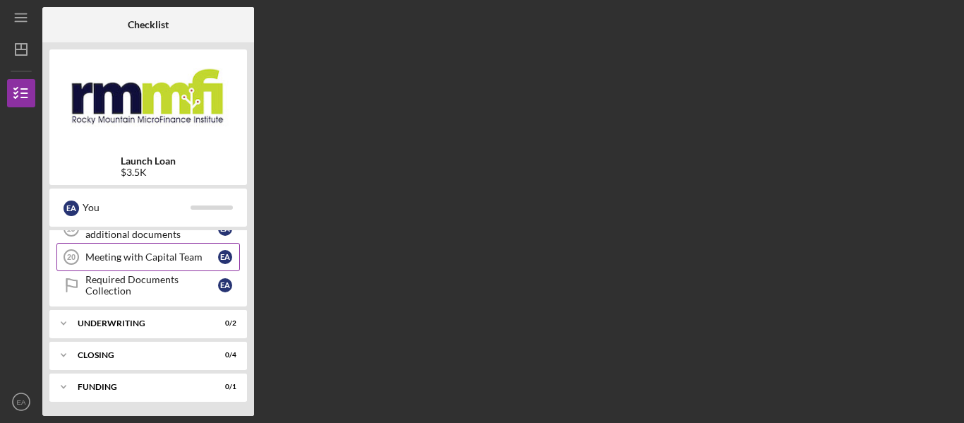
click at [164, 261] on div "Meeting with Capital Team" at bounding box center [151, 256] width 133 height 11
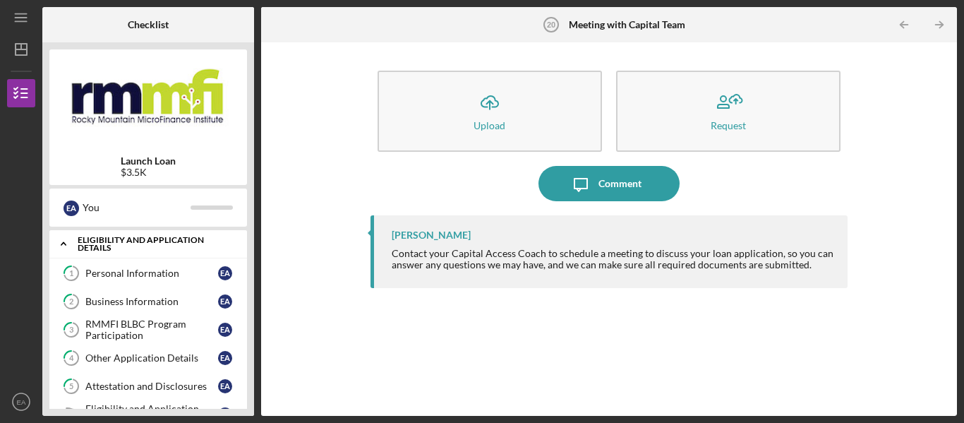
click at [160, 236] on div "Eligibility and Application Details" at bounding box center [154, 244] width 152 height 16
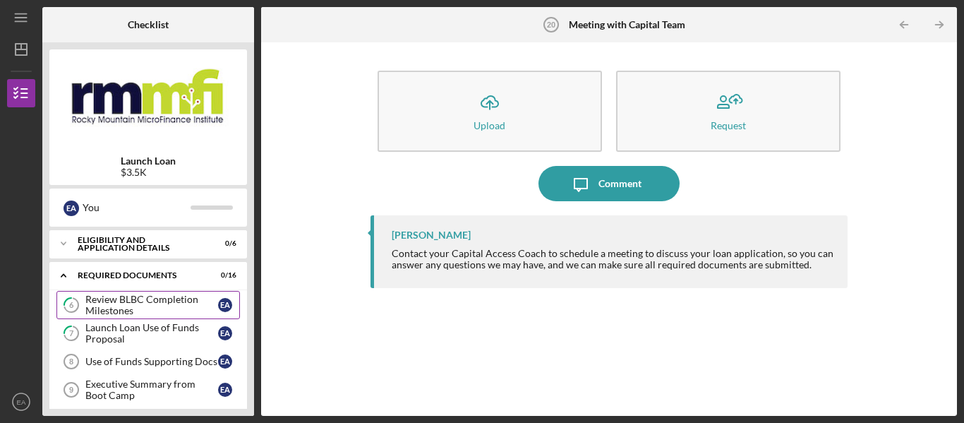
click at [151, 302] on div "Review BLBC Completion Milestones" at bounding box center [151, 305] width 133 height 23
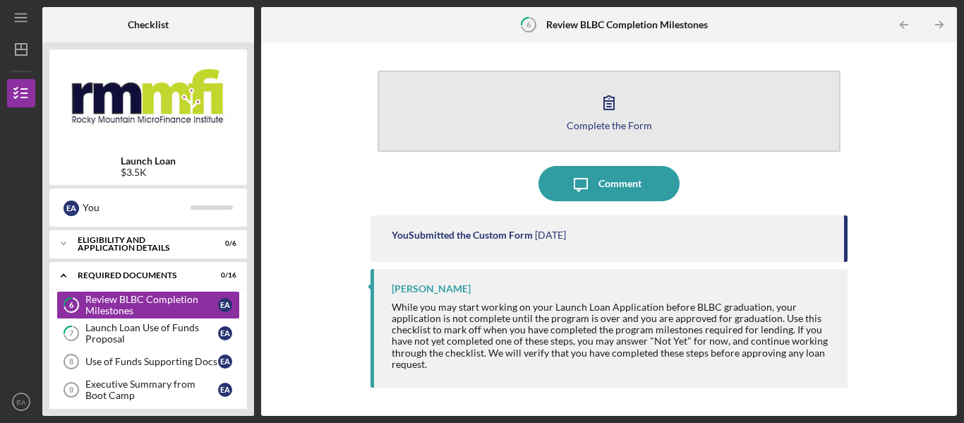
click at [615, 99] on icon "button" at bounding box center [608, 102] width 35 height 35
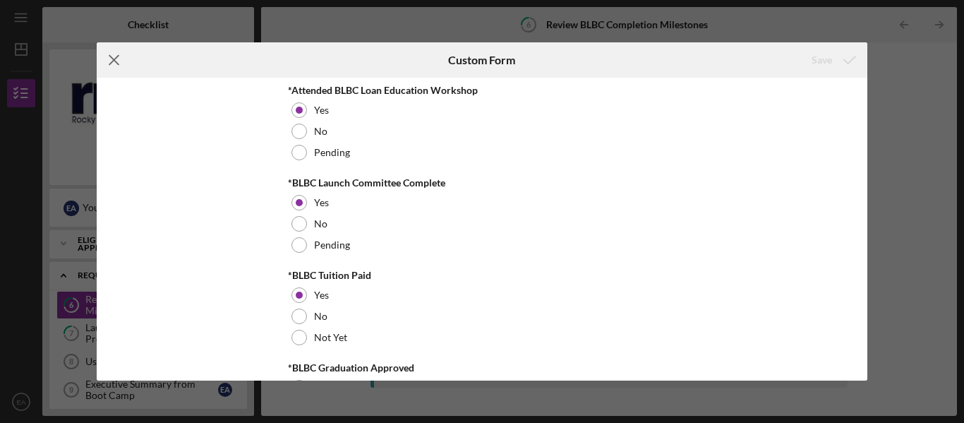
click at [113, 61] on line at bounding box center [113, 60] width 9 height 9
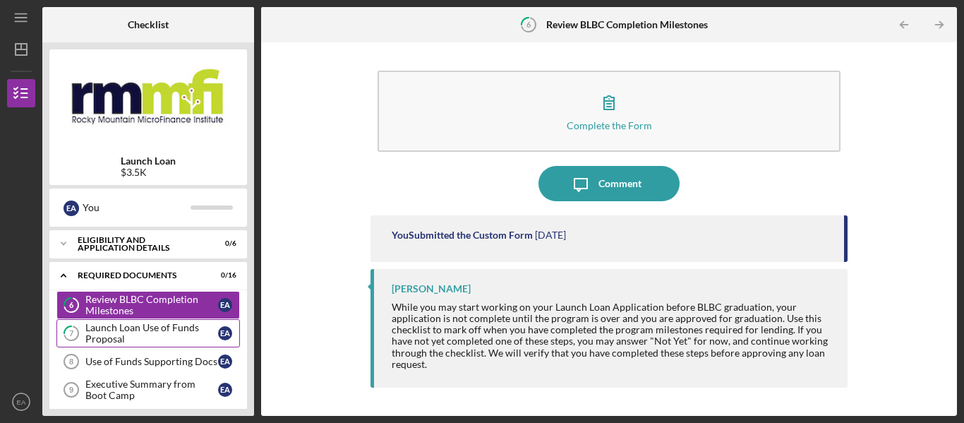
click at [100, 333] on div "Launch Loan Use of Funds Proposal" at bounding box center [151, 333] width 133 height 23
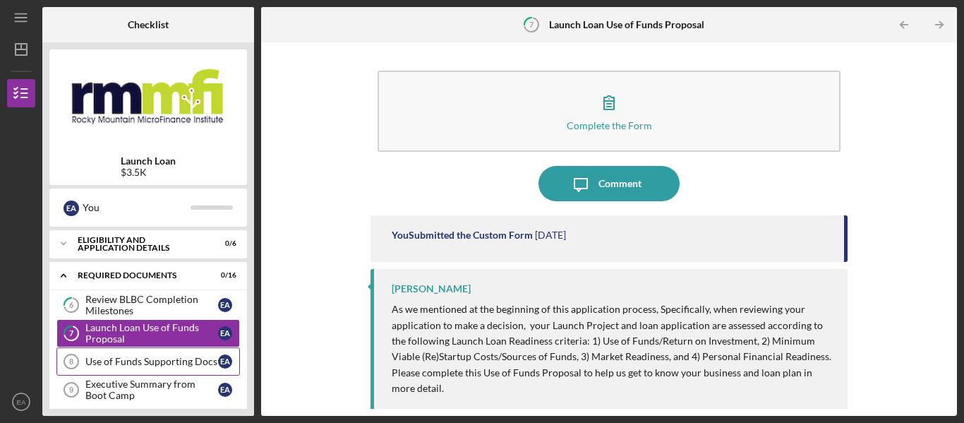
click at [97, 352] on link "Use of Funds Supporting Docs 8 Use of Funds Supporting Docs E A" at bounding box center [147, 361] width 183 height 28
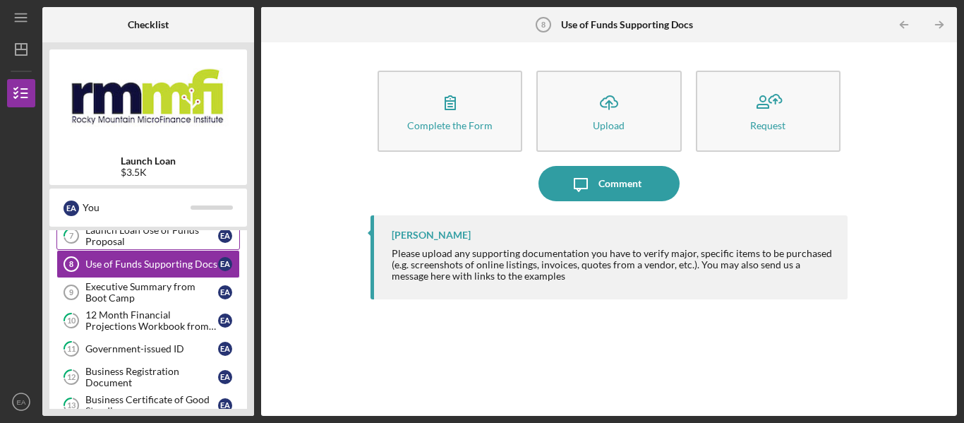
scroll to position [141, 0]
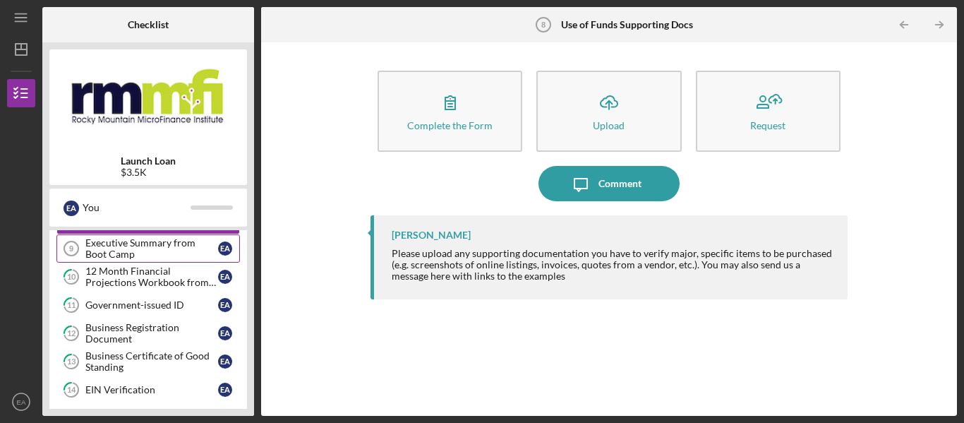
click at [151, 243] on div "Executive Summary from Boot Camp" at bounding box center [151, 248] width 133 height 23
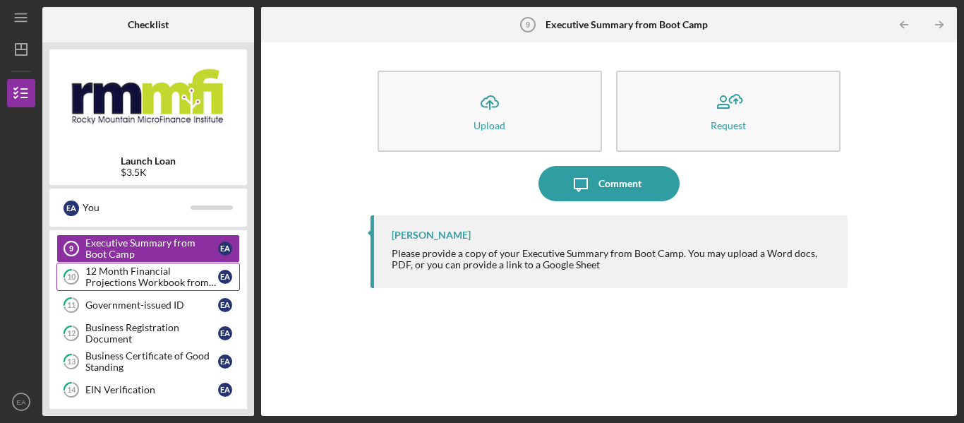
click at [138, 268] on div "12 Month Financial Projections Workbook from Boot Camp" at bounding box center [151, 276] width 133 height 23
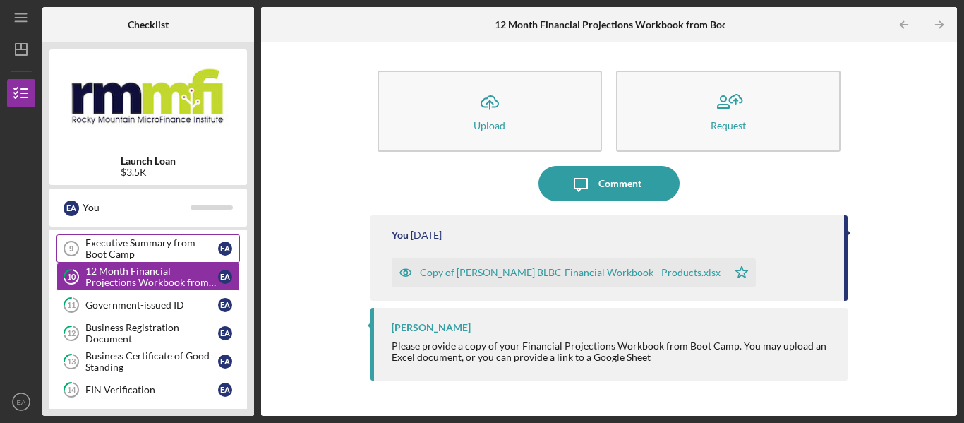
click at [147, 250] on div "Executive Summary from Boot Camp" at bounding box center [151, 248] width 133 height 23
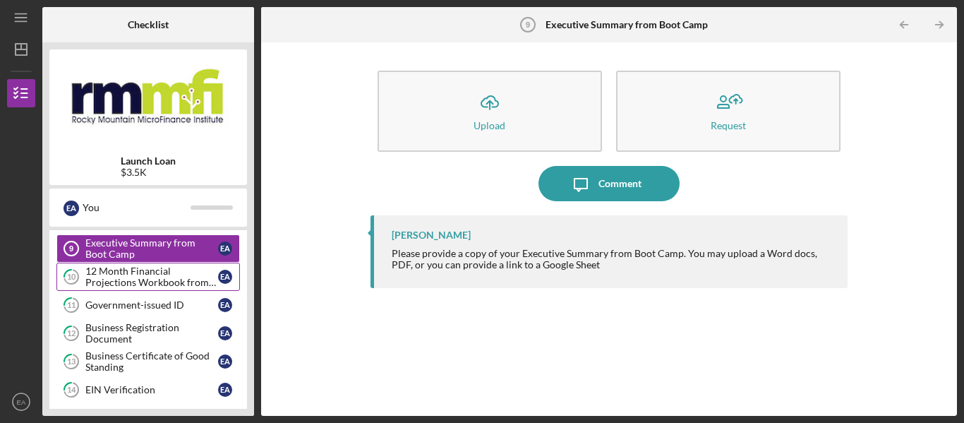
click at [145, 273] on div "12 Month Financial Projections Workbook from Boot Camp" at bounding box center [151, 276] width 133 height 23
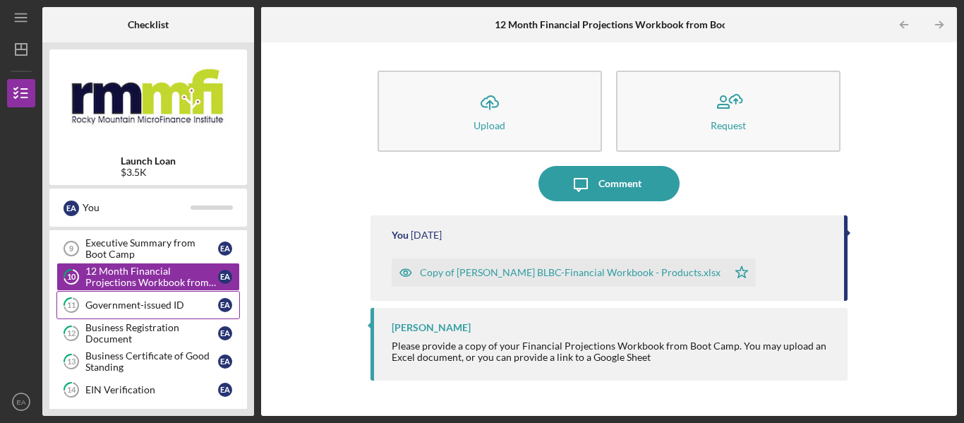
click at [143, 316] on link "11 Government-issued ID E A" at bounding box center [147, 305] width 183 height 28
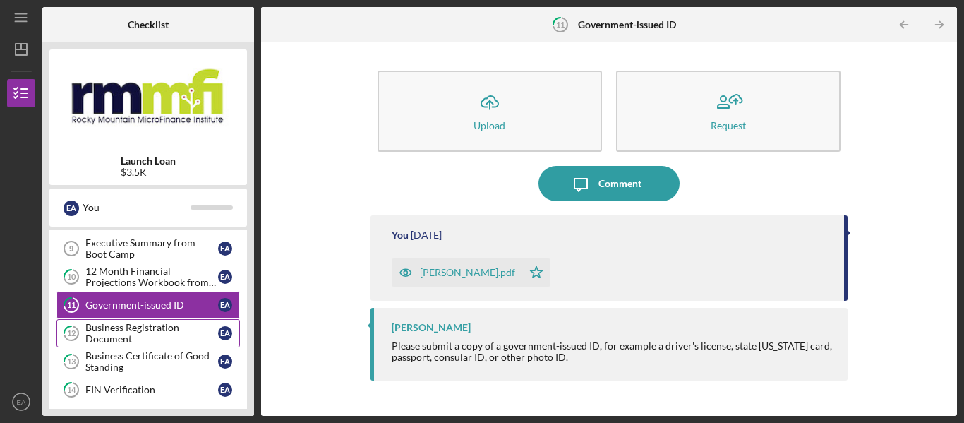
click at [140, 331] on div "Business Registration Document" at bounding box center [151, 333] width 133 height 23
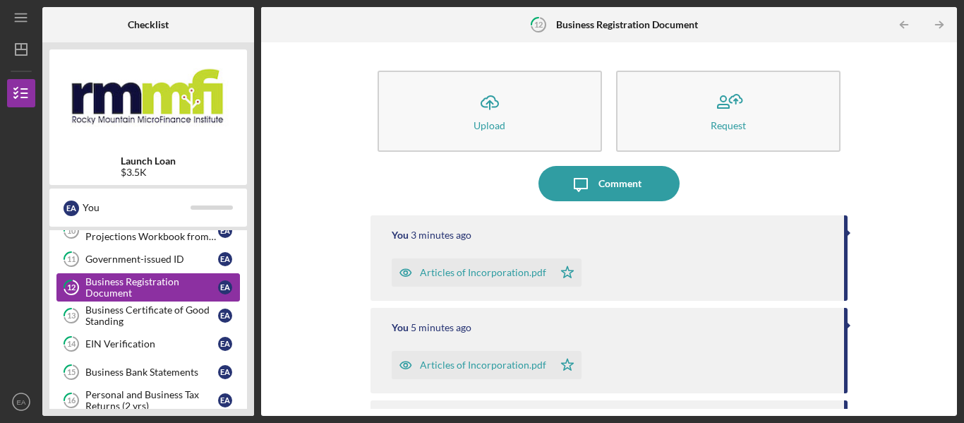
scroll to position [212, 0]
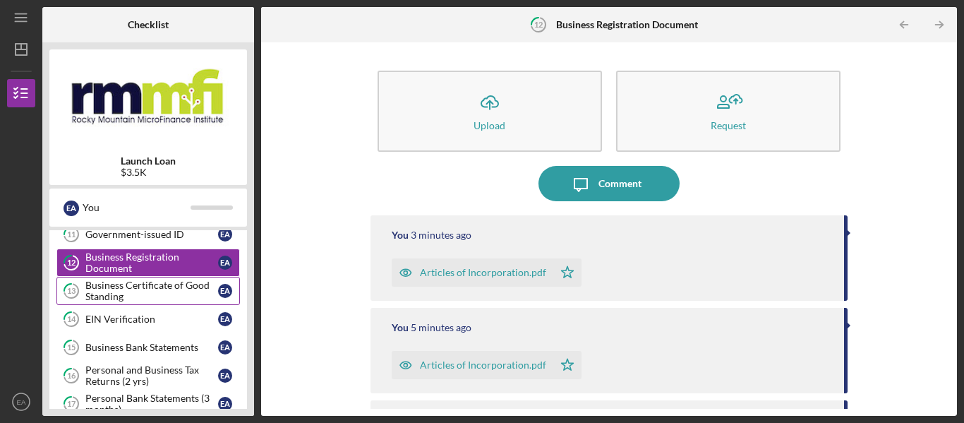
click at [133, 289] on div "Business Certificate of Good Standing" at bounding box center [151, 290] width 133 height 23
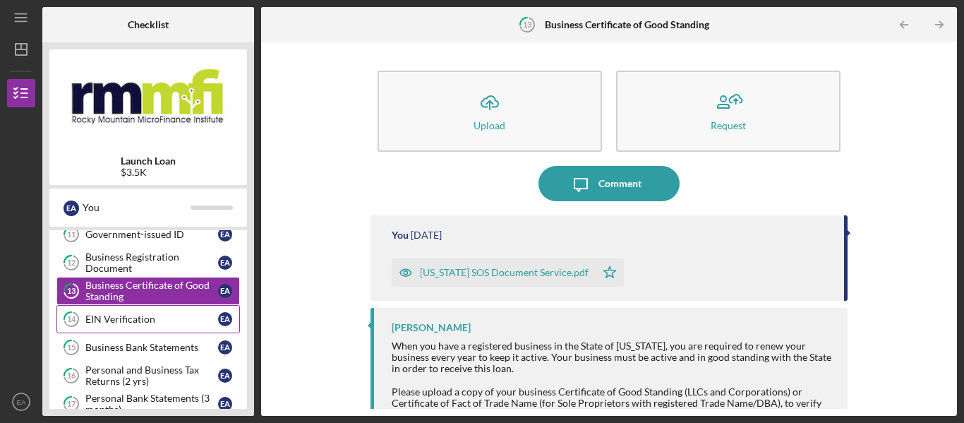
click at [129, 314] on div "EIN Verification" at bounding box center [151, 318] width 133 height 11
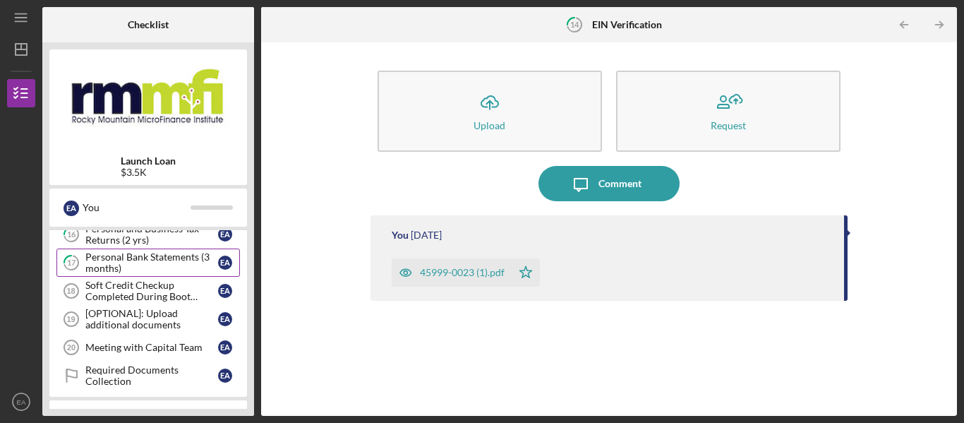
scroll to position [282, 0]
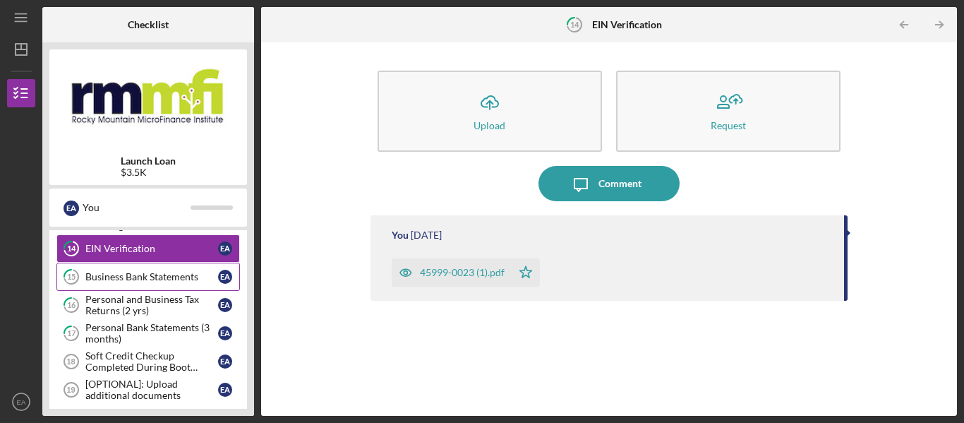
click at [133, 274] on div "Business Bank Statements" at bounding box center [151, 276] width 133 height 11
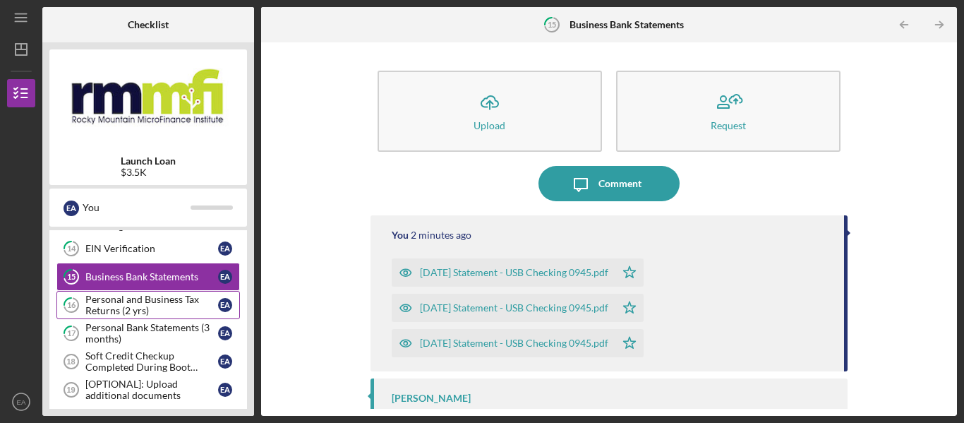
click at [127, 297] on div "Personal and Business Tax Returns (2 yrs)" at bounding box center [151, 305] width 133 height 23
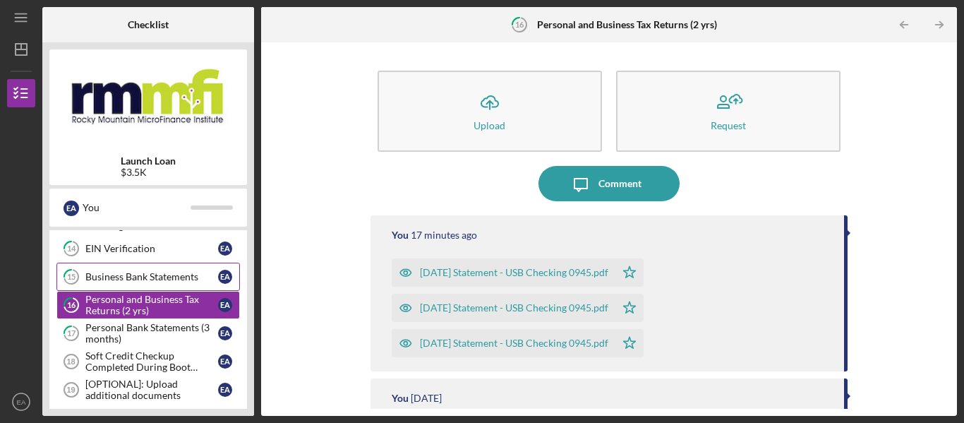
click at [128, 277] on div "Business Bank Statements" at bounding box center [151, 276] width 133 height 11
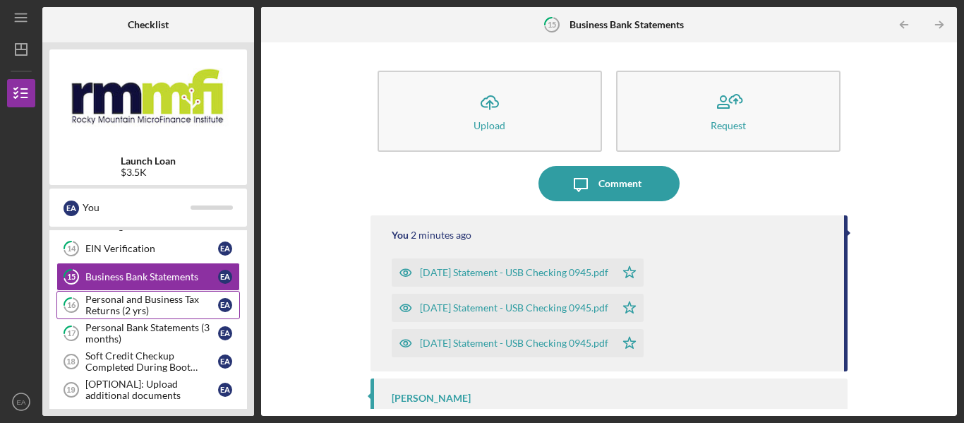
click at [119, 292] on link "16 Personal and Business Tax Returns (2 yrs) E A" at bounding box center [147, 305] width 183 height 28
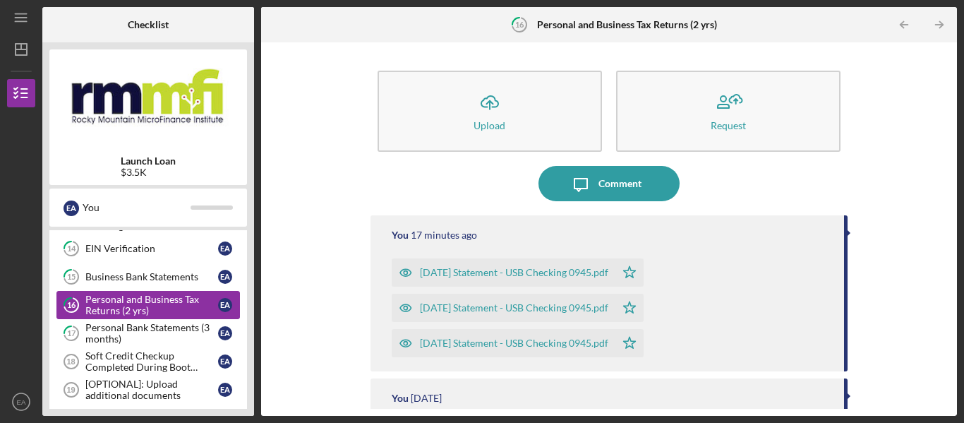
scroll to position [353, 0]
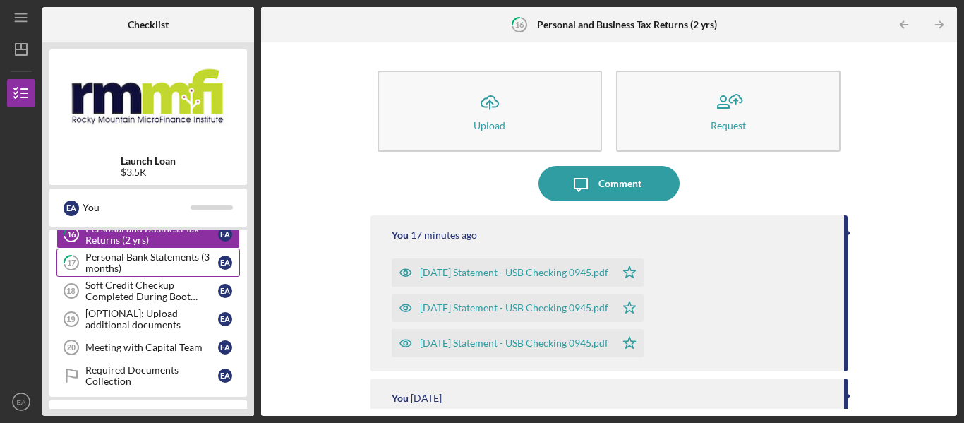
click at [131, 266] on div "Personal Bank Statements (3 months)" at bounding box center [151, 262] width 133 height 23
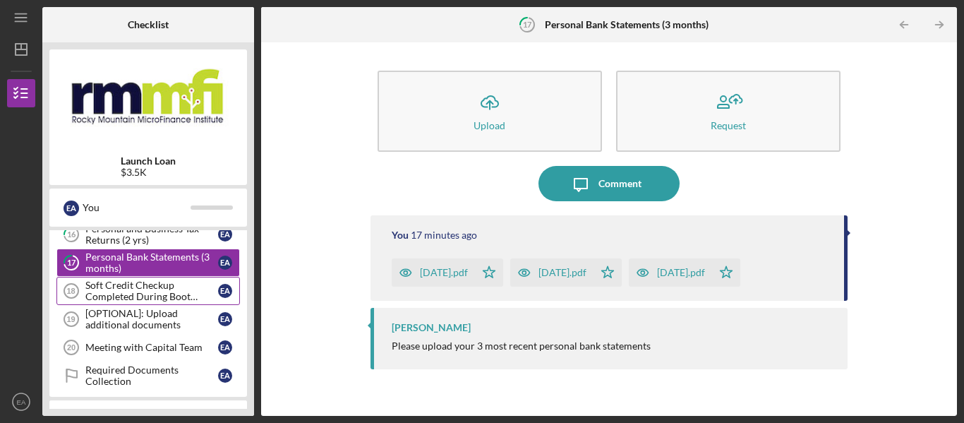
click at [131, 286] on div "Soft Credit Checkup Completed During Boot Camp" at bounding box center [151, 290] width 133 height 23
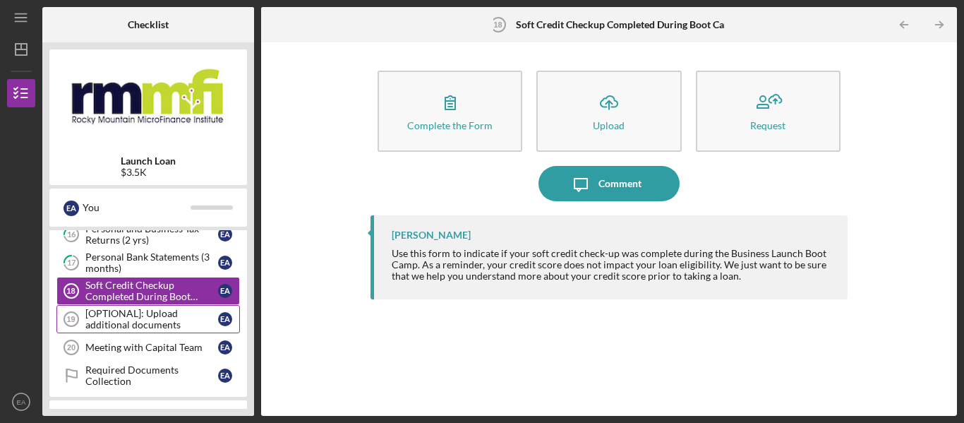
click at [120, 308] on div "[OPTIONAL]: Upload additional documents" at bounding box center [151, 319] width 133 height 23
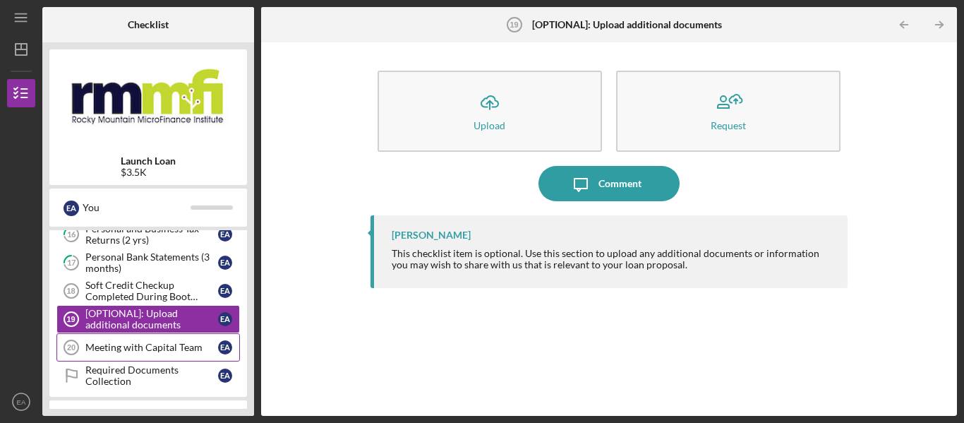
click at [110, 344] on div "Meeting with Capital Team" at bounding box center [151, 347] width 133 height 11
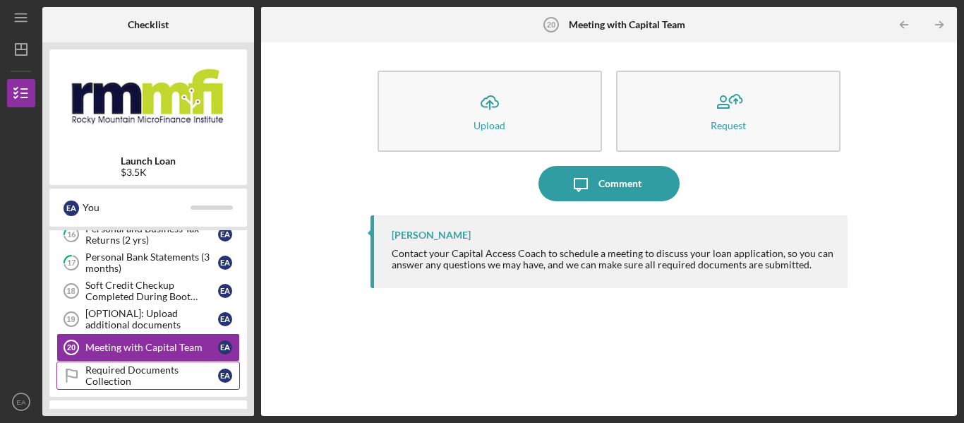
click at [105, 373] on div "Required Documents Collection" at bounding box center [151, 375] width 133 height 23
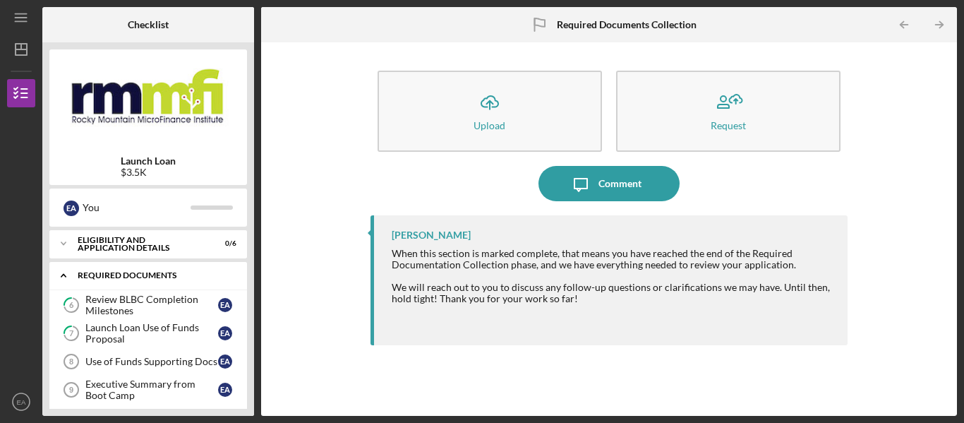
click at [164, 282] on div "Icon/Expander Required Documents 0 / 16" at bounding box center [148, 275] width 198 height 29
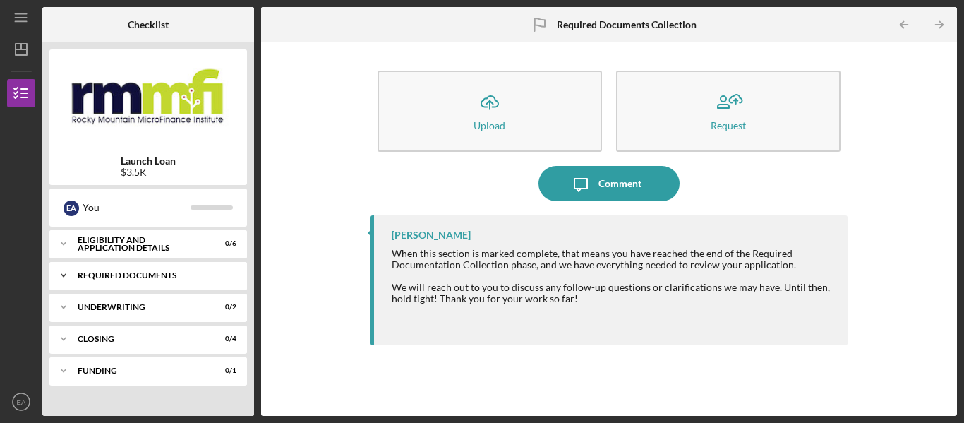
click at [164, 281] on div "Icon/Expander Required Documents 0 / 16" at bounding box center [148, 275] width 198 height 28
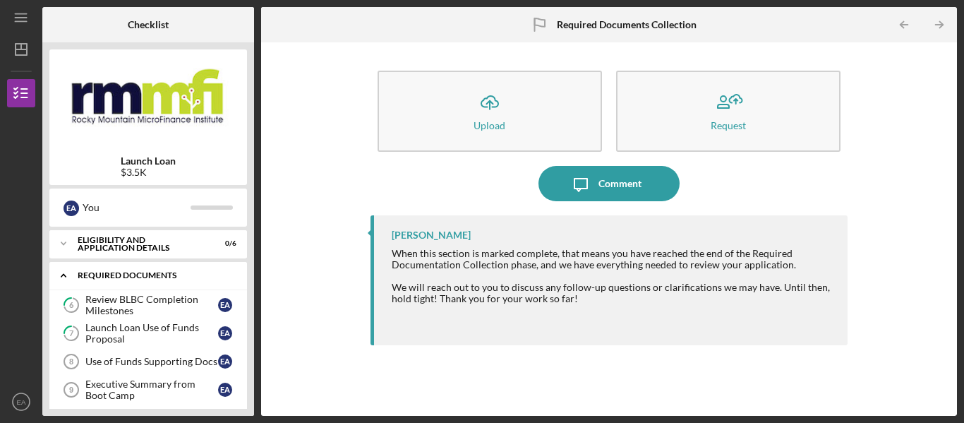
click at [66, 280] on icon "Icon/Expander" at bounding box center [63, 275] width 28 height 28
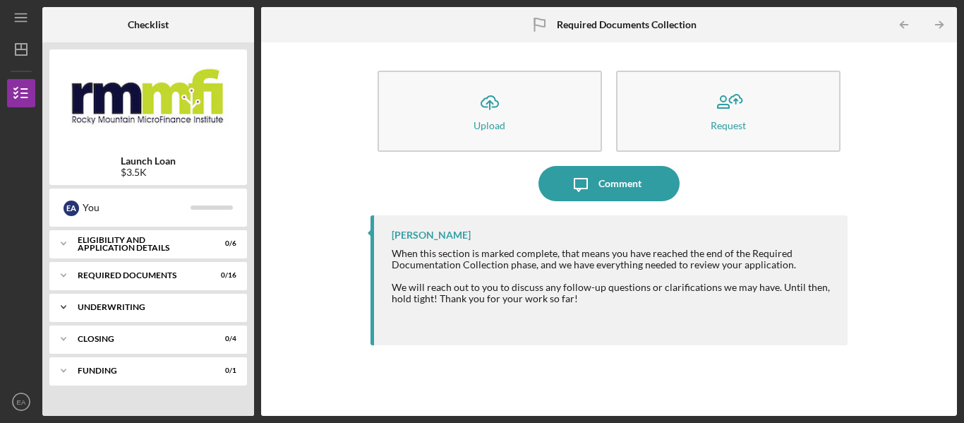
click at [66, 303] on icon "Icon/Expander" at bounding box center [63, 307] width 28 height 28
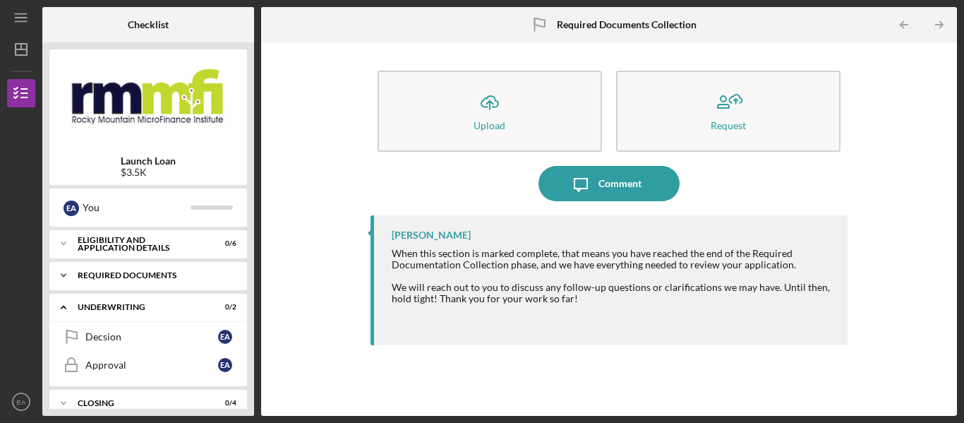
click at [61, 273] on icon "Icon/Expander" at bounding box center [63, 275] width 28 height 28
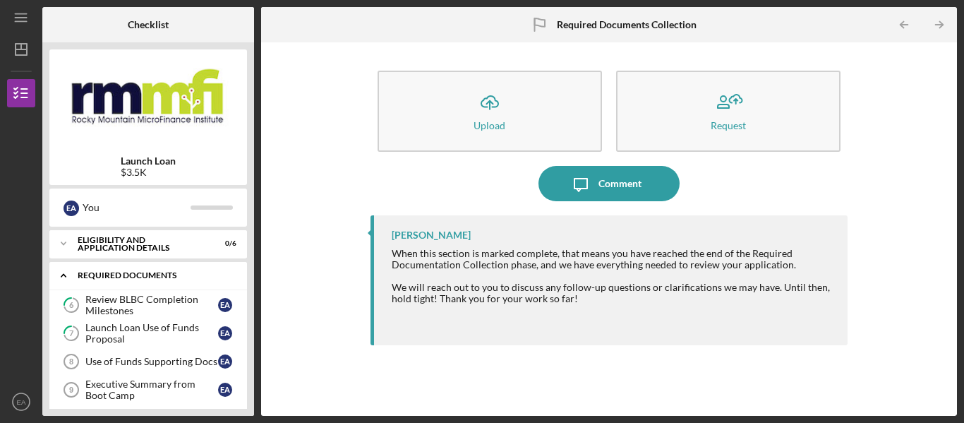
click at [62, 268] on icon "Icon/Expander" at bounding box center [63, 275] width 28 height 28
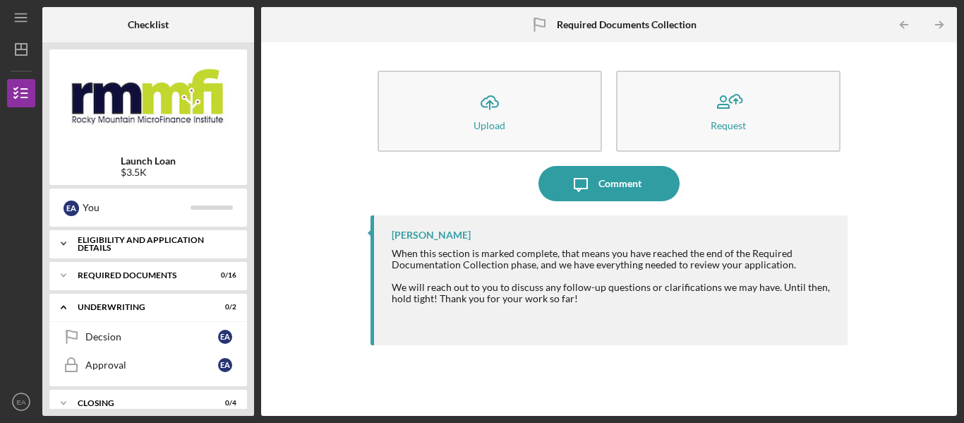
click at [80, 250] on div "Eligibility and Application Details" at bounding box center [154, 244] width 152 height 16
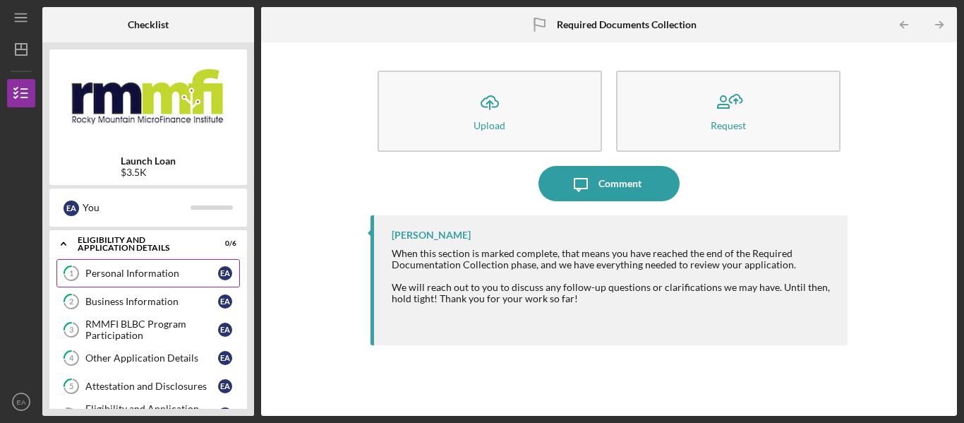
click at [112, 272] on div "Personal Information" at bounding box center [151, 272] width 133 height 11
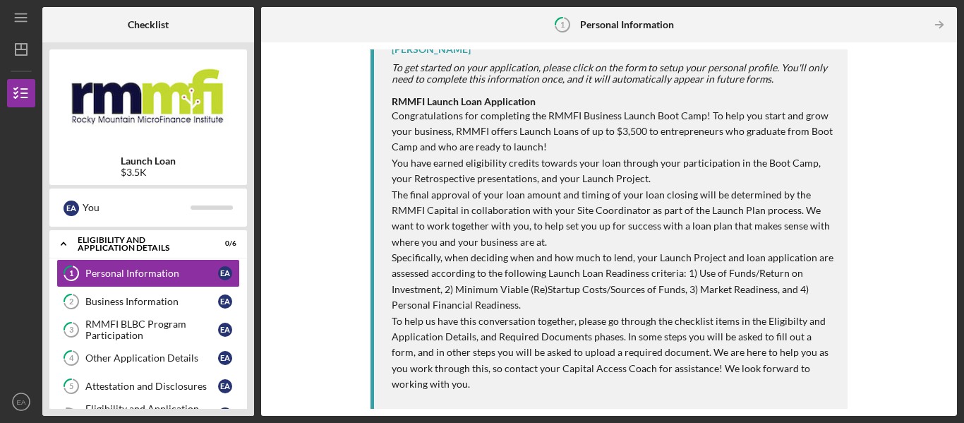
scroll to position [252, 0]
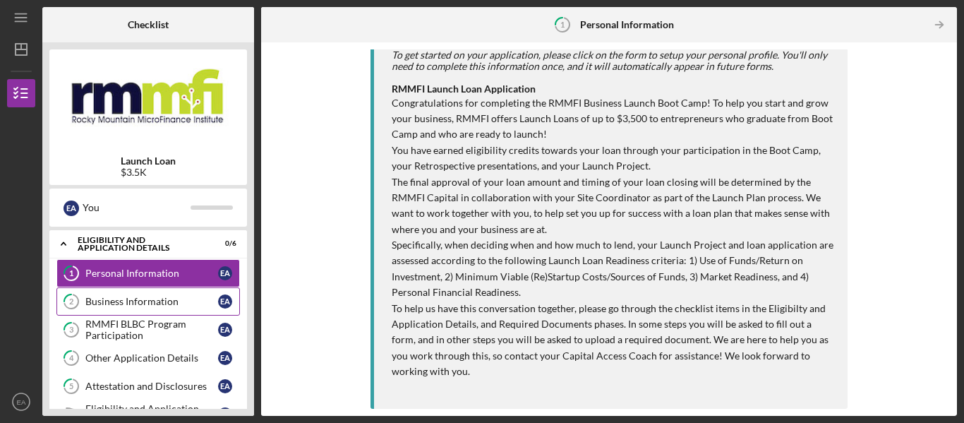
click at [133, 287] on link "2 Business Information E A" at bounding box center [147, 301] width 183 height 28
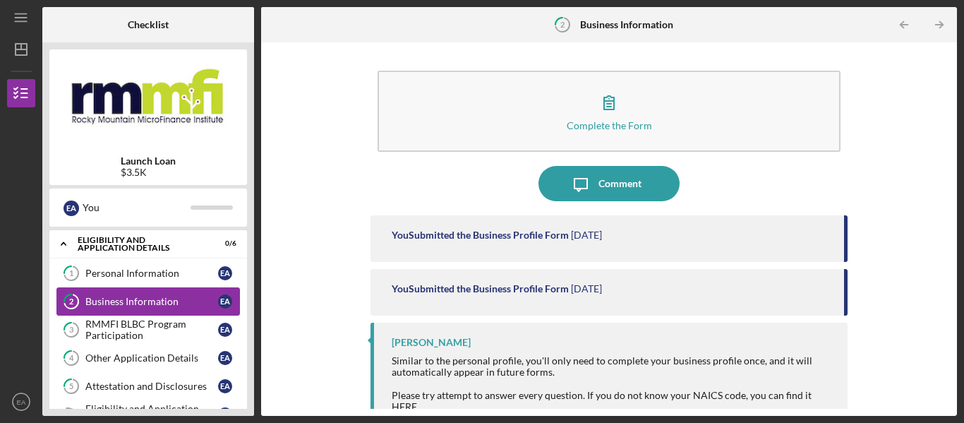
click at [158, 310] on link "2 Business Information E A" at bounding box center [147, 301] width 183 height 28
click at [155, 318] on link "3 RMMFI BLBC Program Participation E A" at bounding box center [147, 329] width 183 height 28
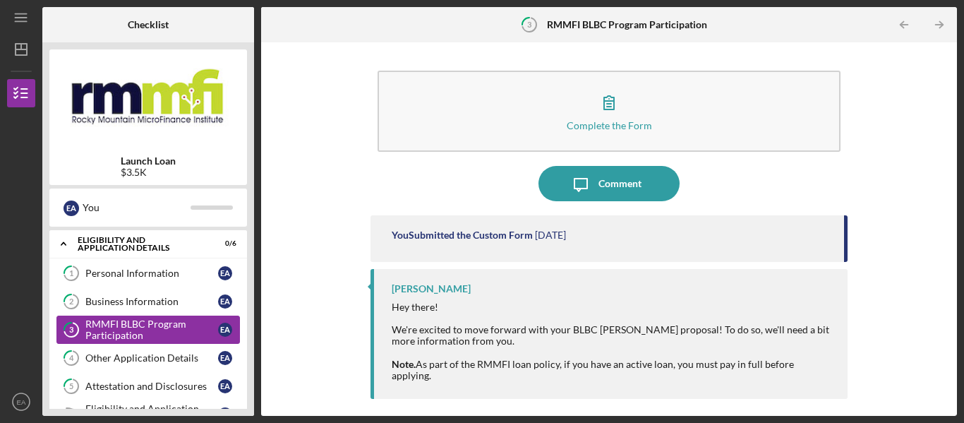
click at [123, 340] on div "RMMFI BLBC Program Participation" at bounding box center [151, 329] width 133 height 23
click at [122, 349] on link "4 Other Application Details E A" at bounding box center [147, 358] width 183 height 28
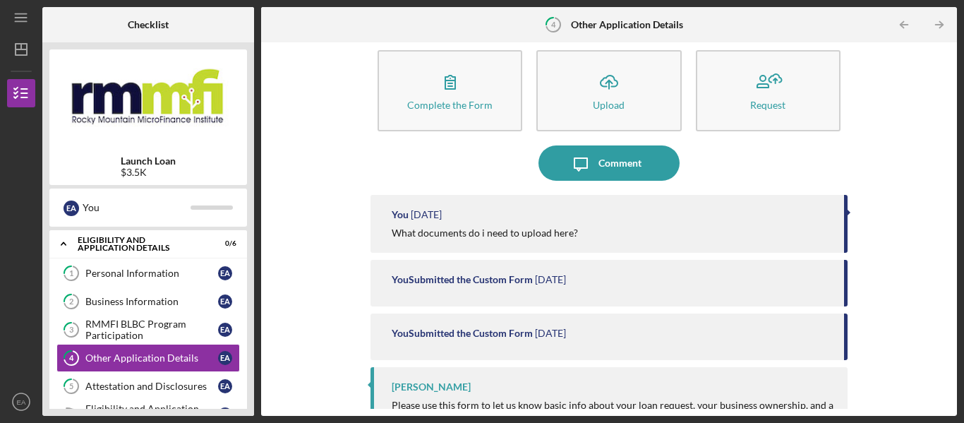
scroll to position [52, 0]
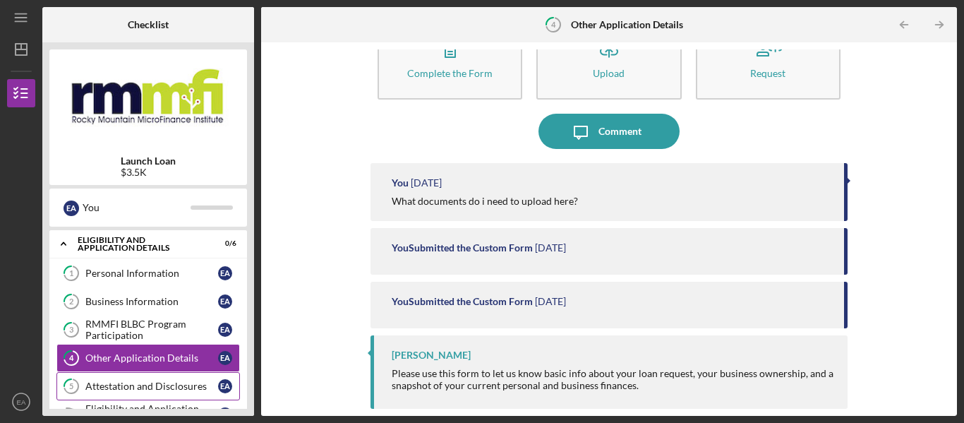
click at [99, 380] on link "5 Attestation and Disclosures E A" at bounding box center [147, 386] width 183 height 28
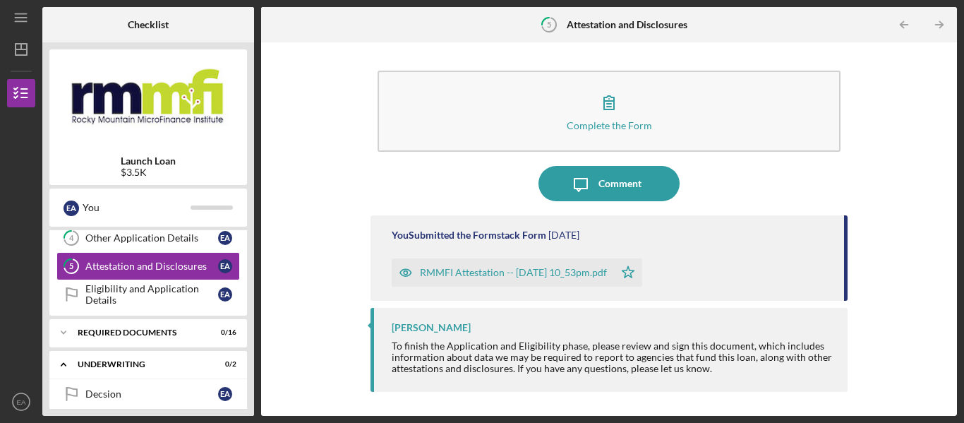
scroll to position [141, 0]
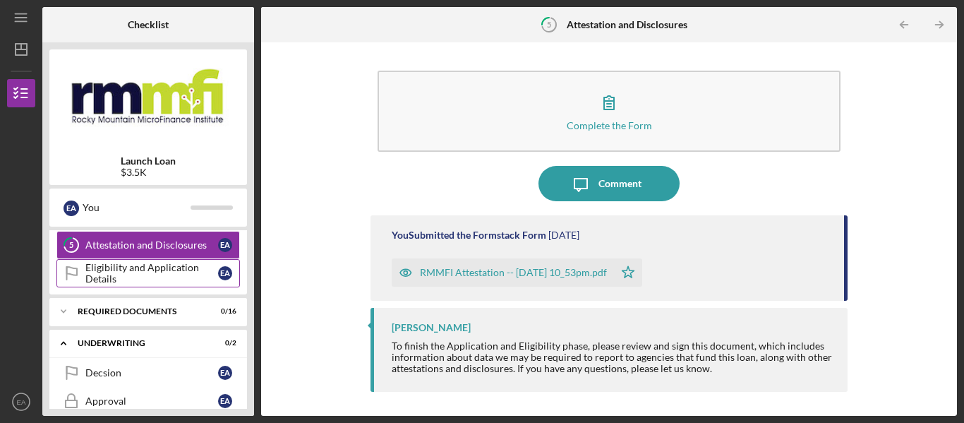
click at [140, 273] on div "Eligibility and Application Details" at bounding box center [151, 273] width 133 height 23
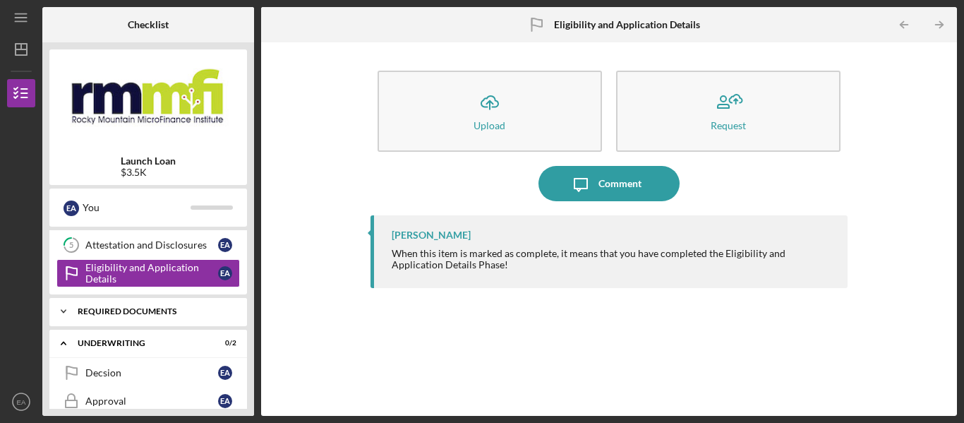
click at [132, 311] on div "Required Documents" at bounding box center [154, 311] width 152 height 8
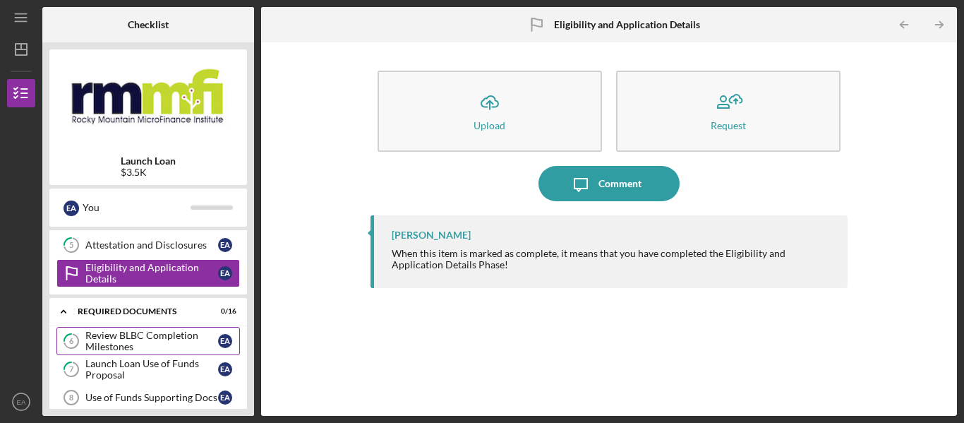
click at [127, 332] on div "Review BLBC Completion Milestones" at bounding box center [151, 341] width 133 height 23
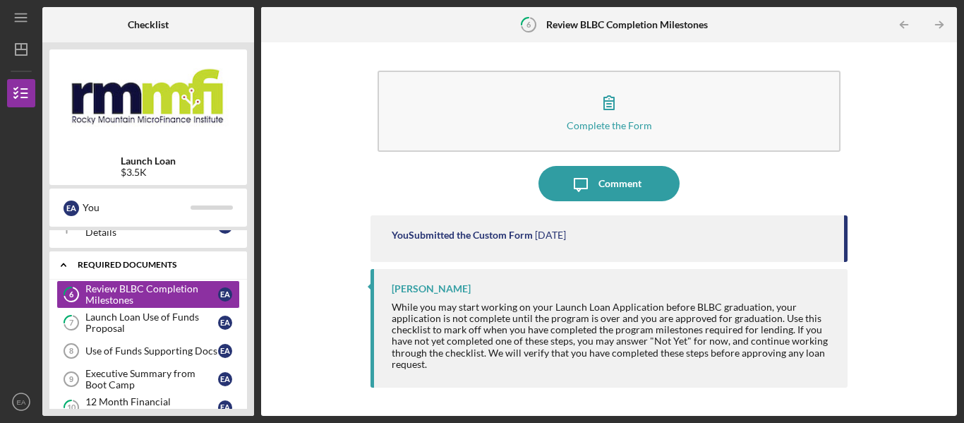
scroll to position [212, 0]
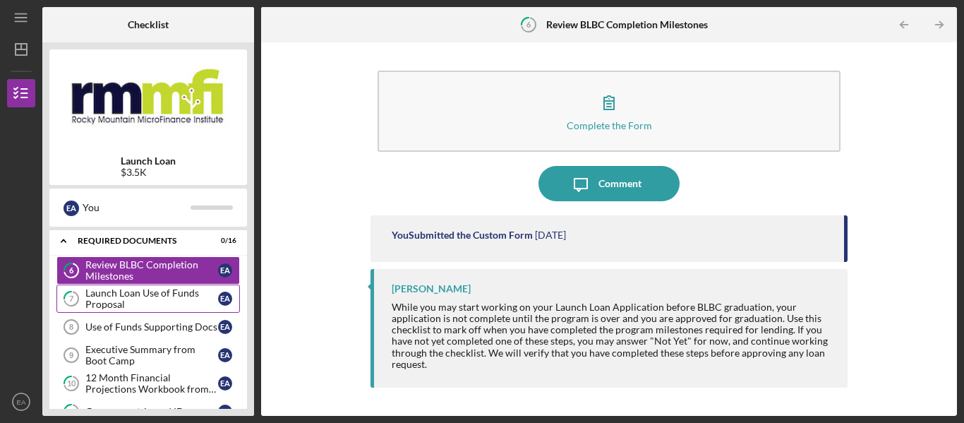
click at [167, 289] on div "Launch Loan Use of Funds Proposal" at bounding box center [151, 298] width 133 height 23
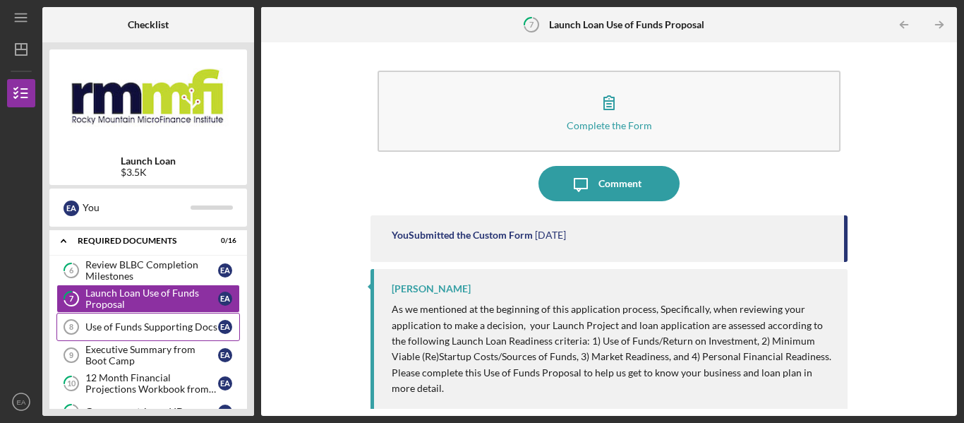
click at [152, 323] on div "Use of Funds Supporting Docs" at bounding box center [151, 326] width 133 height 11
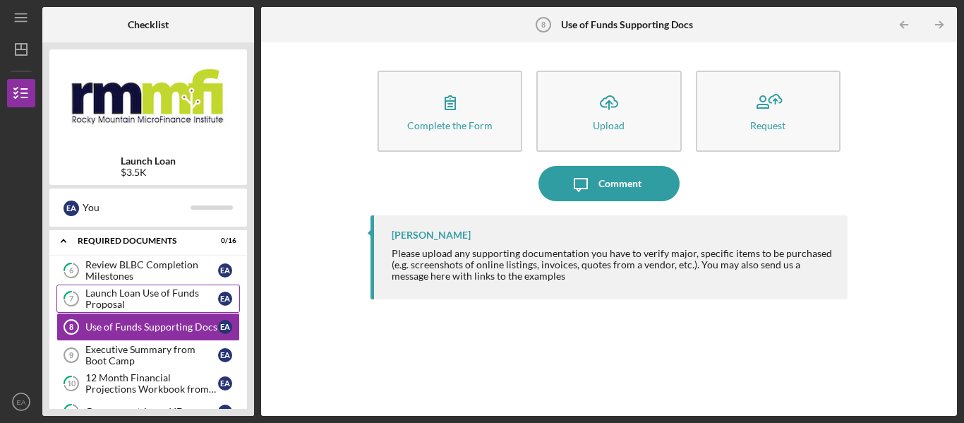
click at [158, 297] on div "Launch Loan Use of Funds Proposal" at bounding box center [151, 298] width 133 height 23
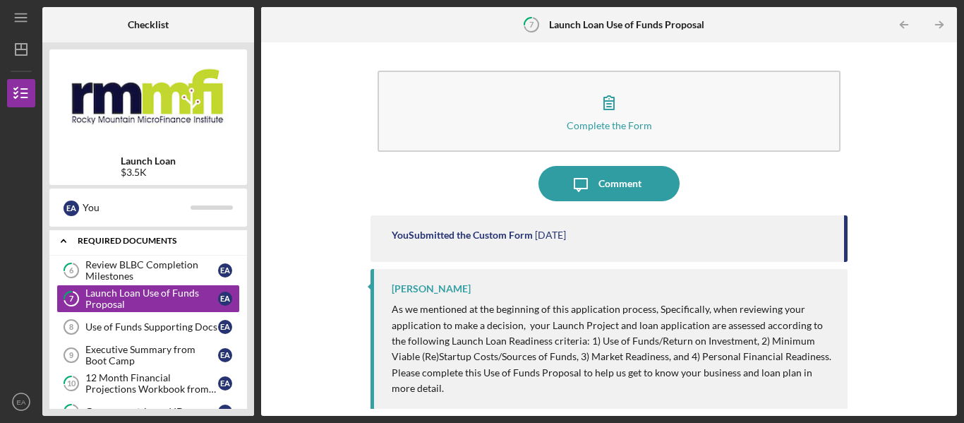
click at [68, 245] on icon "Icon/Expander" at bounding box center [63, 240] width 28 height 28
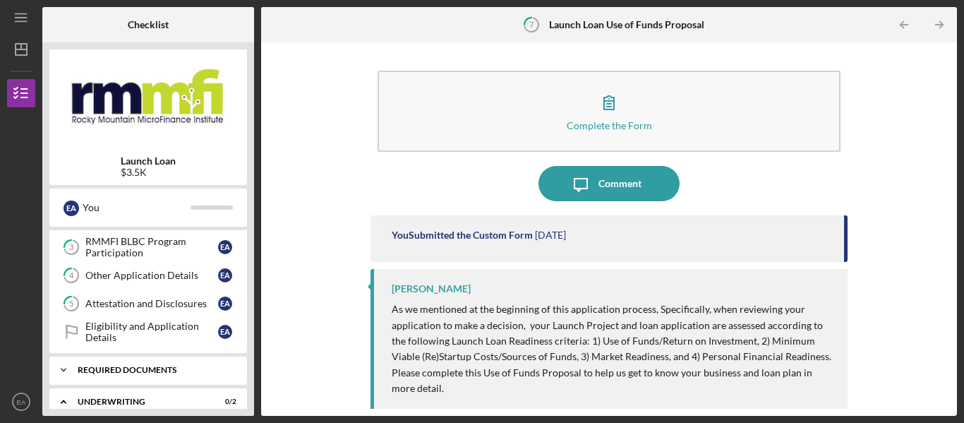
scroll to position [71, 0]
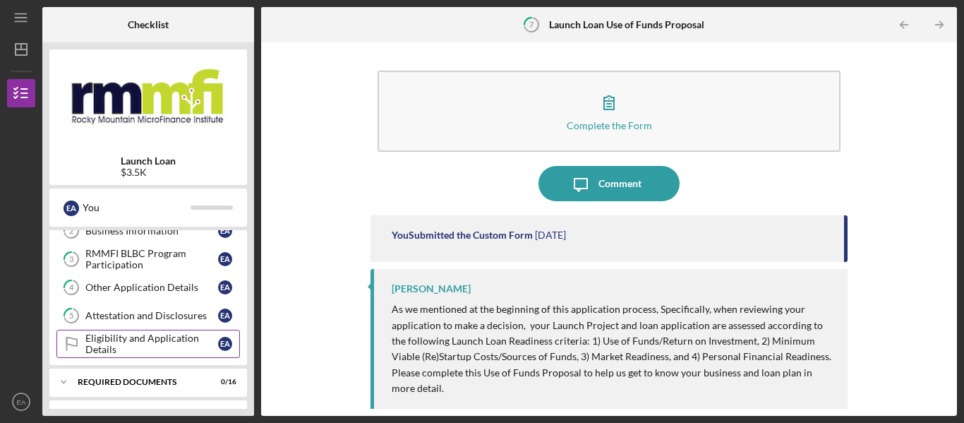
click at [114, 337] on div "Eligibility and Application Details" at bounding box center [151, 343] width 133 height 23
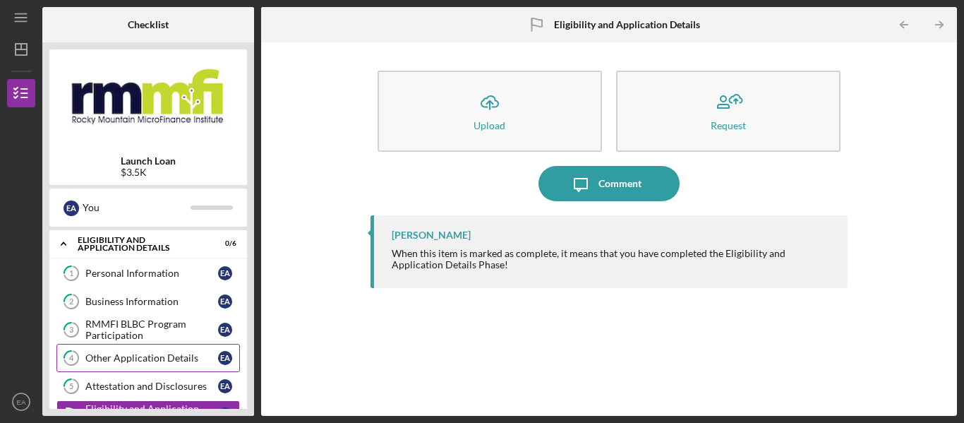
scroll to position [71, 0]
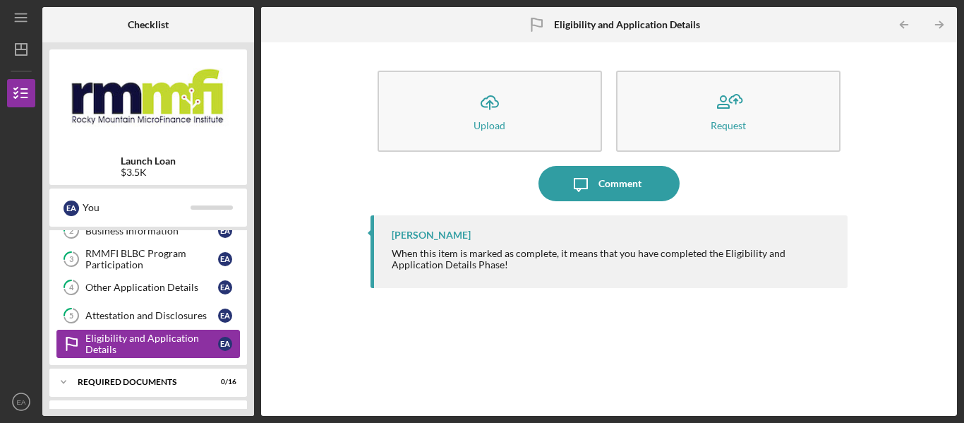
click at [169, 337] on div "Eligibility and Application Details" at bounding box center [151, 343] width 133 height 23
click at [174, 316] on div "Attestation and Disclosures" at bounding box center [151, 315] width 133 height 11
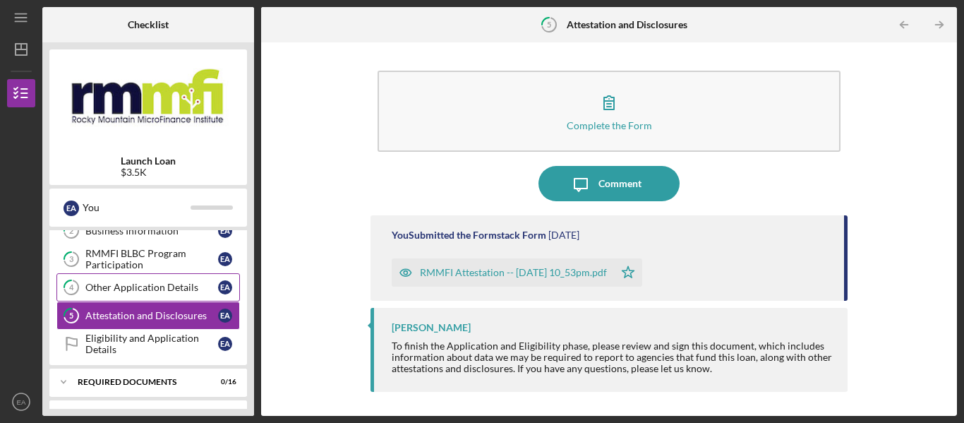
click at [125, 293] on div "Other Application Details" at bounding box center [151, 287] width 133 height 11
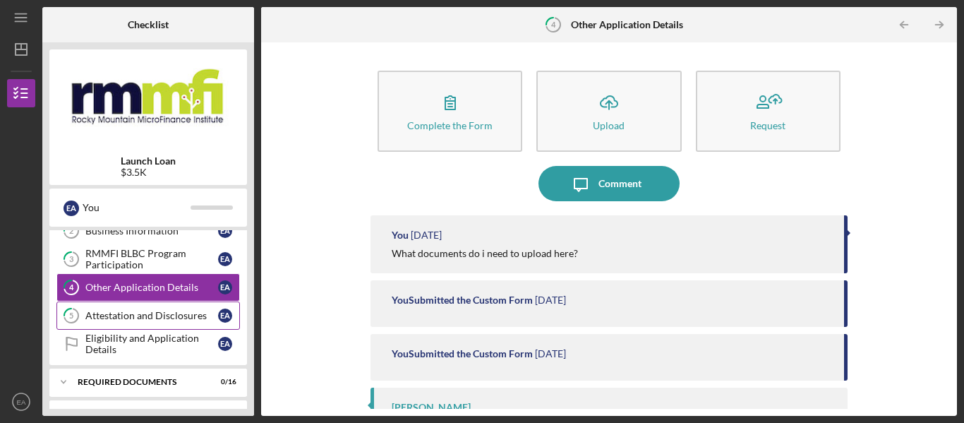
click at [85, 299] on icon "5" at bounding box center [71, 315] width 35 height 35
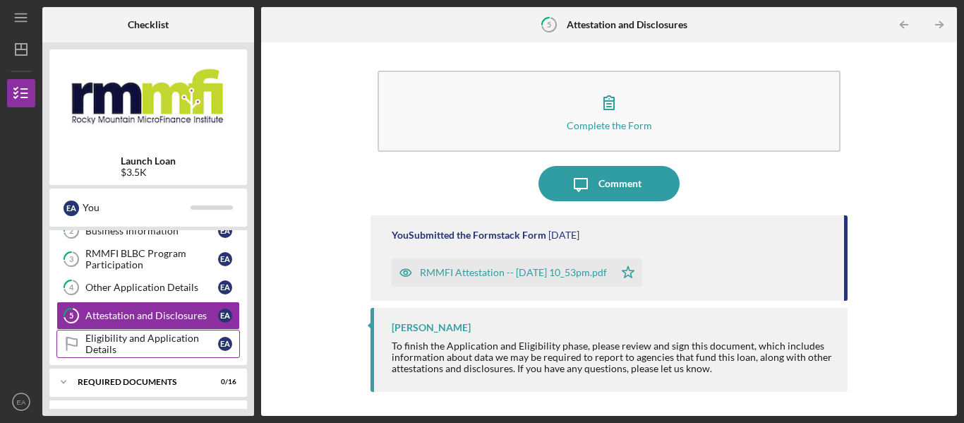
click at [86, 334] on div "Eligibility and Application Details" at bounding box center [151, 343] width 133 height 23
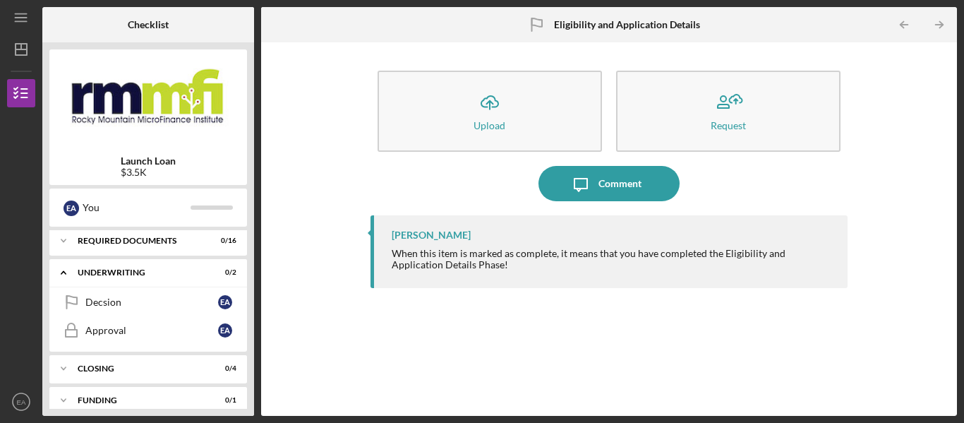
scroll to position [141, 0]
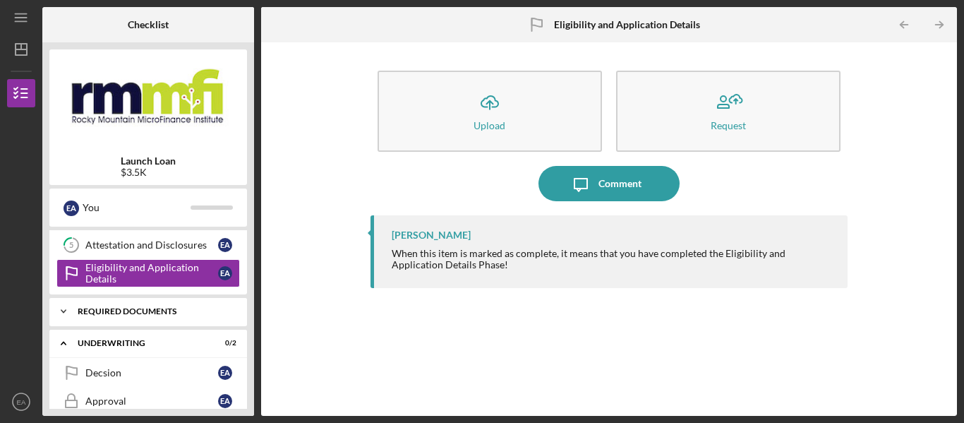
click at [91, 303] on div "Icon/Expander Required Documents 0 / 16" at bounding box center [148, 311] width 198 height 28
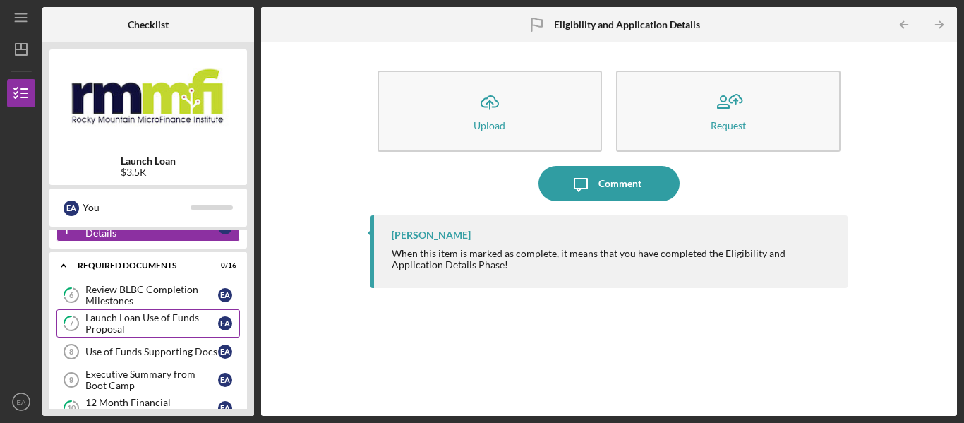
scroll to position [212, 0]
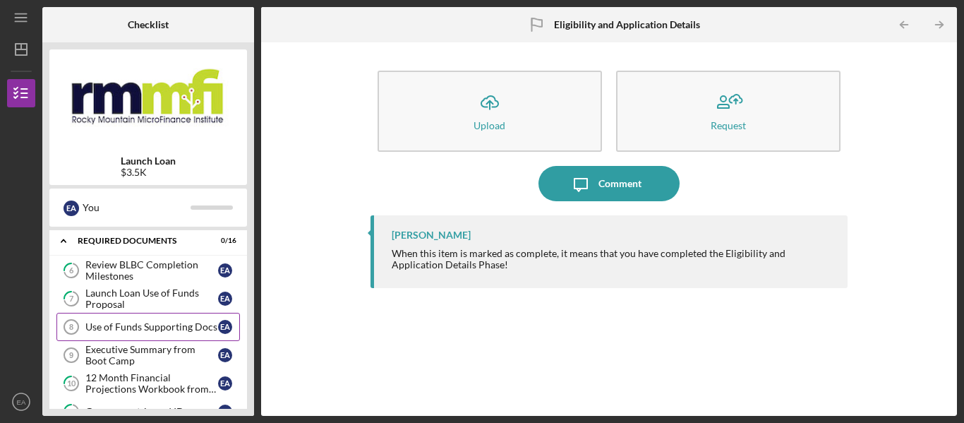
click at [147, 332] on div "Use of Funds Supporting Docs" at bounding box center [151, 326] width 133 height 11
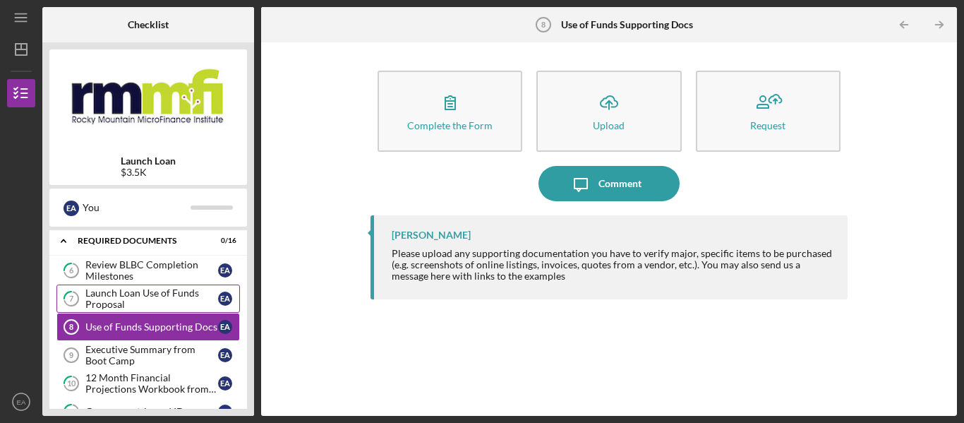
click at [135, 299] on div "Launch Loan Use of Funds Proposal" at bounding box center [151, 298] width 133 height 23
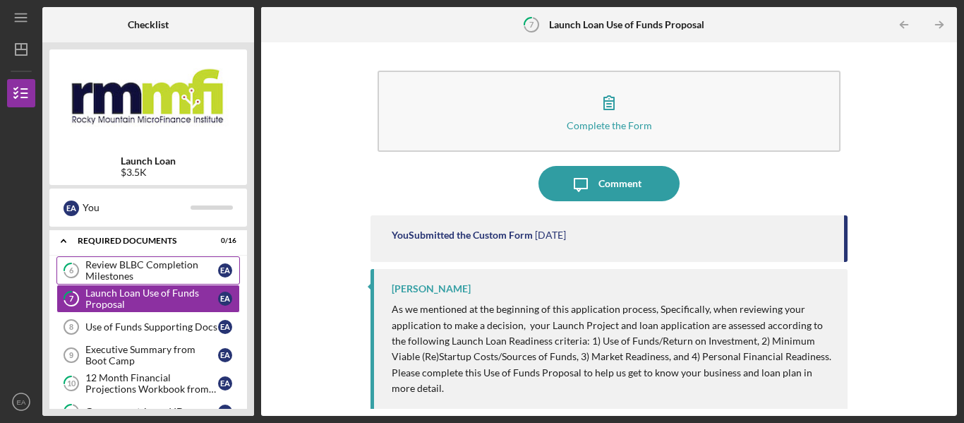
click at [146, 271] on div "Review BLBC Completion Milestones" at bounding box center [151, 270] width 133 height 23
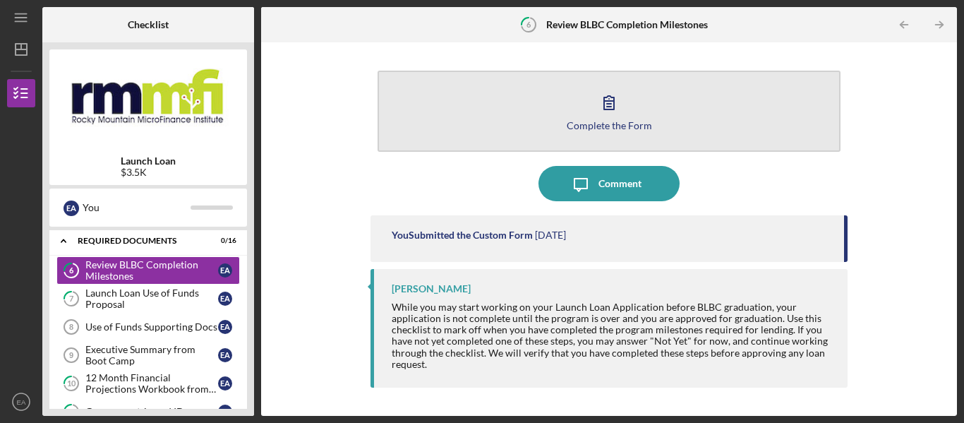
click at [458, 101] on button "Complete the Form Form" at bounding box center [608, 111] width 463 height 81
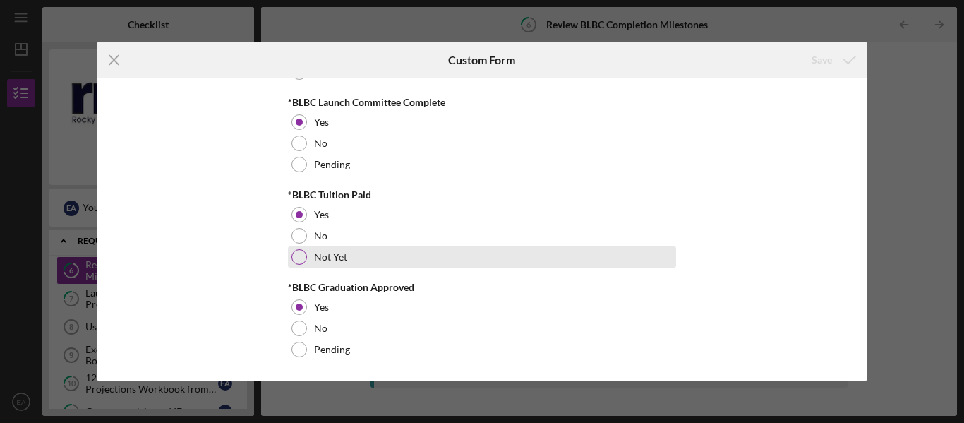
scroll to position [81, 0]
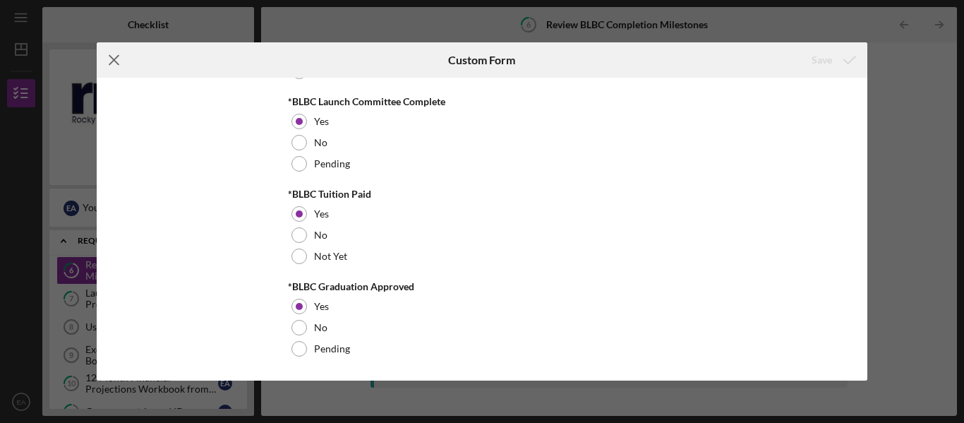
click at [116, 59] on line at bounding box center [113, 60] width 9 height 9
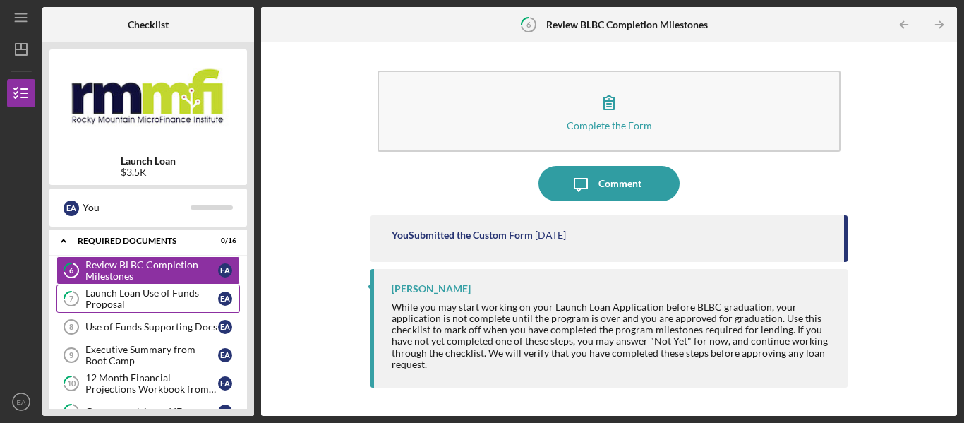
click at [136, 291] on div "Launch Loan Use of Funds Proposal" at bounding box center [151, 298] width 133 height 23
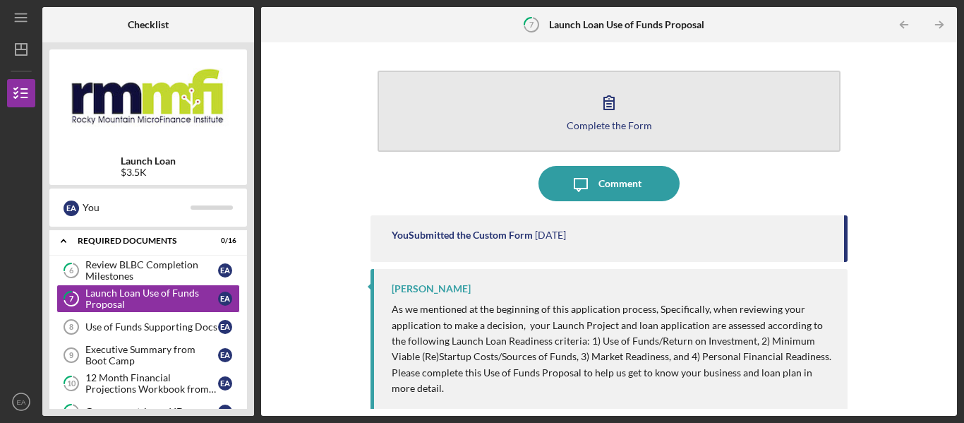
click at [416, 93] on button "Complete the Form Form" at bounding box center [608, 111] width 463 height 81
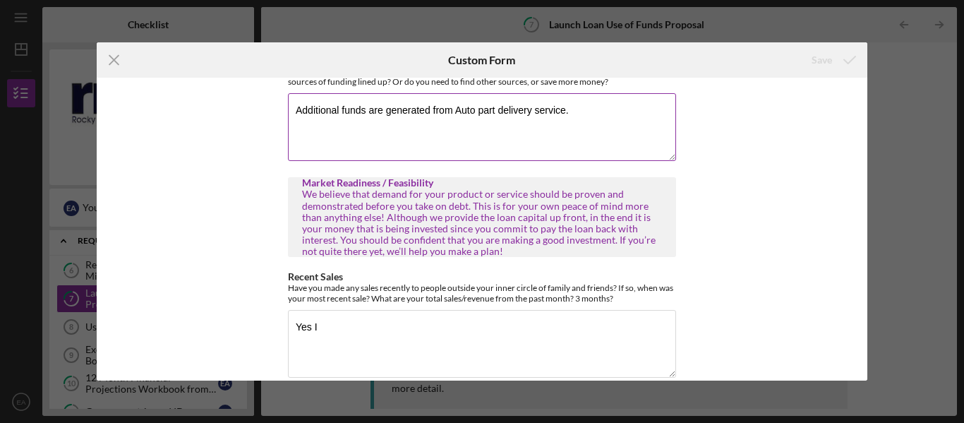
scroll to position [988, 0]
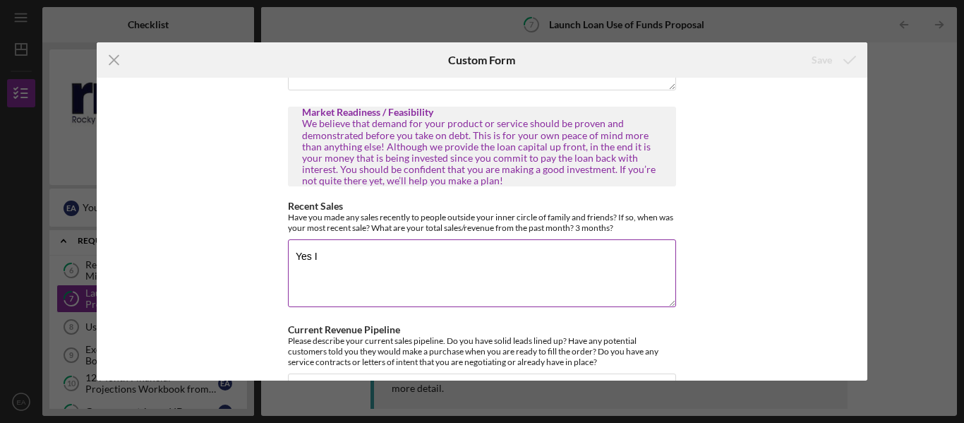
click at [318, 248] on textarea "Yes I" at bounding box center [482, 273] width 388 height 68
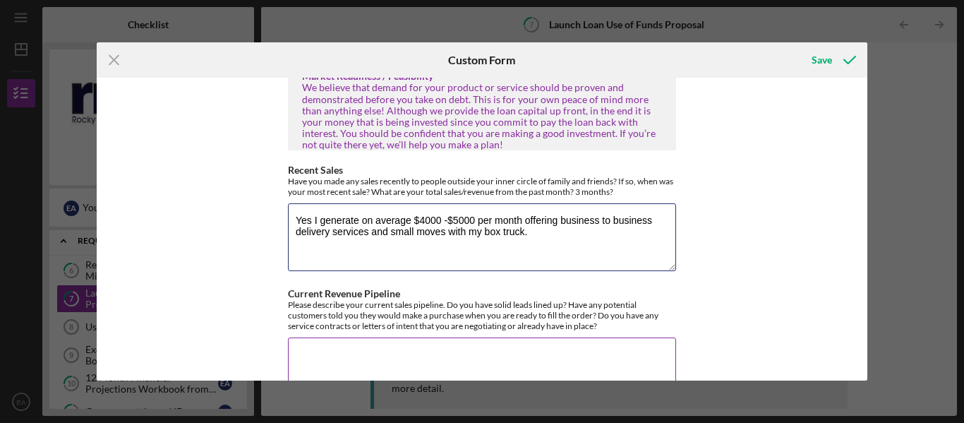
scroll to position [1058, 0]
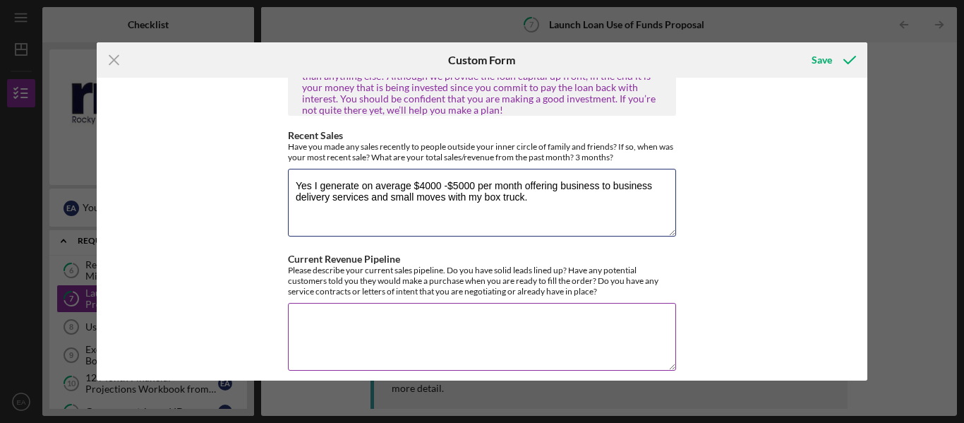
type textarea "Yes I generate on average $4000 -$5000 per month offering business to business …"
click at [325, 313] on textarea "Current Revenue Pipeline" at bounding box center [482, 337] width 388 height 68
type textarea "R"
type textarea "a"
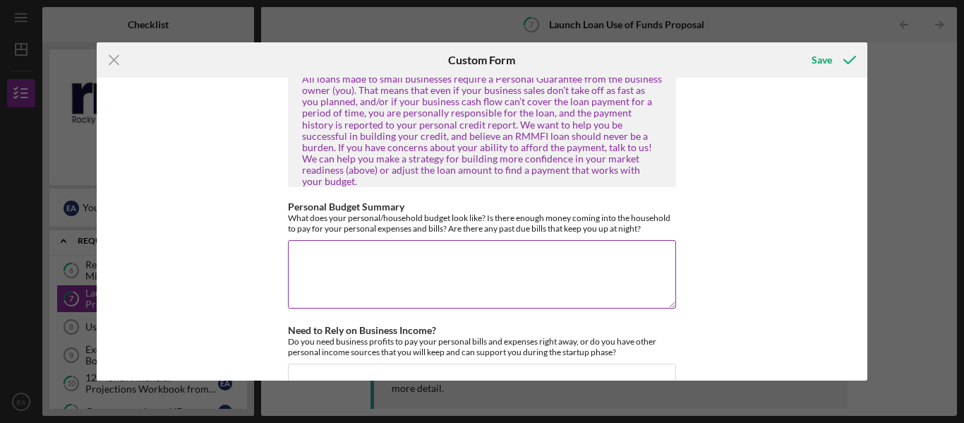
scroll to position [1341, 0]
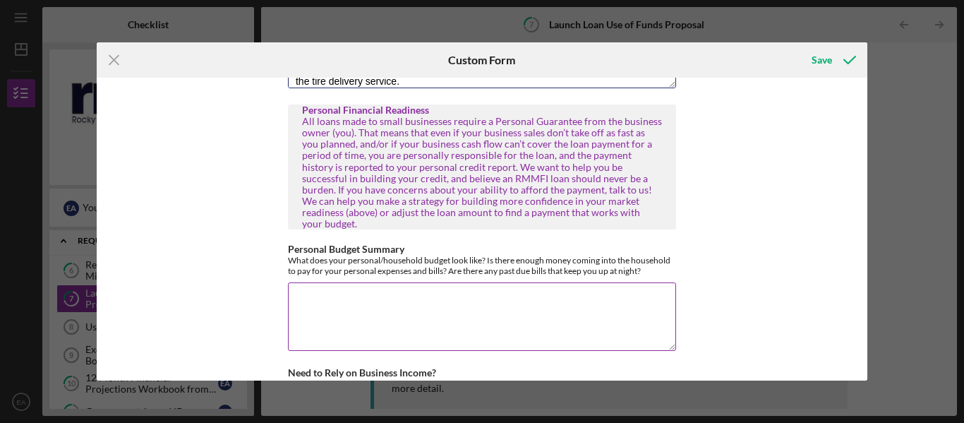
type textarea "As of right now I'm running automotive parts for [PERSON_NAME] Ford wholesale p…"
click at [303, 282] on textarea "Personal Budget Summary" at bounding box center [482, 316] width 388 height 68
type textarea "M"
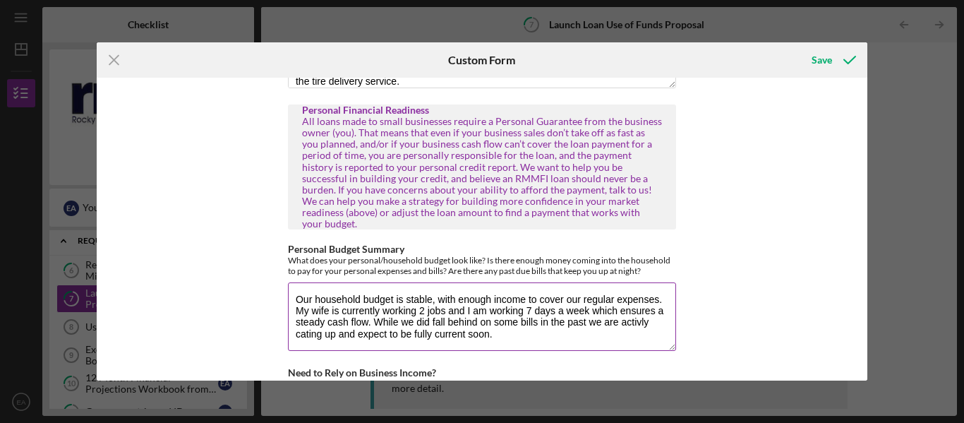
click at [635, 305] on textarea "Our household budget is stable, with enough income to cover our regular expense…" at bounding box center [482, 316] width 388 height 68
drag, startPoint x: 303, startPoint y: 310, endPoint x: 305, endPoint y: 326, distance: 15.7
click at [305, 326] on textarea "Our household budget is stable, with enough income to cover our regular expense…" at bounding box center [482, 316] width 388 height 68
click at [308, 315] on textarea "Our household budget is stable, with enough income to cover our regular expense…" at bounding box center [482, 316] width 388 height 68
click at [556, 327] on textarea "Our household budget is stable, with enough income to cover our regular expense…" at bounding box center [482, 316] width 388 height 68
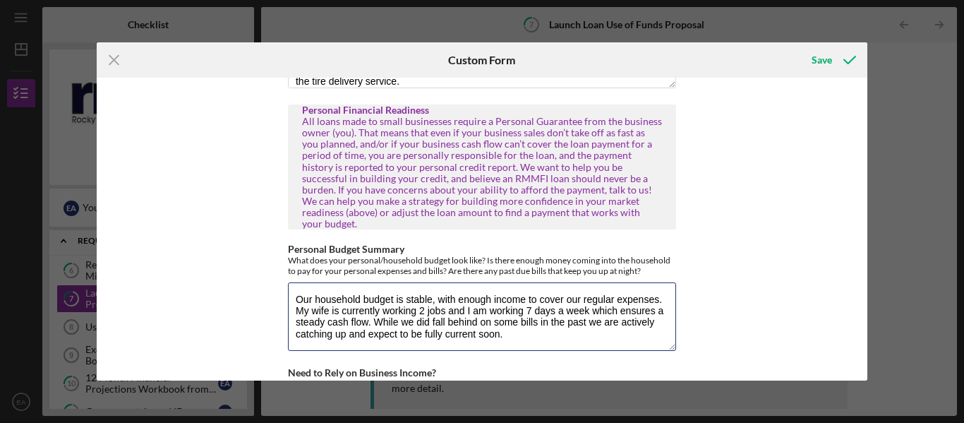
type textarea "Our household budget is stable, with enough income to cover our regular expense…"
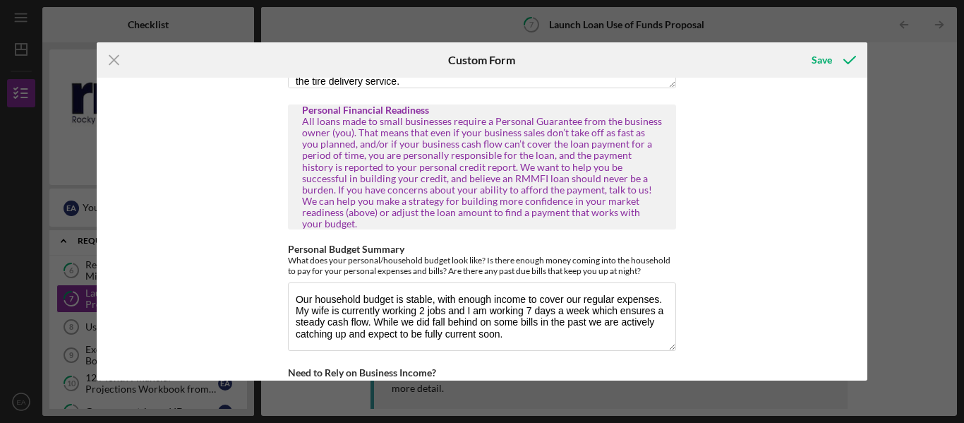
click at [768, 260] on div "Use of Funds/Return on Investment RMMFI loans are designed to invest in Feasibl…" at bounding box center [482, 229] width 771 height 303
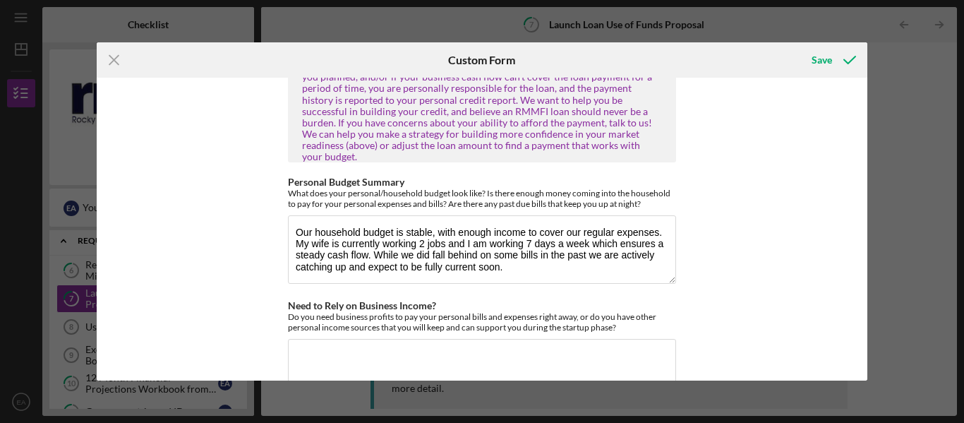
scroll to position [1482, 0]
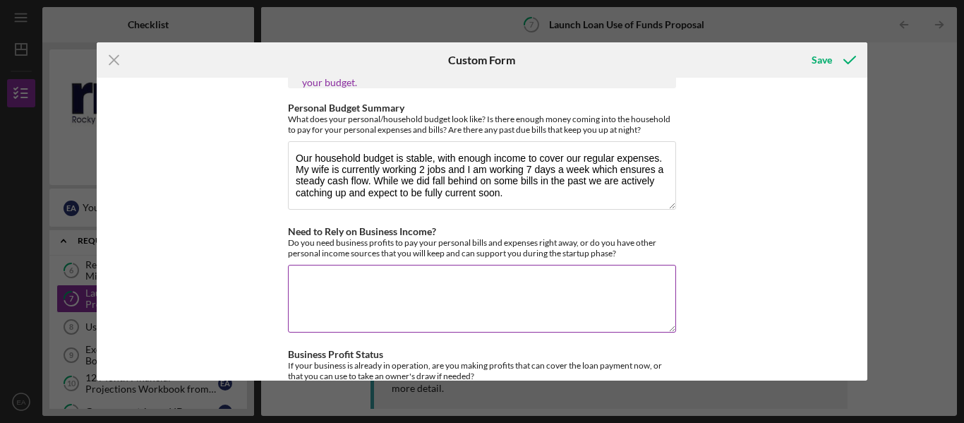
click at [293, 265] on textarea "Need to Rely on Business Income?" at bounding box center [482, 299] width 388 height 68
type textarea "I"
type textarea "P"
click at [532, 265] on textarea "We have been in business for almost 4 years and" at bounding box center [482, 299] width 388 height 68
drag, startPoint x: 532, startPoint y: 259, endPoint x: 2, endPoint y: 197, distance: 533.5
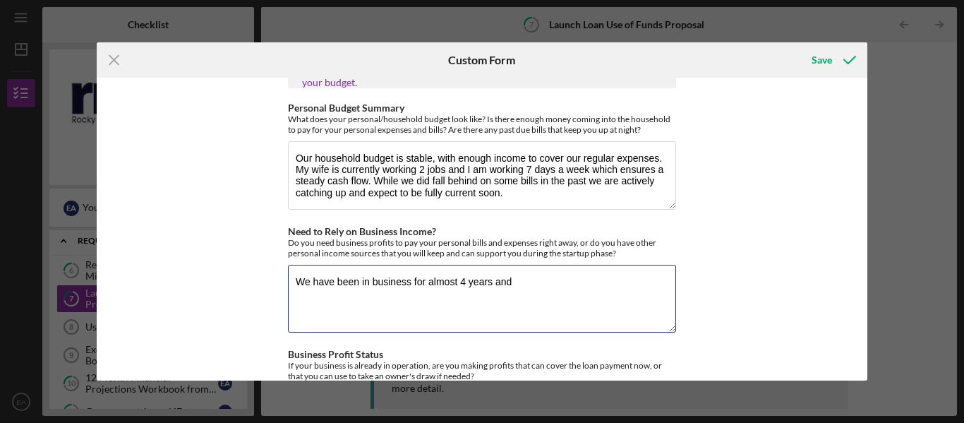
click at [2, 197] on div "Icon/Menu Close Custom Form Save Use of Funds/Return on Investment RMMFI loans …" at bounding box center [482, 211] width 964 height 423
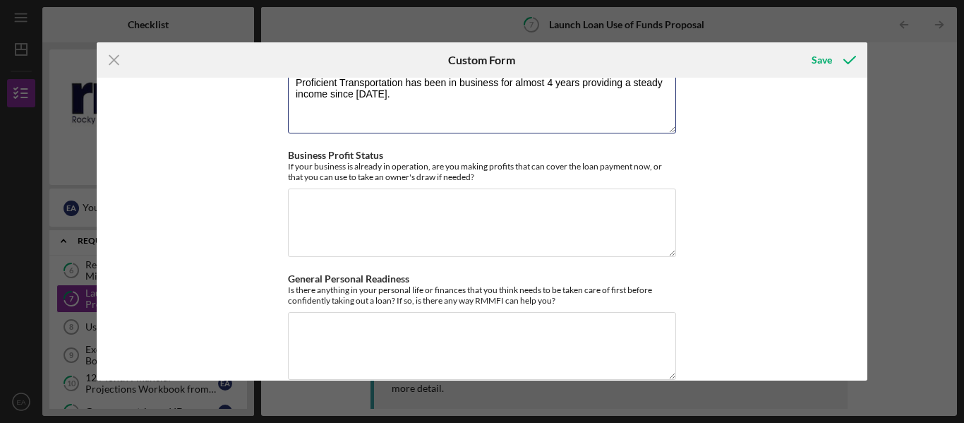
scroll to position [1610, 0]
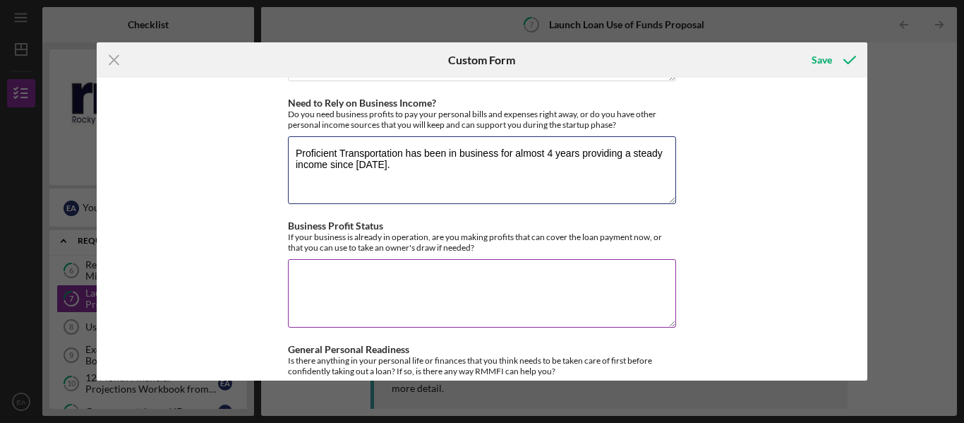
type textarea "Proficient Transportation has been in business for almost 4 years providing a s…"
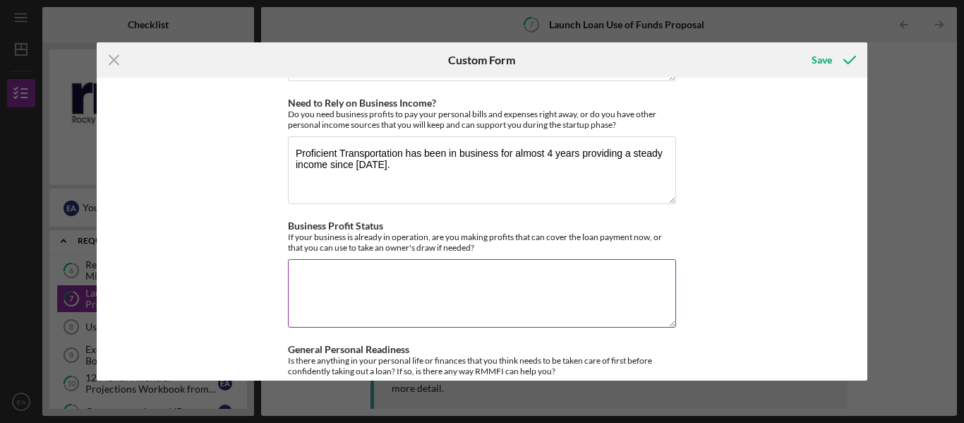
click at [337, 259] on textarea "Business Profit Status" at bounding box center [482, 293] width 388 height 68
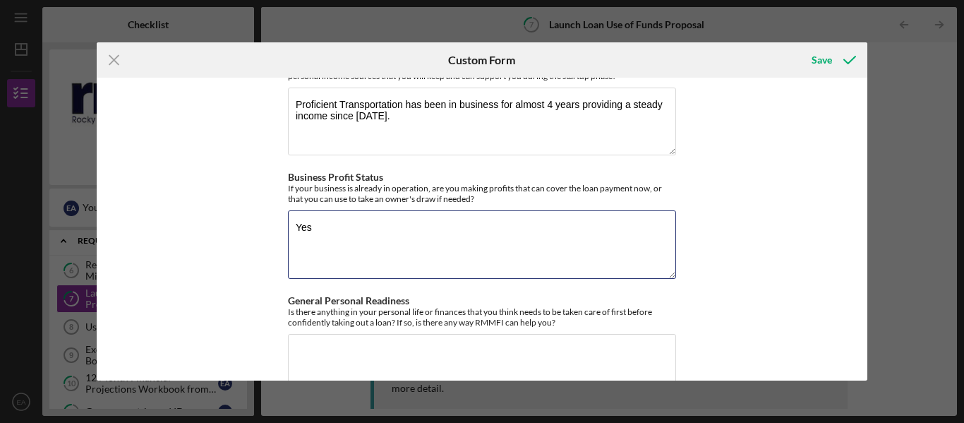
scroll to position [1681, 0]
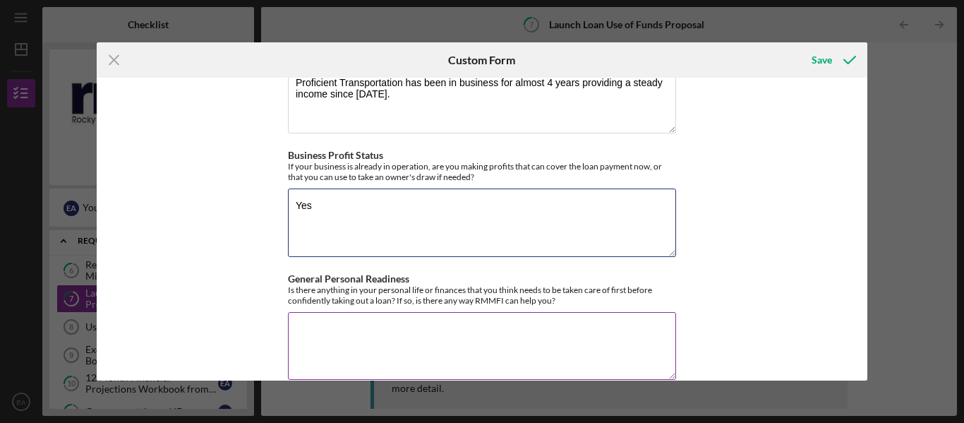
type textarea "Yes"
click at [439, 312] on textarea "General Personal Readiness" at bounding box center [482, 346] width 388 height 68
type textarea "No"
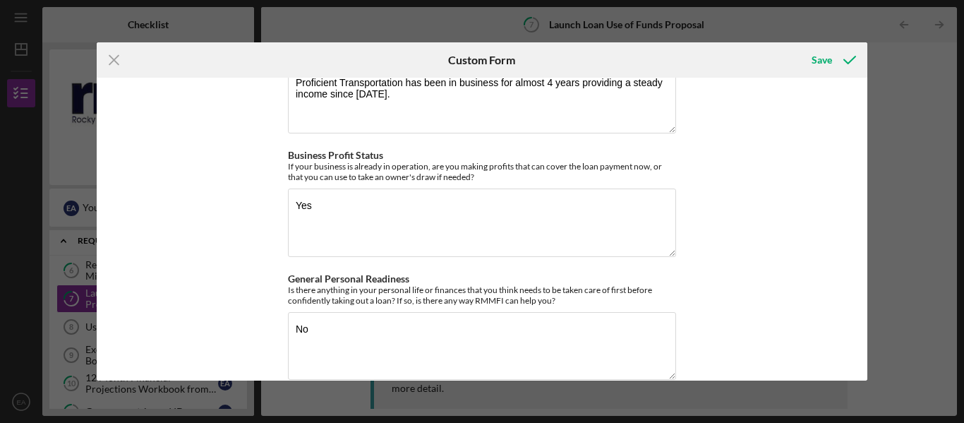
click at [732, 271] on div "Use of Funds/Return on Investment RMMFI loans are designed to invest in Feasibl…" at bounding box center [482, 229] width 771 height 303
click at [830, 59] on div "Save" at bounding box center [821, 60] width 20 height 28
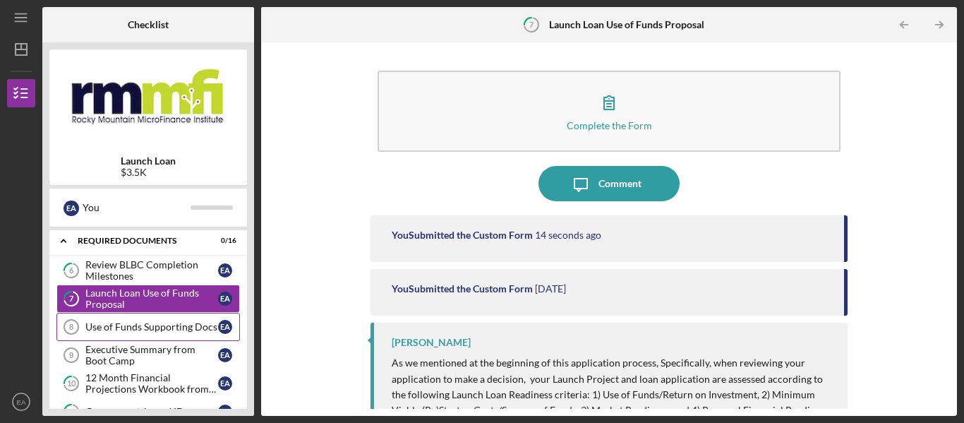
click at [179, 334] on link "Use of Funds Supporting Docs 8 Use of Funds Supporting Docs E A" at bounding box center [147, 327] width 183 height 28
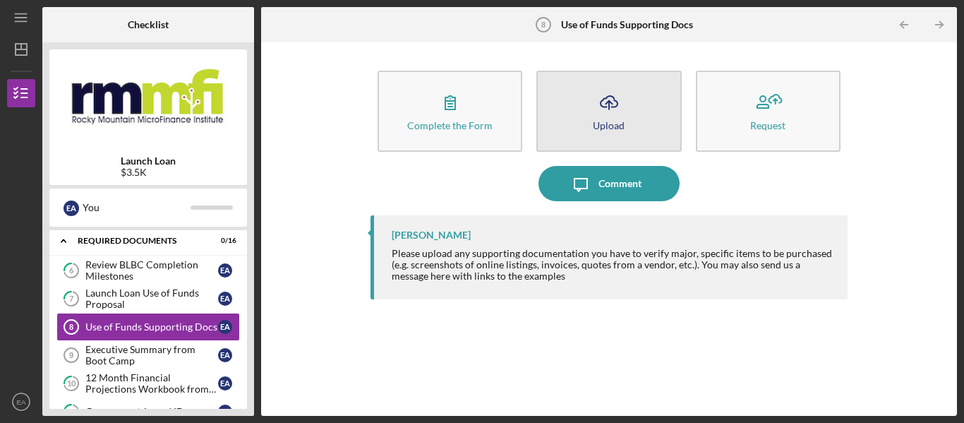
click at [637, 115] on button "Icon/Upload Upload" at bounding box center [608, 111] width 145 height 81
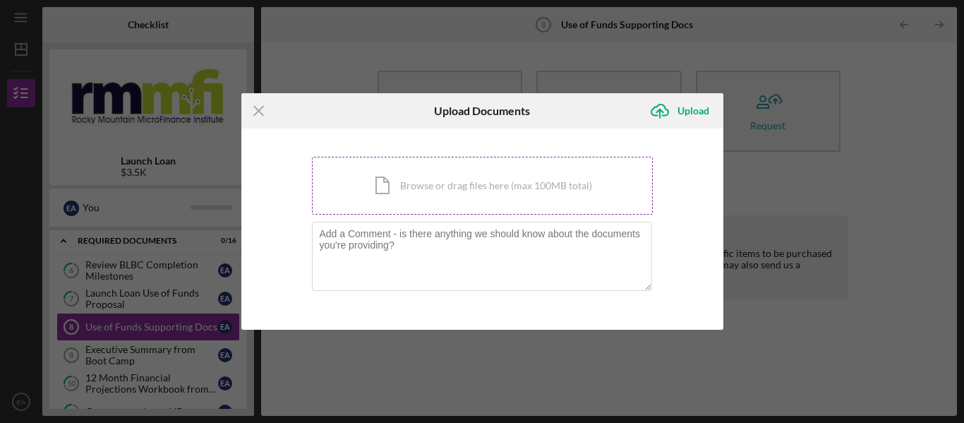
click at [523, 181] on div "Icon/Document Browse or drag files here (max 100MB total) Tap to choose files o…" at bounding box center [482, 186] width 341 height 58
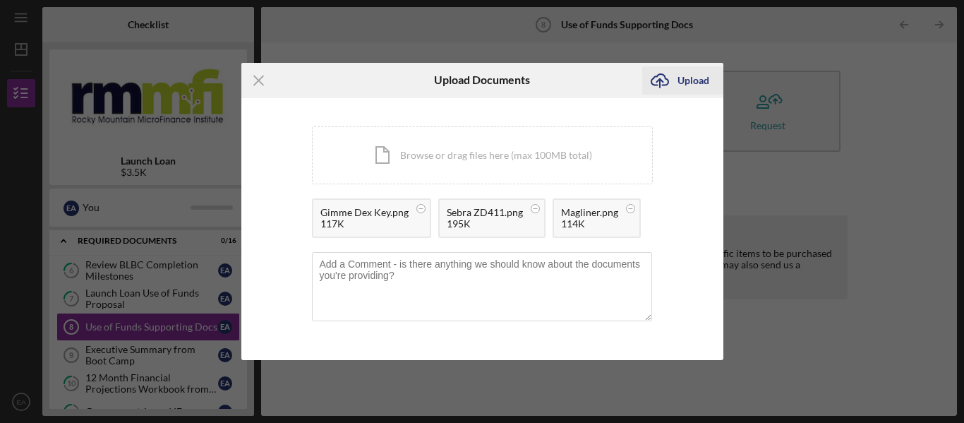
click at [693, 85] on div "Upload" at bounding box center [693, 80] width 32 height 28
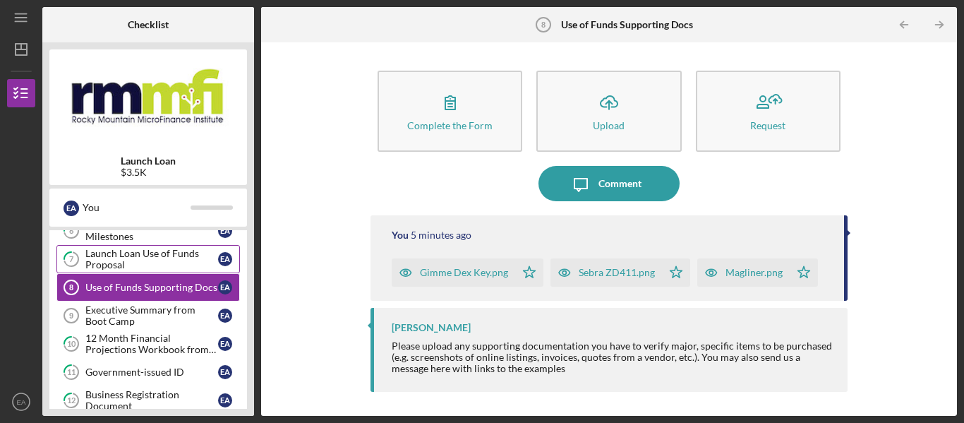
scroll to position [282, 0]
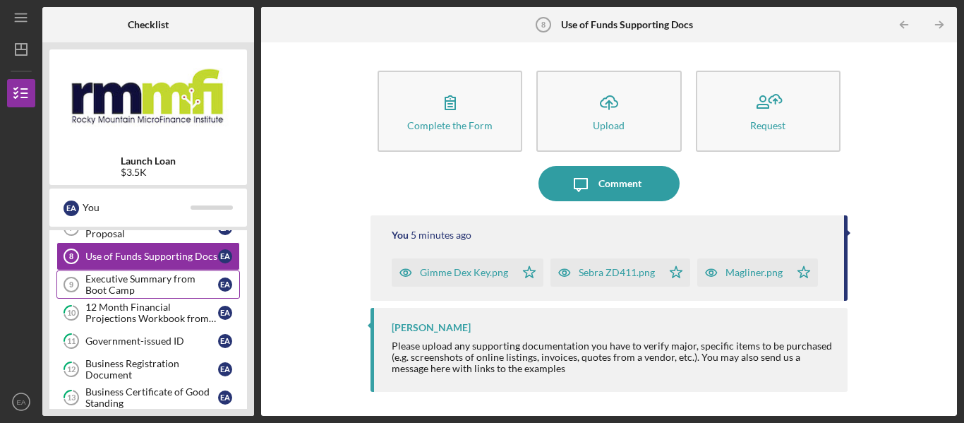
click at [125, 287] on div "Executive Summary from Boot Camp" at bounding box center [151, 284] width 133 height 23
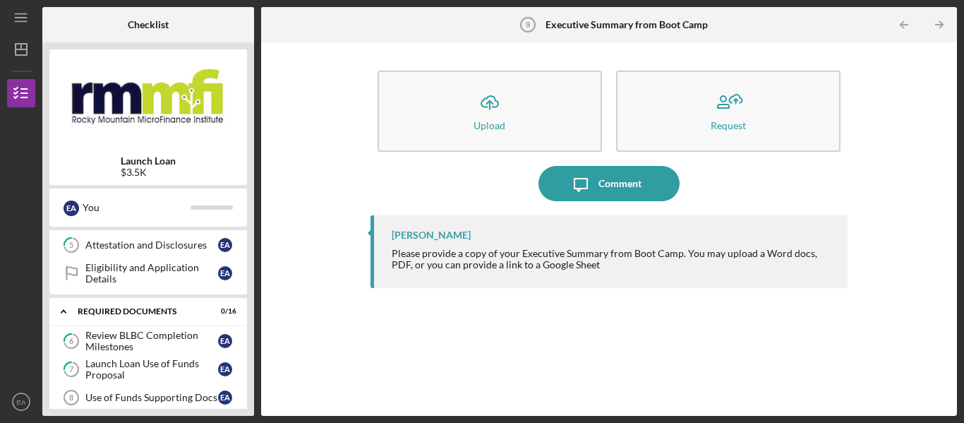
scroll to position [212, 0]
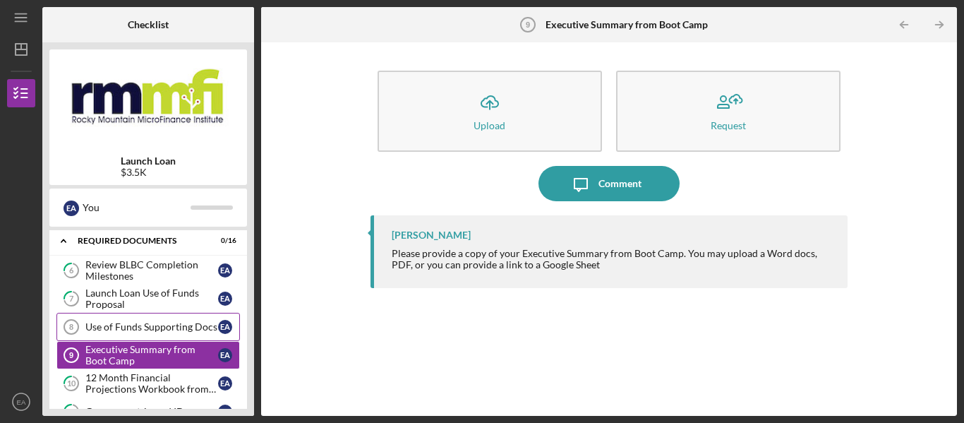
click at [176, 330] on div "Use of Funds Supporting Docs" at bounding box center [151, 326] width 133 height 11
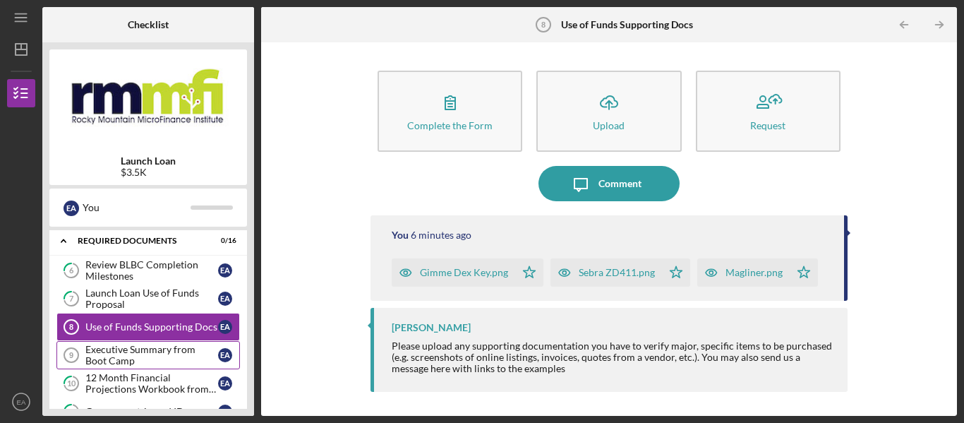
click at [135, 356] on div "Executive Summary from Boot Camp" at bounding box center [151, 355] width 133 height 23
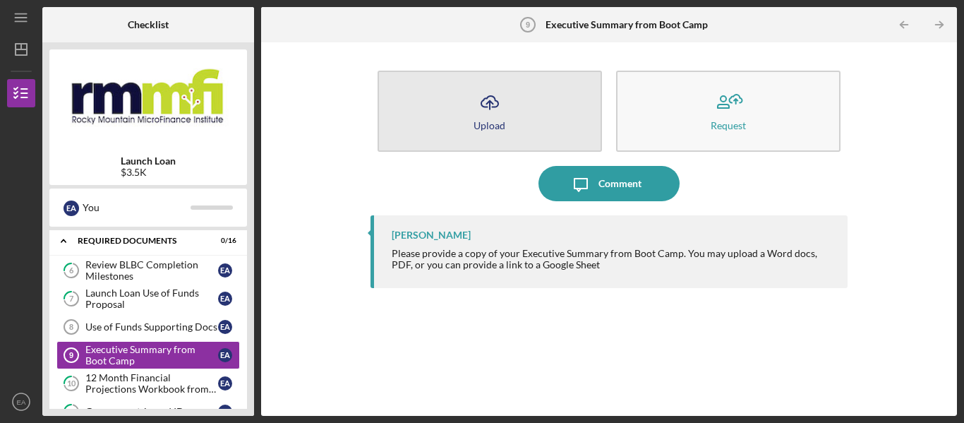
click at [546, 109] on button "Icon/Upload Upload" at bounding box center [489, 111] width 224 height 81
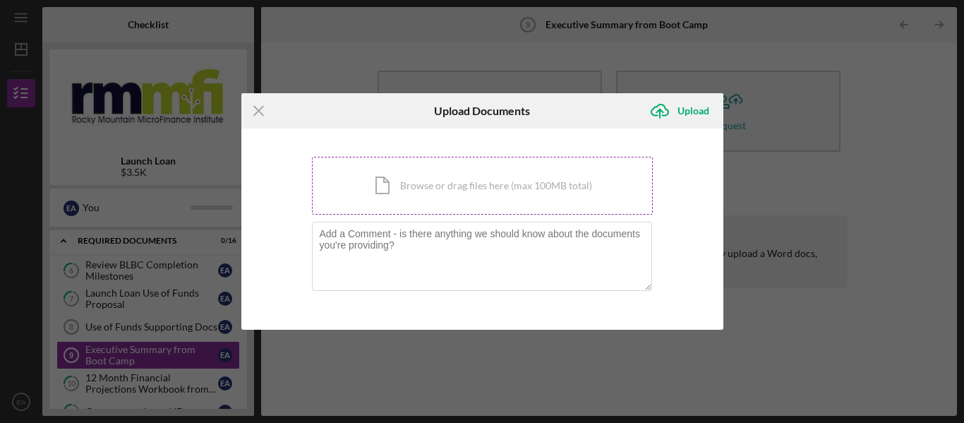
click at [468, 192] on div "Icon/Document Browse or drag files here (max 100MB total) Tap to choose files o…" at bounding box center [482, 186] width 341 height 58
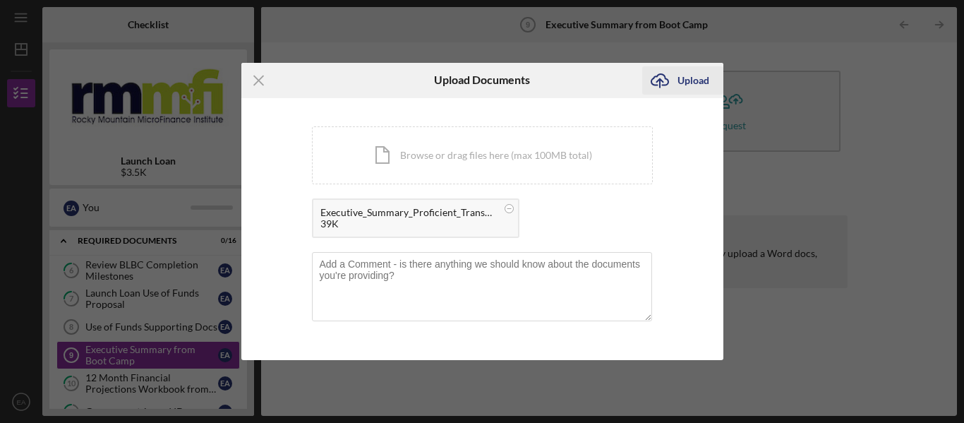
click at [693, 78] on div "Upload" at bounding box center [693, 80] width 32 height 28
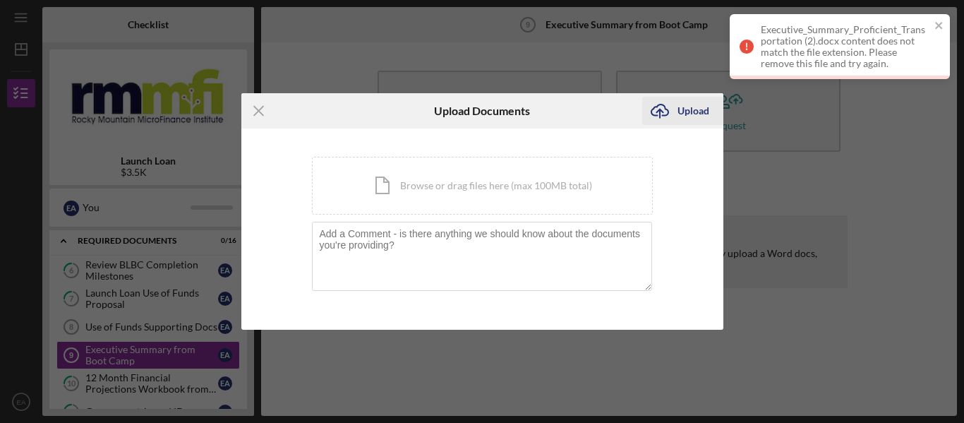
click at [687, 112] on div "Upload" at bounding box center [693, 111] width 32 height 28
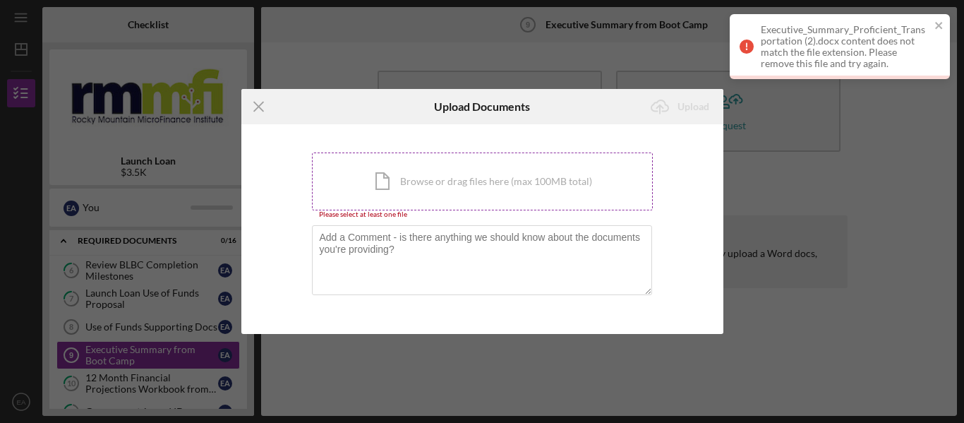
click at [400, 182] on div "Icon/Document Browse or drag files here (max 100MB total) Tap to choose files o…" at bounding box center [482, 181] width 341 height 58
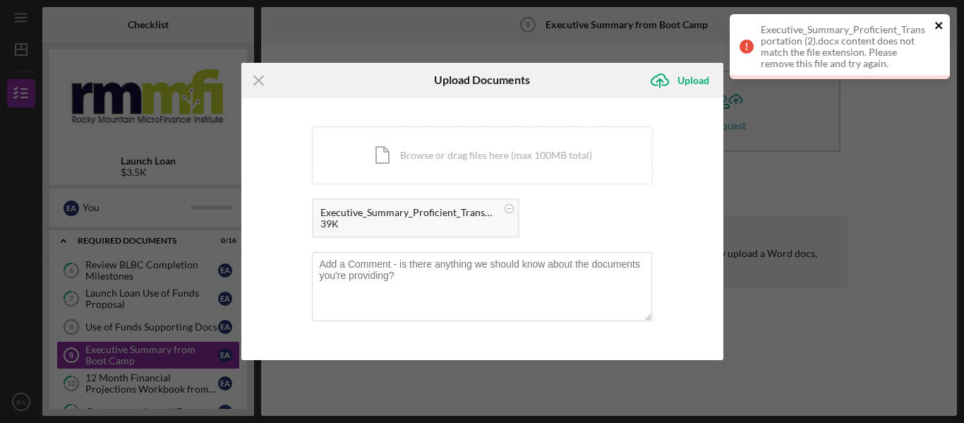
click at [941, 27] on icon "close" at bounding box center [939, 25] width 10 height 11
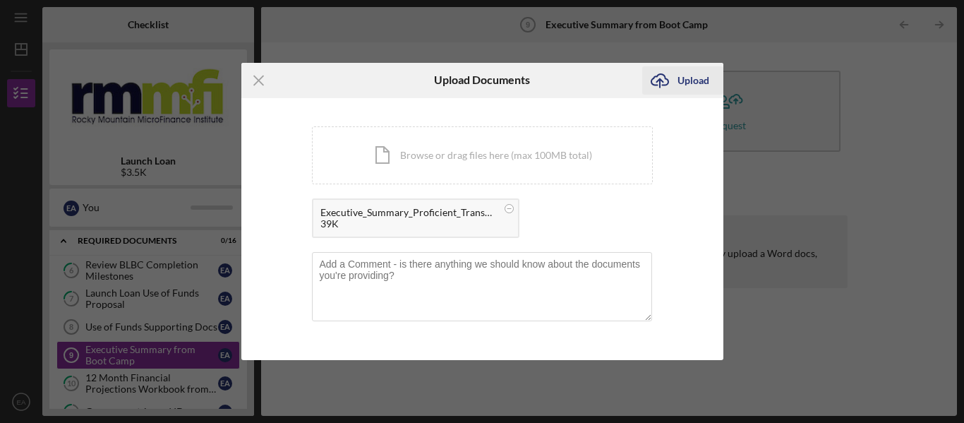
click at [690, 83] on div "Upload" at bounding box center [693, 80] width 32 height 28
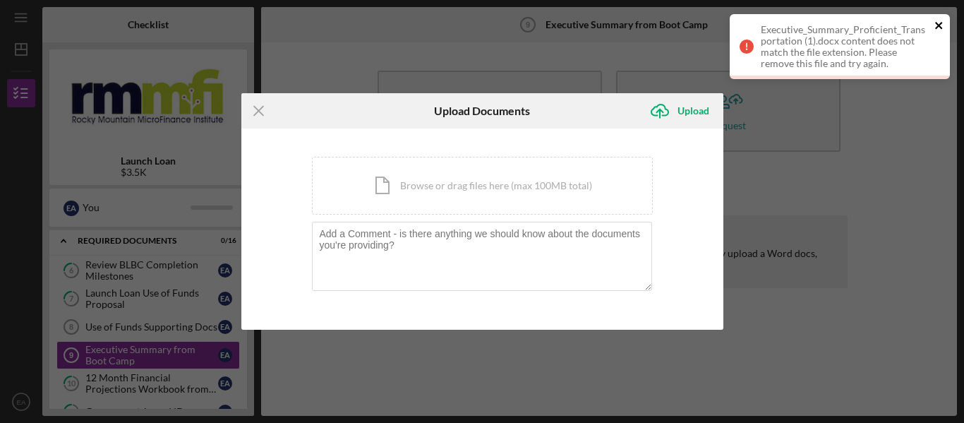
click at [938, 23] on icon "close" at bounding box center [939, 25] width 10 height 11
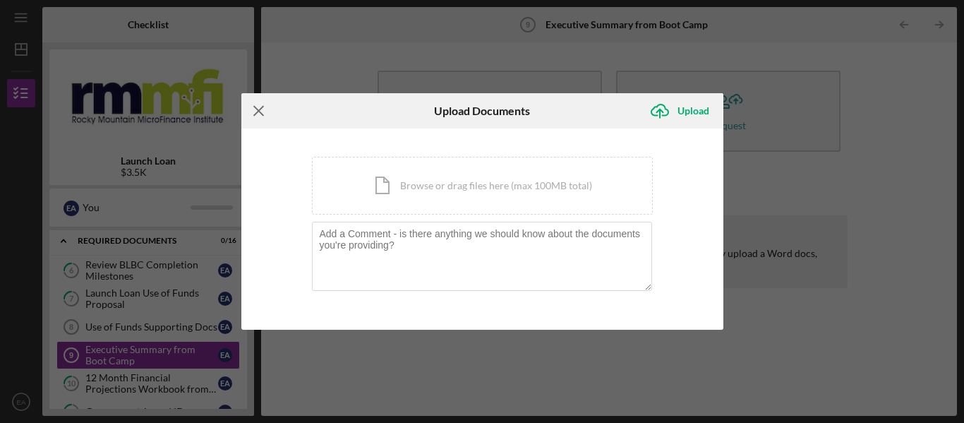
click at [258, 107] on icon "Icon/Menu Close" at bounding box center [258, 110] width 35 height 35
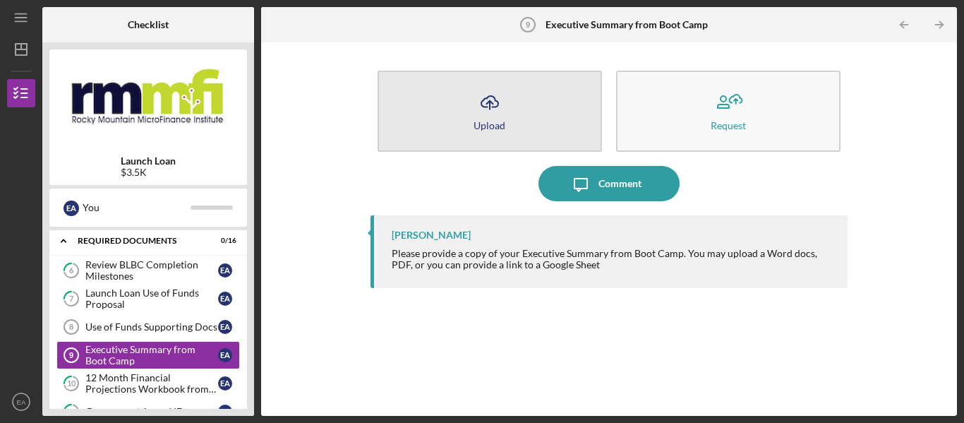
click at [460, 100] on button "Icon/Upload Upload" at bounding box center [489, 111] width 224 height 81
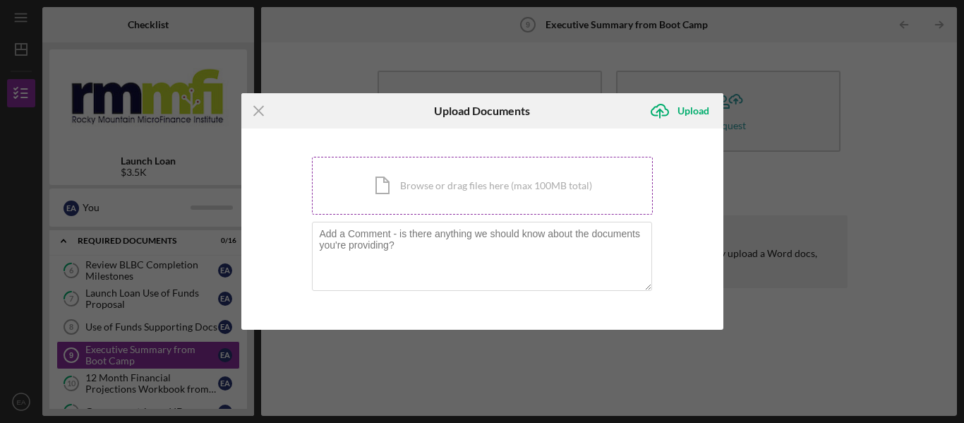
click at [468, 191] on div "Icon/Document Browse or drag files here (max 100MB total) Tap to choose files o…" at bounding box center [482, 186] width 341 height 58
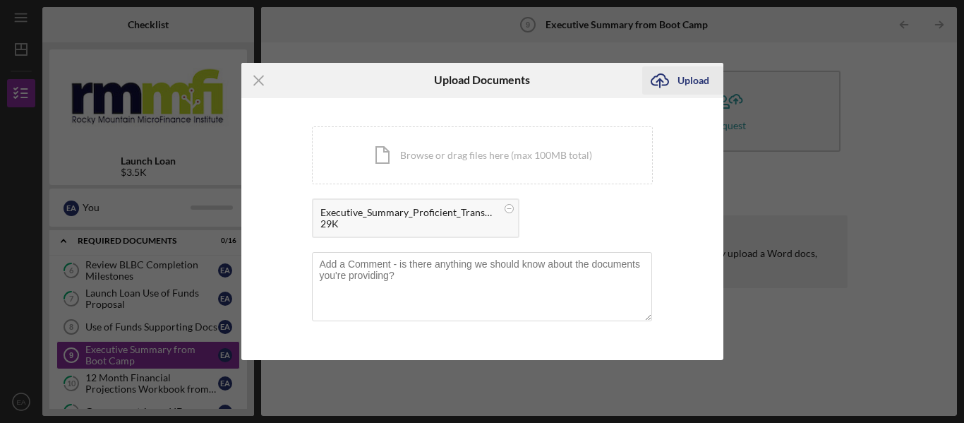
click at [684, 85] on div "Upload" at bounding box center [693, 80] width 32 height 28
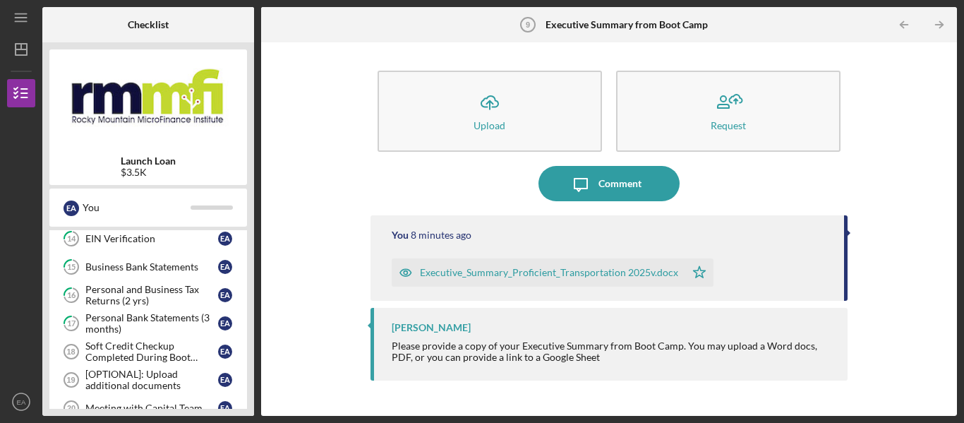
scroll to position [494, 0]
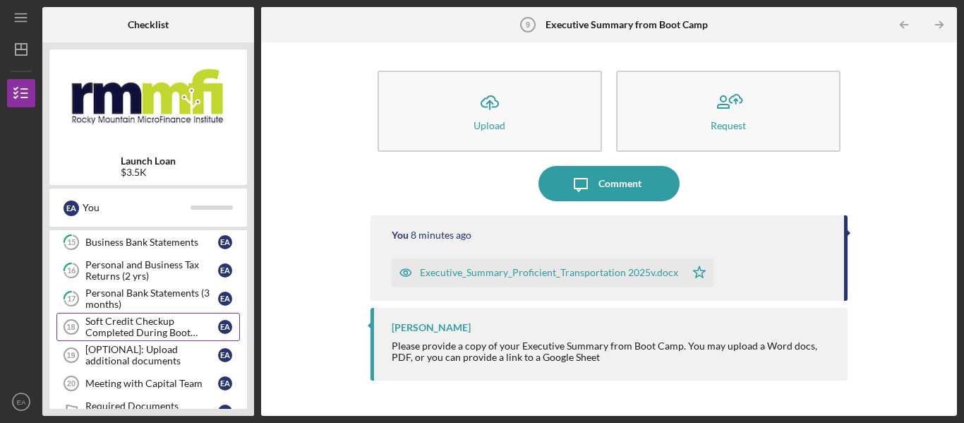
click at [150, 325] on div "Soft Credit Checkup Completed During Boot Camp" at bounding box center [151, 326] width 133 height 23
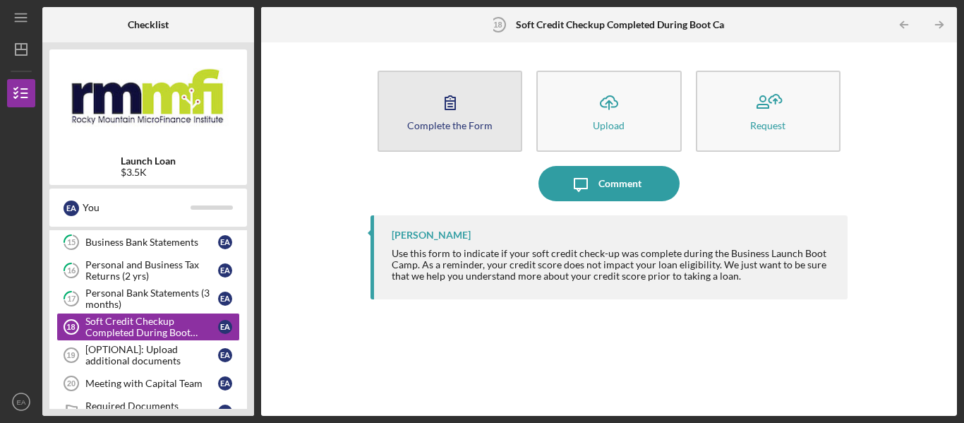
click at [476, 120] on div "Complete the Form" at bounding box center [449, 125] width 85 height 11
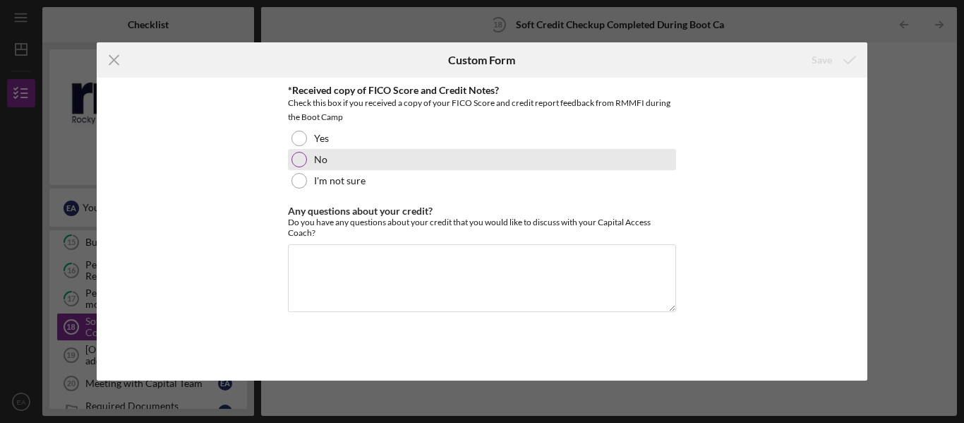
click at [301, 163] on div at bounding box center [299, 160] width 16 height 16
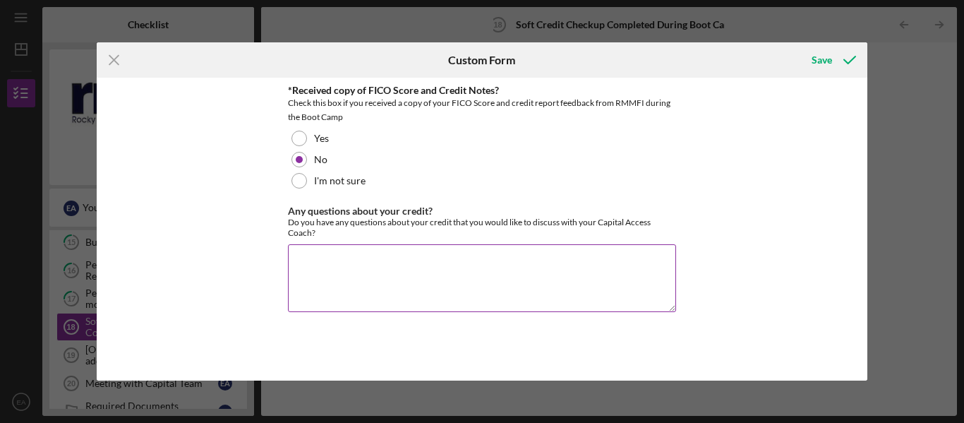
click at [336, 262] on textarea "Any questions about your credit?" at bounding box center [482, 278] width 388 height 68
click at [826, 58] on div "Save" at bounding box center [821, 60] width 20 height 28
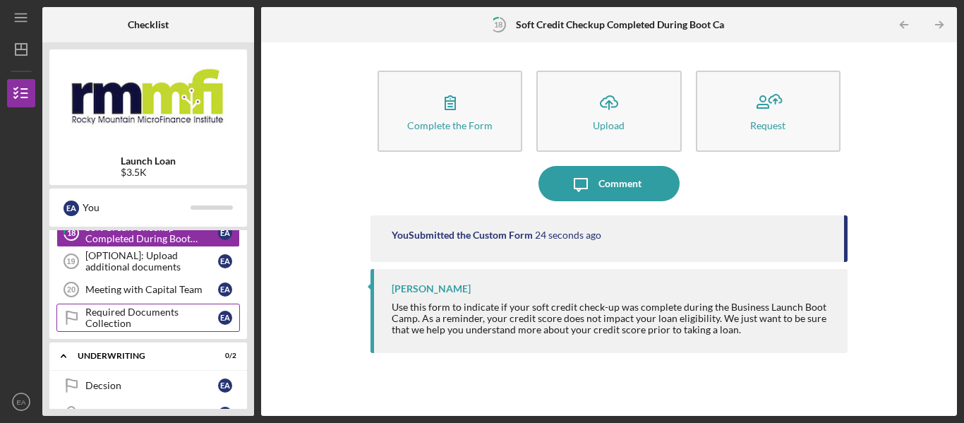
scroll to position [564, 0]
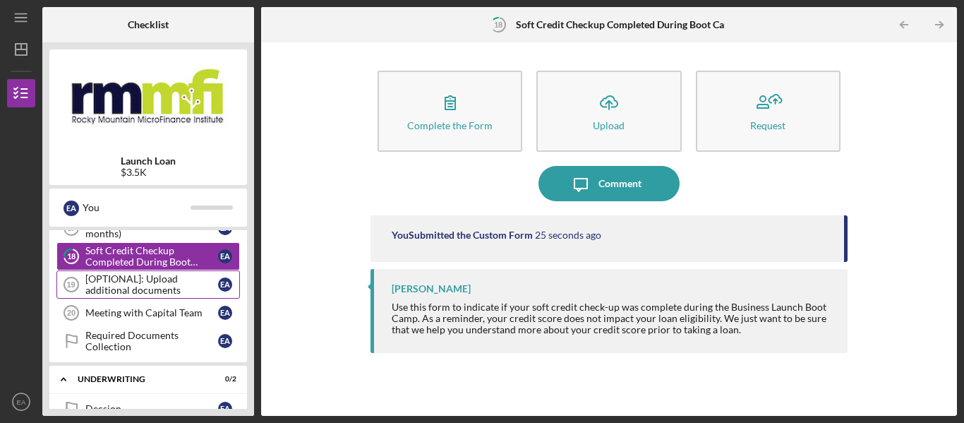
click at [152, 283] on div "[OPTIONAL]: Upload additional documents" at bounding box center [151, 284] width 133 height 23
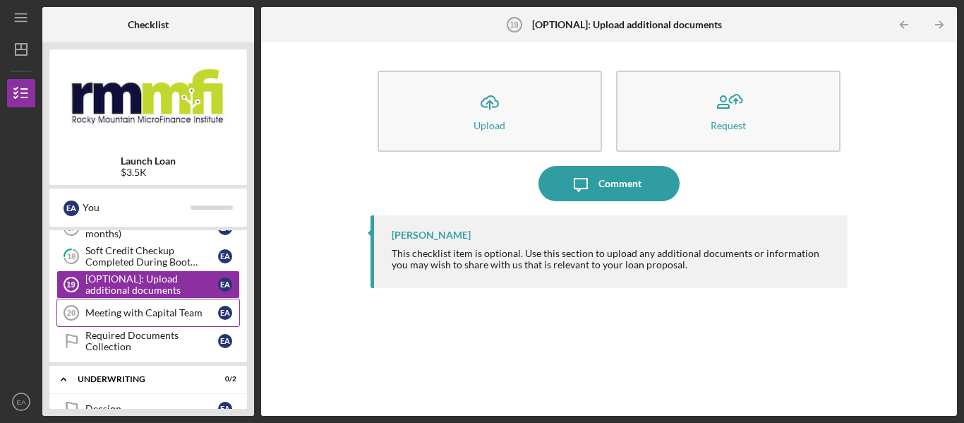
click at [150, 309] on div "Meeting with Capital Team" at bounding box center [151, 312] width 133 height 11
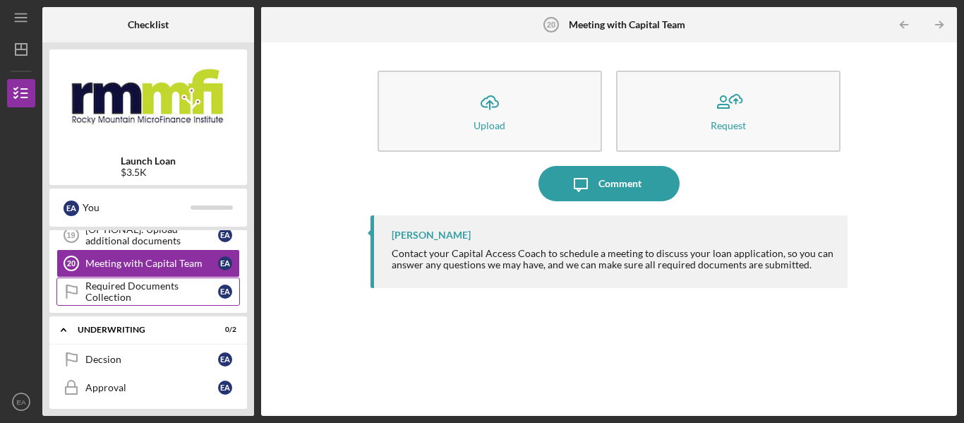
scroll to position [684, 0]
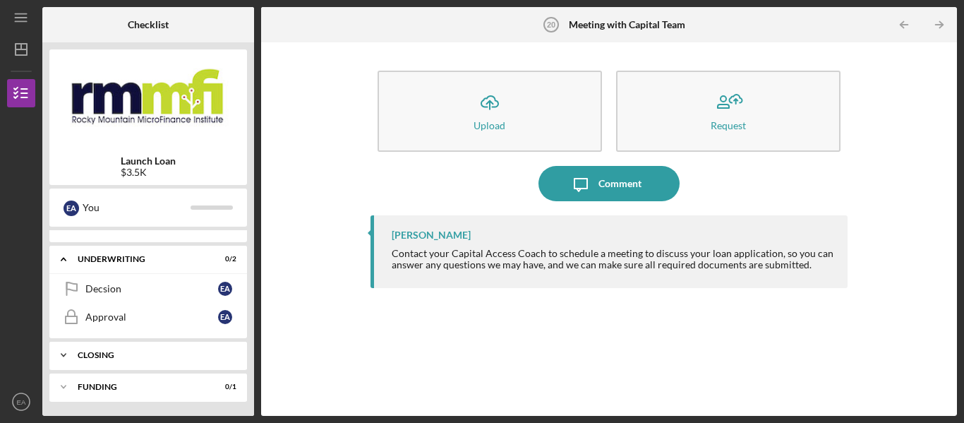
click at [135, 356] on div "Closing" at bounding box center [154, 355] width 152 height 8
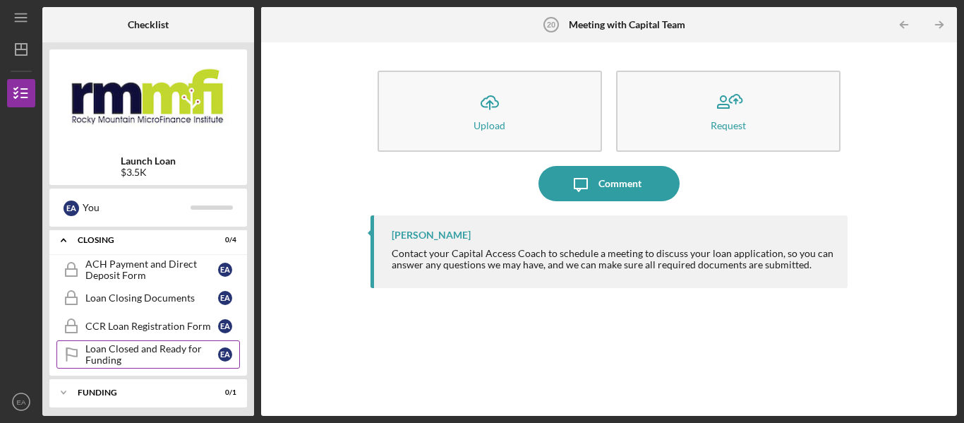
scroll to position [805, 0]
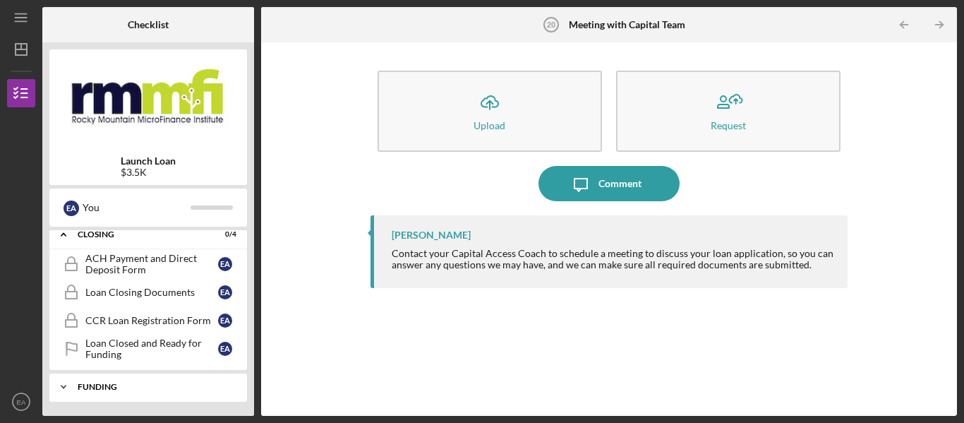
click at [186, 387] on div "Funding" at bounding box center [154, 386] width 152 height 8
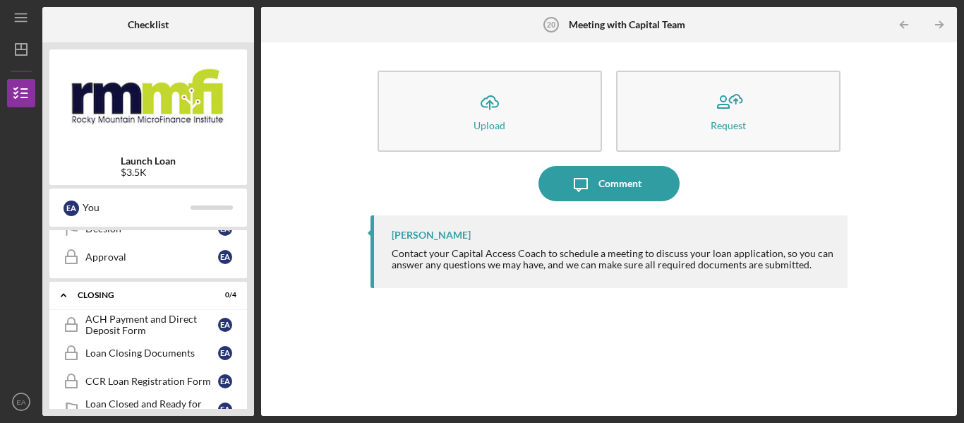
scroll to position [629, 0]
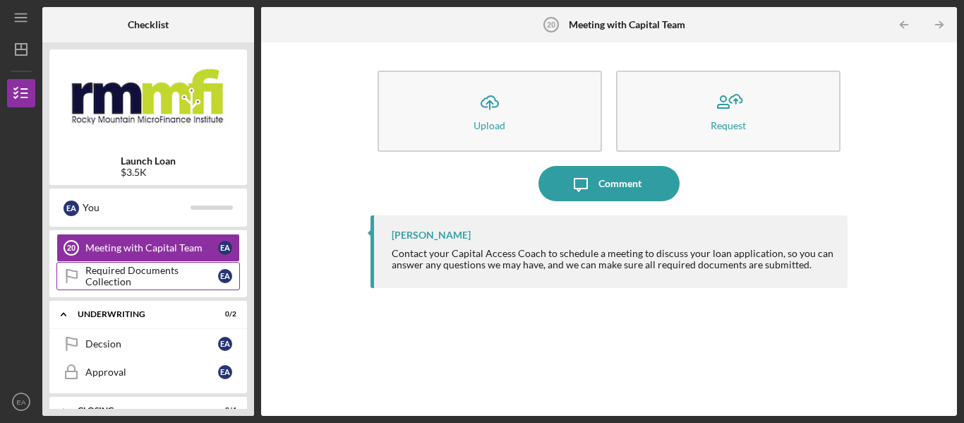
click at [175, 284] on div "Required Documents Collection" at bounding box center [151, 276] width 133 height 23
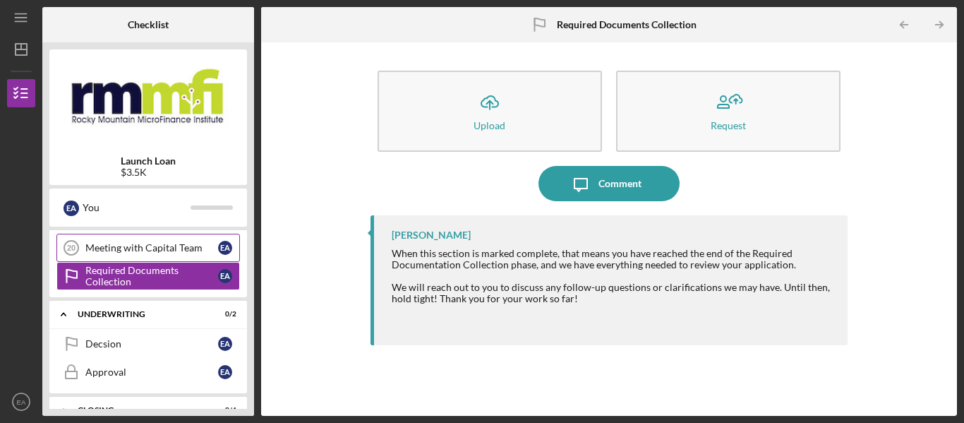
click at [164, 248] on div "Meeting with Capital Team" at bounding box center [151, 247] width 133 height 11
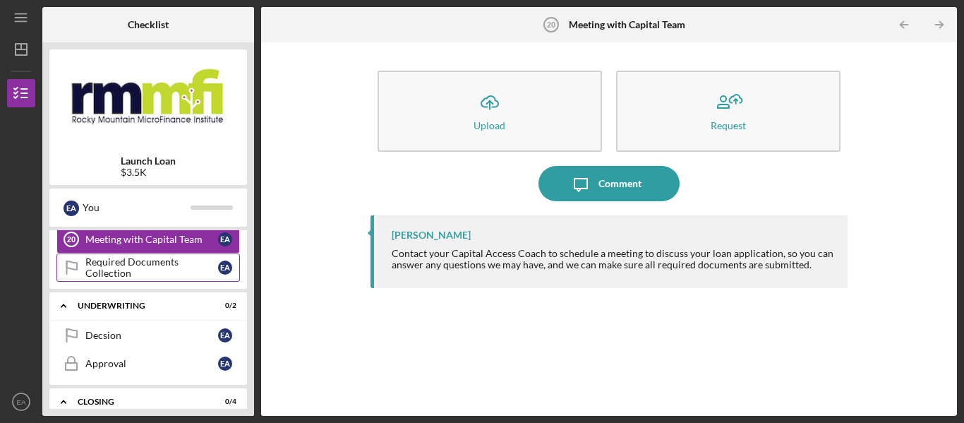
scroll to position [629, 0]
